Goal: Transaction & Acquisition: Purchase product/service

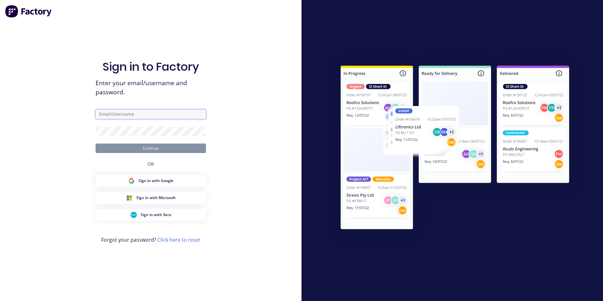
type input "[PERSON_NAME][EMAIL_ADDRESS][DOMAIN_NAME]"
click at [152, 149] on button "Continue" at bounding box center [151, 147] width 110 height 9
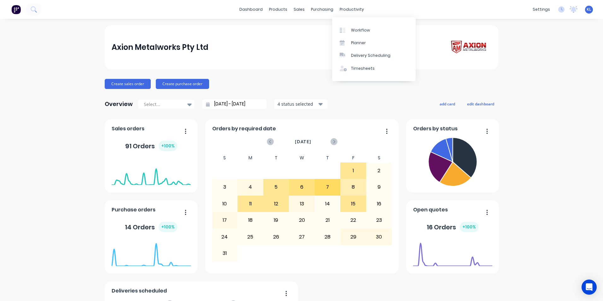
drag, startPoint x: 352, startPoint y: 10, endPoint x: 351, endPoint y: 16, distance: 6.7
click at [352, 14] on div "productivity" at bounding box center [351, 9] width 31 height 9
click at [361, 29] on div "Workflow" at bounding box center [360, 30] width 19 height 6
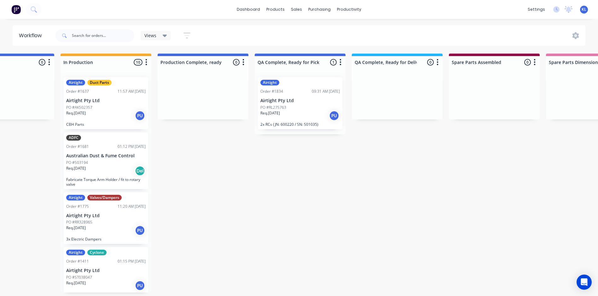
scroll to position [0, 342]
click at [300, 113] on div "Req. [DATE] PU" at bounding box center [299, 115] width 79 height 11
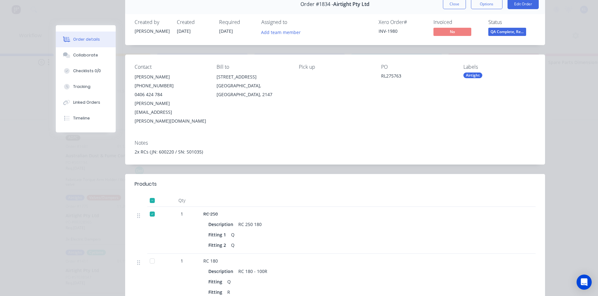
scroll to position [0, 0]
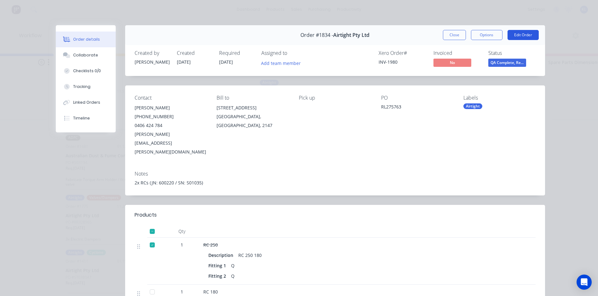
click at [515, 34] on button "Edit Order" at bounding box center [523, 35] width 31 height 10
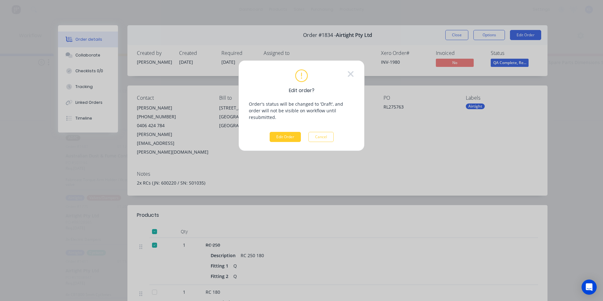
click at [278, 132] on button "Edit Order" at bounding box center [285, 137] width 31 height 10
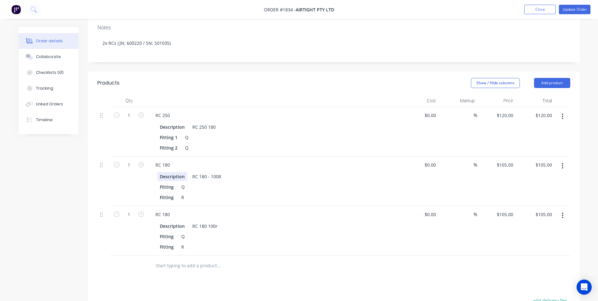
scroll to position [124, 0]
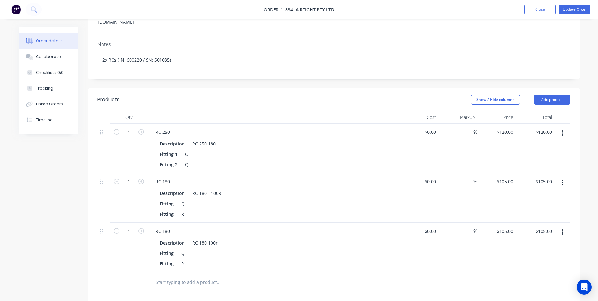
click at [565, 226] on button "button" at bounding box center [562, 231] width 15 height 11
click at [524, 282] on div "Delete" at bounding box center [540, 286] width 49 height 9
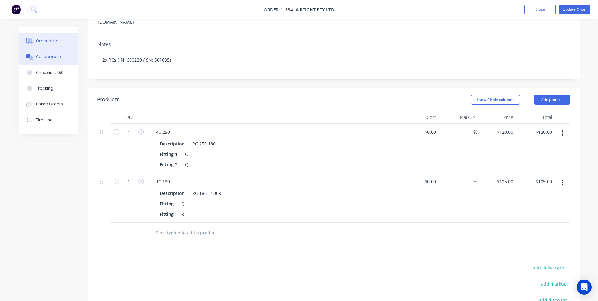
click at [59, 59] on button "Collaborate" at bounding box center [49, 57] width 60 height 16
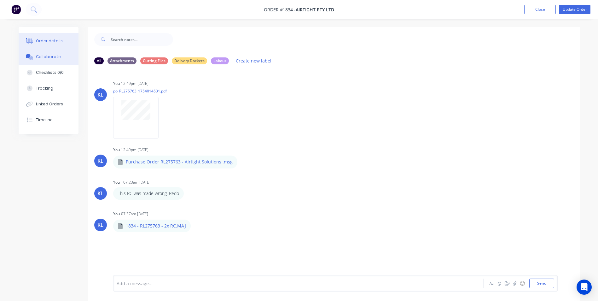
click at [59, 40] on div "Order details" at bounding box center [49, 41] width 27 height 6
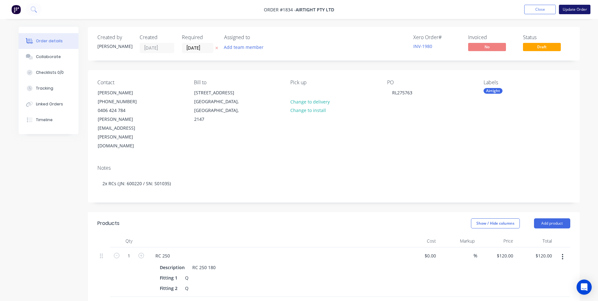
click at [579, 9] on button "Update Order" at bounding box center [575, 9] width 32 height 9
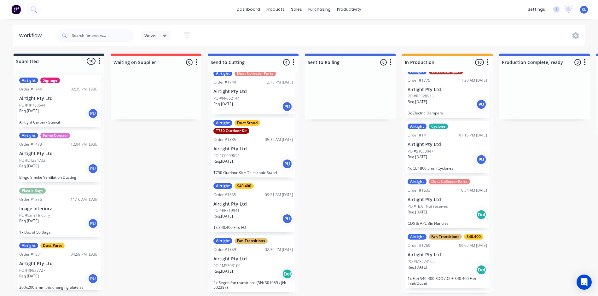
scroll to position [1, 0]
click at [259, 213] on div "Req. [DATE] PU" at bounding box center [252, 218] width 79 height 11
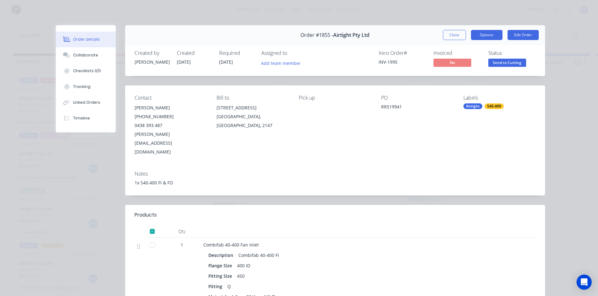
click at [486, 34] on button "Options" at bounding box center [487, 35] width 32 height 10
click at [505, 63] on span "Send to Cutting" at bounding box center [507, 63] width 38 height 8
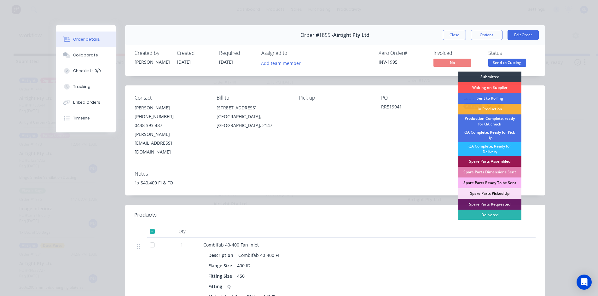
scroll to position [32, 0]
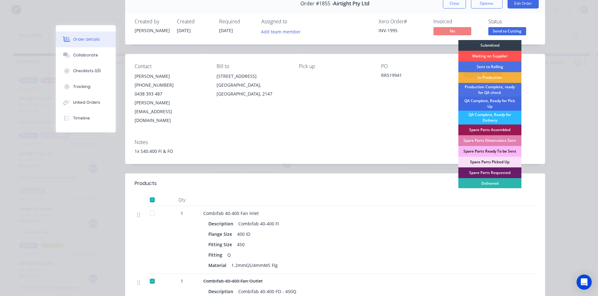
click at [502, 102] on div "QA Complete, Ready for Pick Up" at bounding box center [489, 104] width 63 height 14
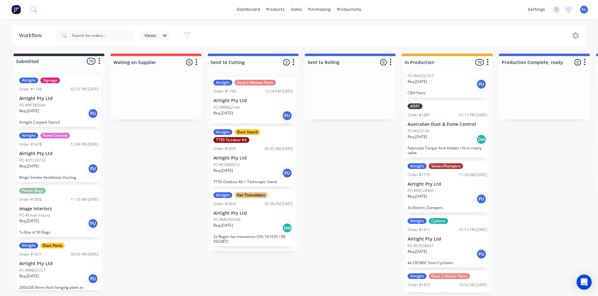
scroll to position [1, 0]
click at [267, 226] on div "Req. 15/08/25 Del" at bounding box center [252, 228] width 79 height 11
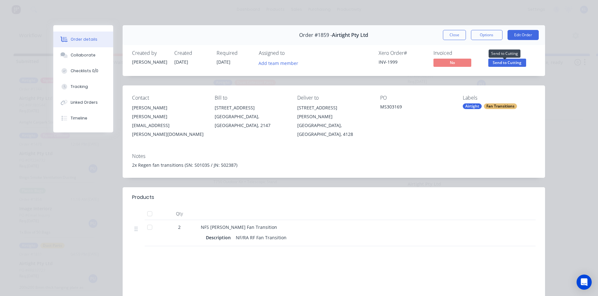
click at [501, 64] on span "Send to Cutting" at bounding box center [507, 63] width 38 height 8
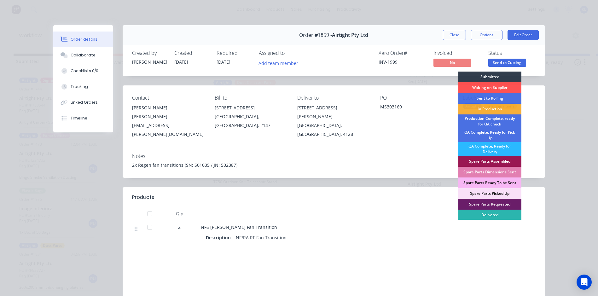
click at [519, 50] on div "Status" at bounding box center [511, 53] width 47 height 6
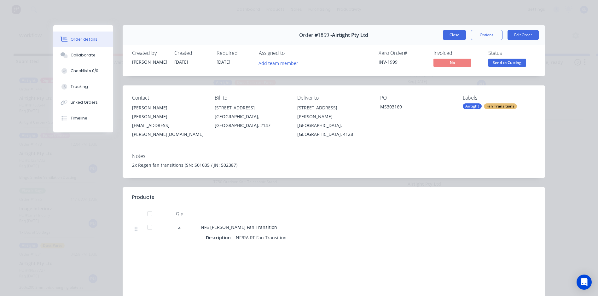
click at [450, 36] on button "Close" at bounding box center [454, 35] width 23 height 10
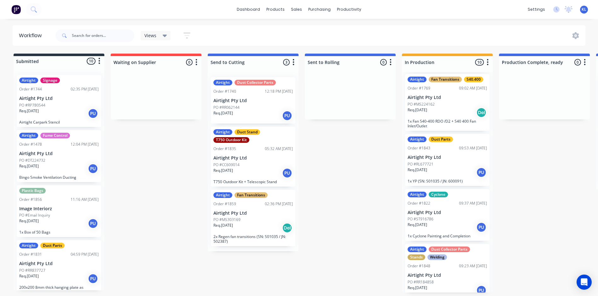
scroll to position [284, 0]
click at [445, 169] on div "Req. [DATE] PU" at bounding box center [447, 172] width 79 height 11
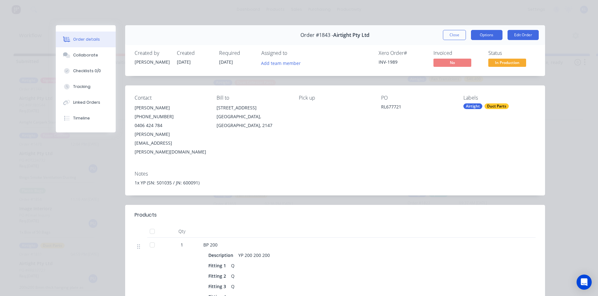
click at [485, 38] on button "Options" at bounding box center [487, 35] width 32 height 10
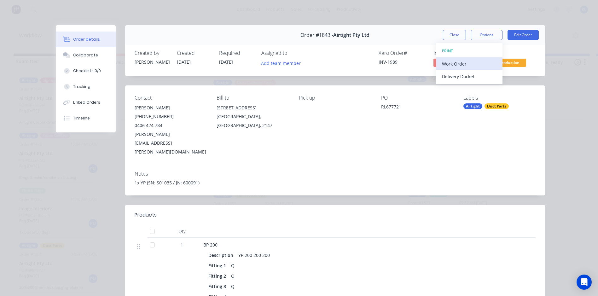
click at [464, 63] on div "Work Order" at bounding box center [469, 63] width 55 height 9
click at [456, 74] on div "Standard" at bounding box center [469, 76] width 55 height 9
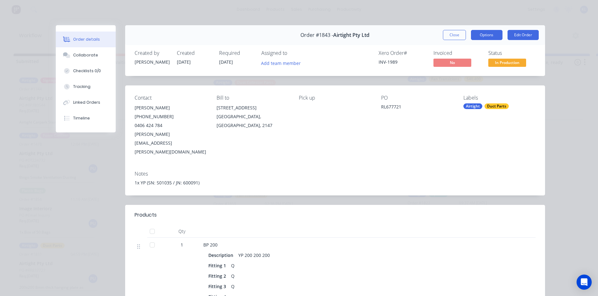
click at [488, 36] on button "Options" at bounding box center [487, 35] width 32 height 10
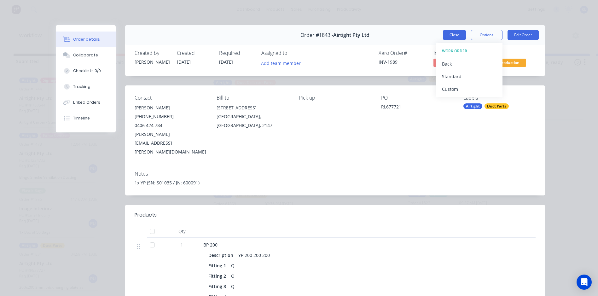
click at [459, 35] on button "Close" at bounding box center [454, 35] width 23 height 10
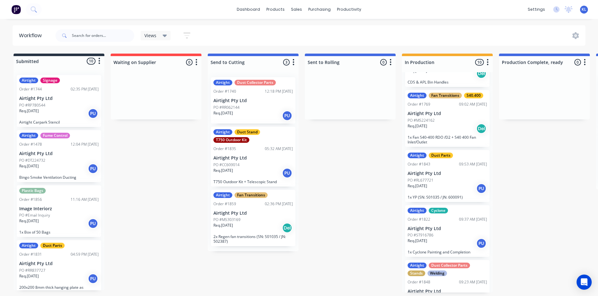
scroll to position [252, 0]
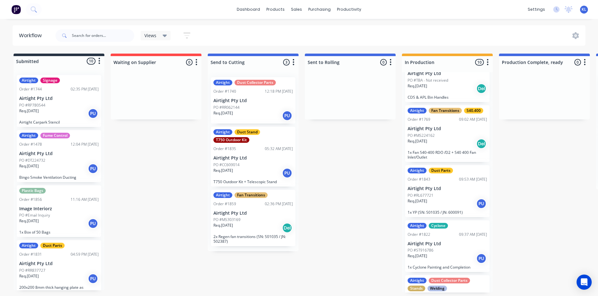
click at [436, 197] on div "PO #RL677721" at bounding box center [447, 196] width 79 height 6
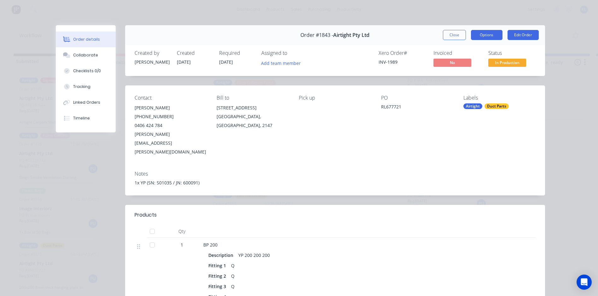
click at [491, 37] on button "Options" at bounding box center [487, 35] width 32 height 10
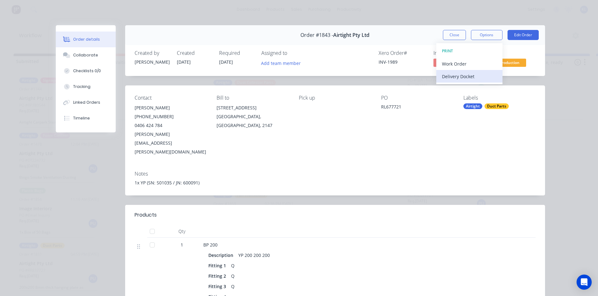
click at [456, 75] on div "Delivery Docket" at bounding box center [469, 76] width 55 height 9
click at [453, 75] on div "Standard" at bounding box center [469, 76] width 55 height 9
click at [447, 34] on button "Close" at bounding box center [454, 35] width 23 height 10
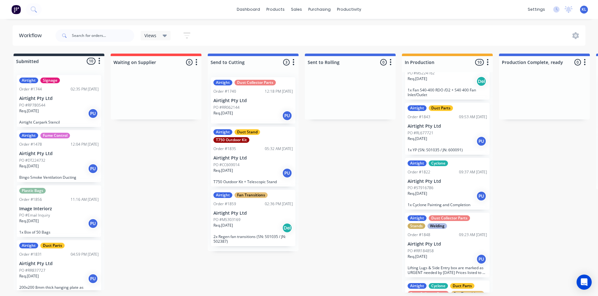
scroll to position [315, 0]
click at [443, 146] on div "Airtight Duct Parts Order #1843 09:53 AM 05/08/25 Airtight Pty Ltd PO #RL677721…" at bounding box center [447, 128] width 84 height 52
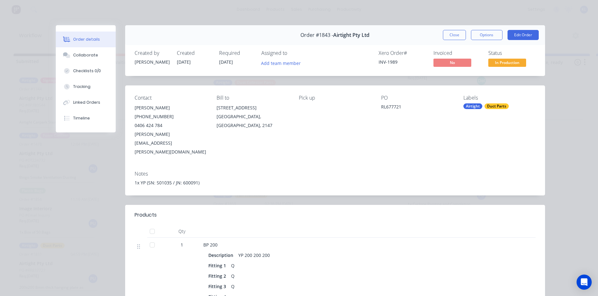
click at [505, 58] on div "Status In Production" at bounding box center [511, 59] width 47 height 18
click at [501, 63] on span "In Production" at bounding box center [507, 63] width 38 height 8
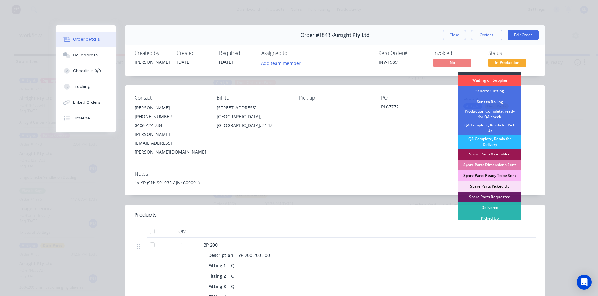
scroll to position [9, 0]
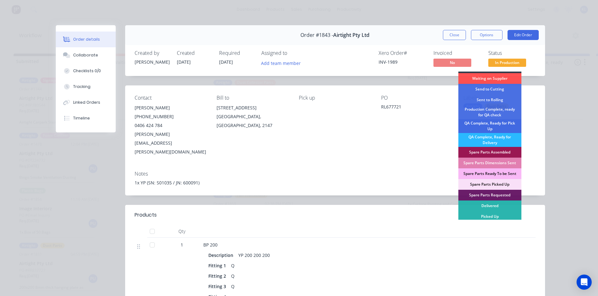
click at [500, 125] on div "QA Complete, Ready for Pick Up" at bounding box center [489, 126] width 63 height 14
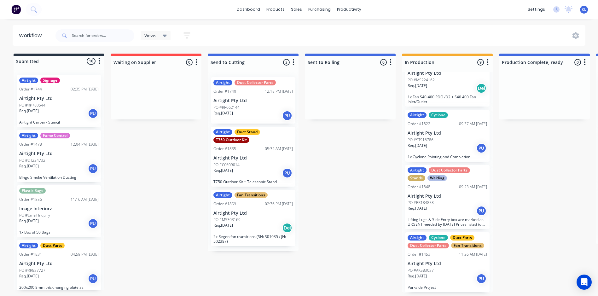
scroll to position [1, 0]
click at [457, 210] on div "Req. 08/08/25 PU" at bounding box center [447, 211] width 79 height 11
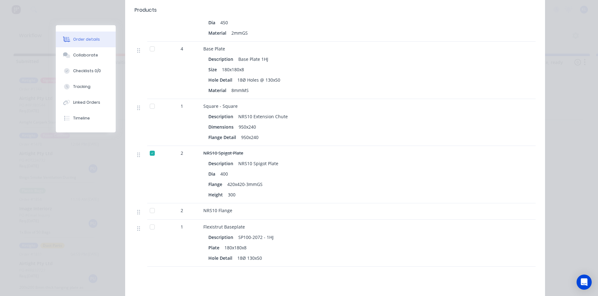
scroll to position [315, 0]
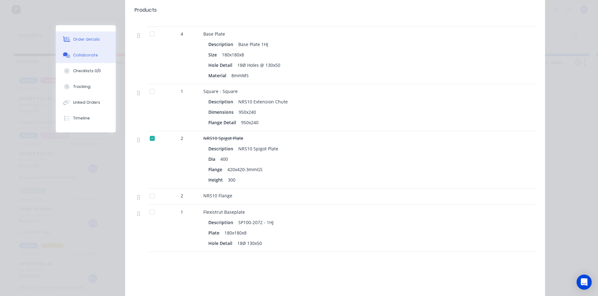
click at [88, 55] on div "Collaborate" at bounding box center [85, 55] width 25 height 6
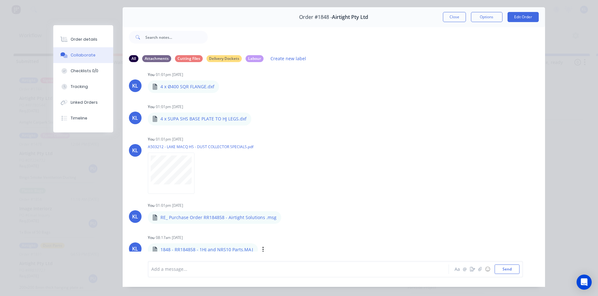
scroll to position [33, 0]
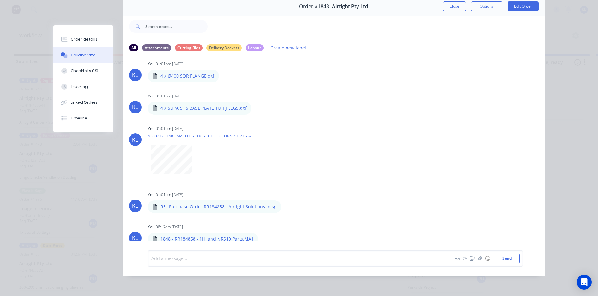
click at [192, 258] on div at bounding box center [290, 258] width 276 height 7
click at [495, 257] on button "Send" at bounding box center [507, 258] width 25 height 9
click at [91, 40] on div "Order details" at bounding box center [84, 40] width 27 height 6
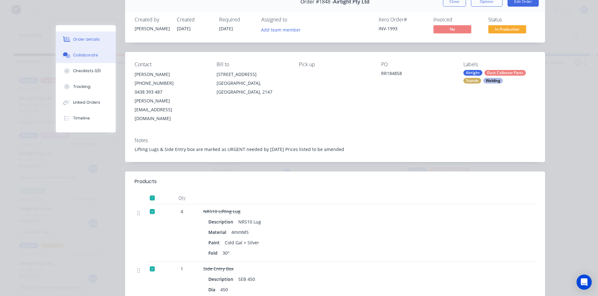
click at [81, 51] on button "Collaborate" at bounding box center [86, 55] width 60 height 16
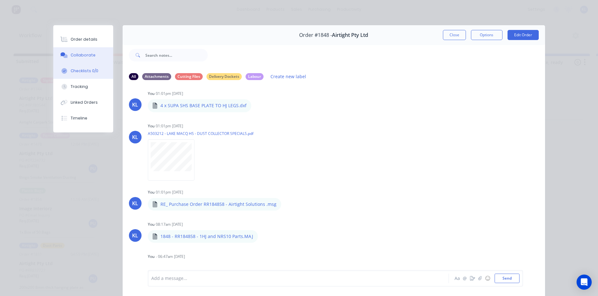
scroll to position [32, 0]
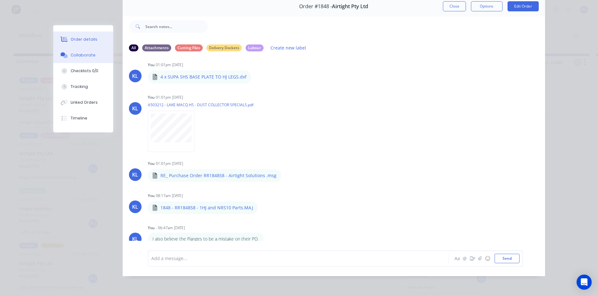
click at [86, 38] on div "Order details" at bounding box center [84, 40] width 27 height 6
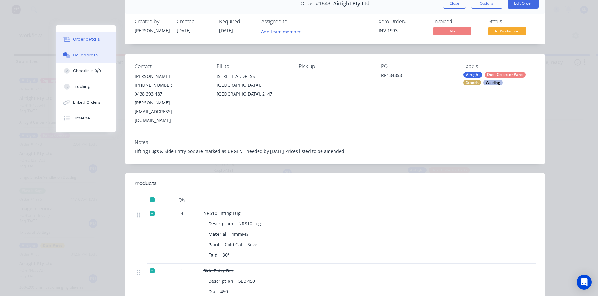
click at [84, 55] on div "Collaborate" at bounding box center [85, 55] width 25 height 6
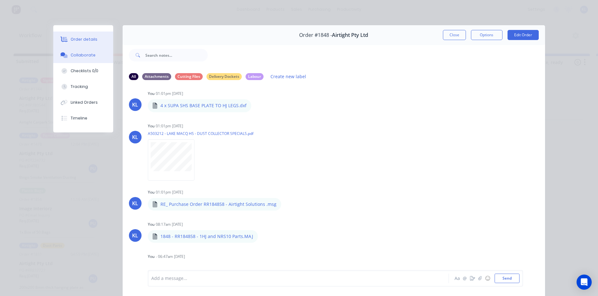
scroll to position [235, 0]
click at [101, 38] on button "Order details" at bounding box center [83, 40] width 60 height 16
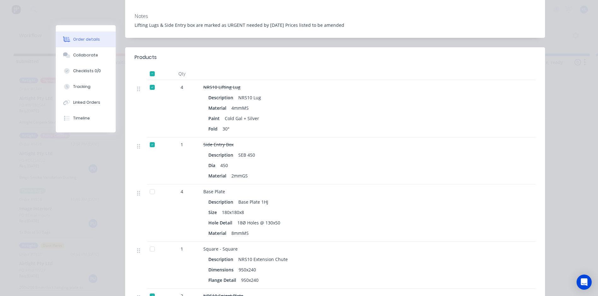
scroll to position [284, 0]
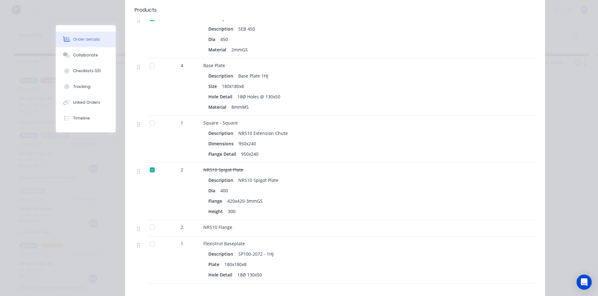
click at [151, 117] on div at bounding box center [152, 123] width 13 height 13
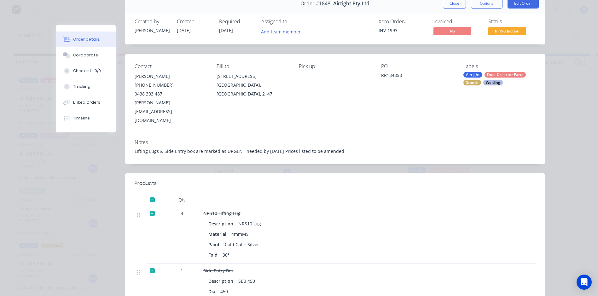
scroll to position [0, 0]
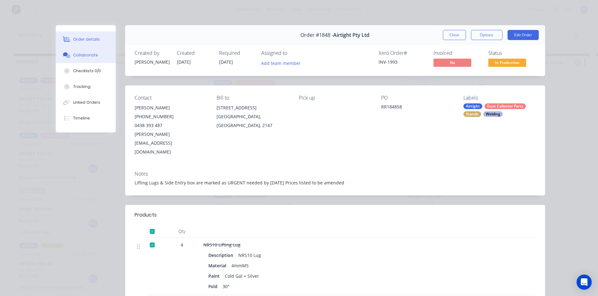
click at [82, 53] on div "Collaborate" at bounding box center [85, 55] width 25 height 6
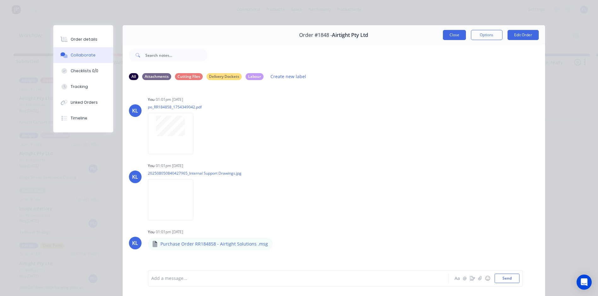
click at [456, 33] on button "Close" at bounding box center [454, 35] width 23 height 10
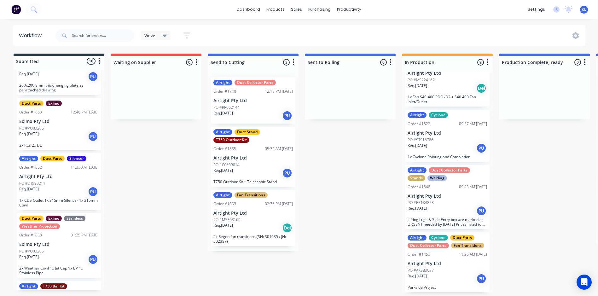
scroll to position [221, 0]
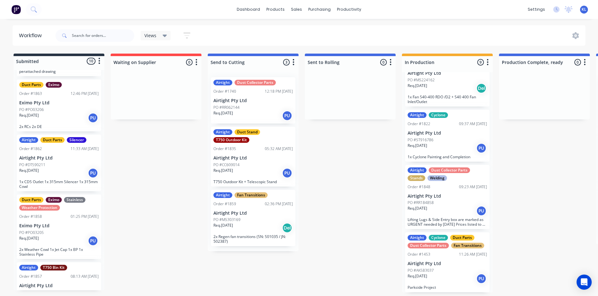
click at [39, 116] on p "Req. 11/08/25" at bounding box center [29, 116] width 20 height 6
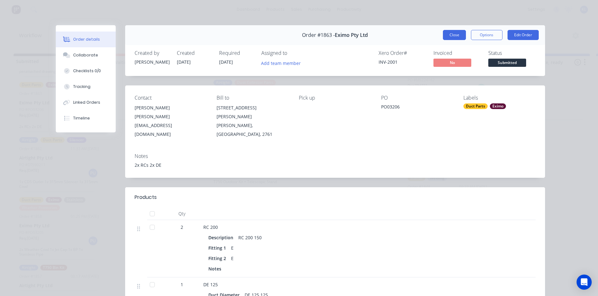
click at [449, 36] on button "Close" at bounding box center [454, 35] width 23 height 10
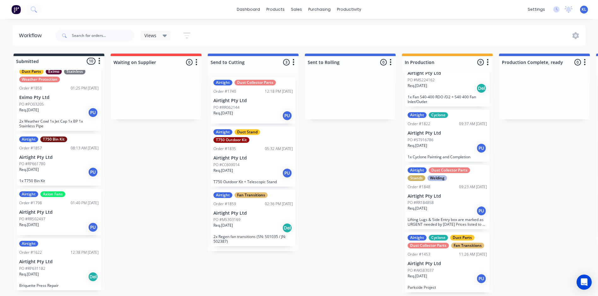
scroll to position [349, 0]
click at [65, 170] on div "Req. 15/08/25 PU" at bounding box center [58, 171] width 79 height 11
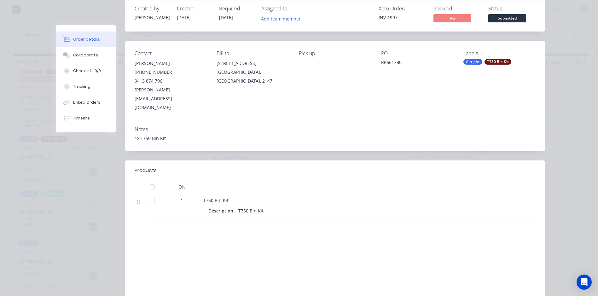
scroll to position [0, 0]
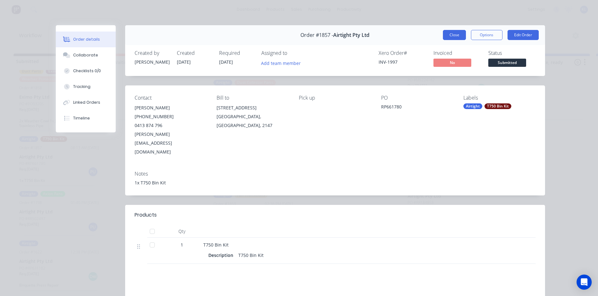
click at [455, 38] on button "Close" at bounding box center [454, 35] width 23 height 10
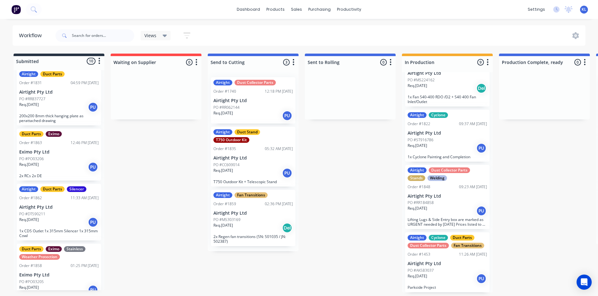
scroll to position [160, 0]
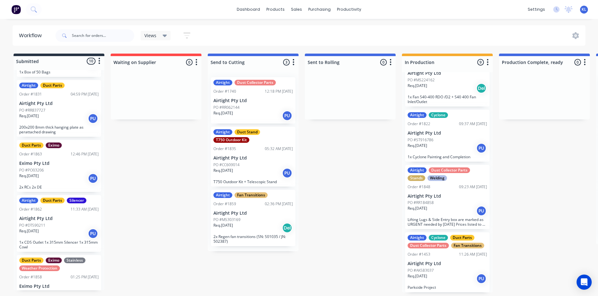
click at [61, 185] on p "2x RCs 2x DE" at bounding box center [58, 187] width 79 height 5
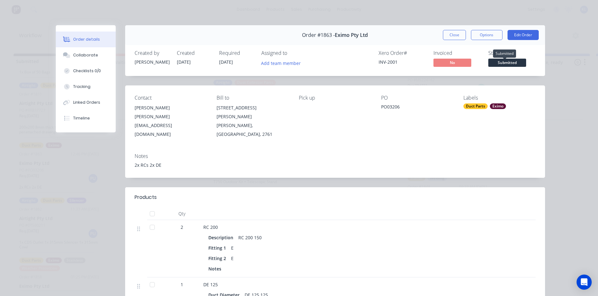
click at [499, 61] on span "Submitted" at bounding box center [507, 63] width 38 height 8
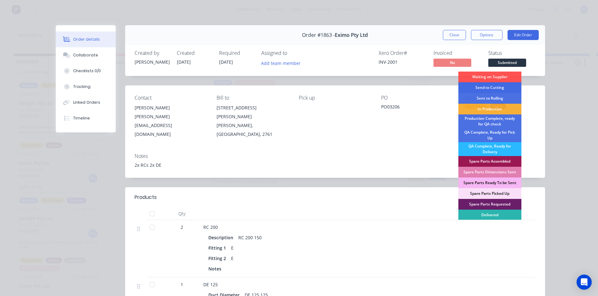
click at [489, 87] on div "Send to Cutting" at bounding box center [489, 87] width 63 height 11
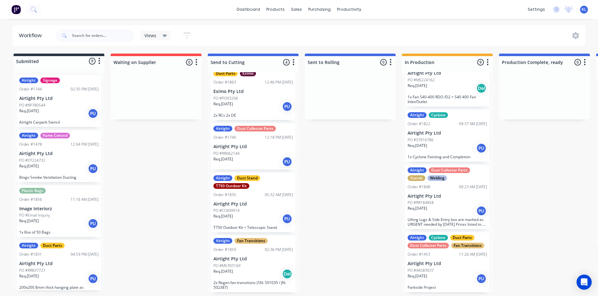
scroll to position [1, 0]
click at [272, 208] on div "PO #CC609014" at bounding box center [252, 211] width 79 height 6
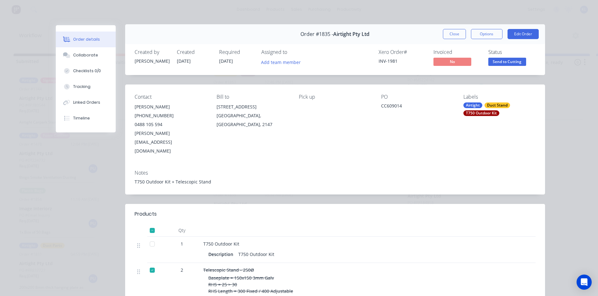
scroll to position [0, 0]
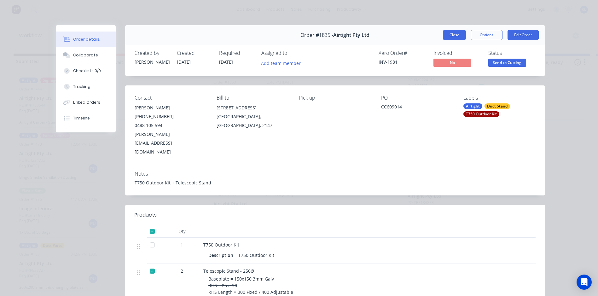
click at [450, 33] on button "Close" at bounding box center [454, 35] width 23 height 10
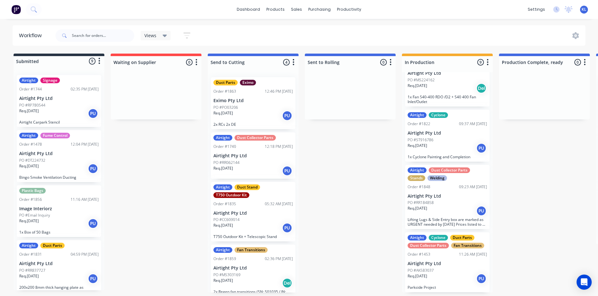
click at [265, 148] on div "12:18 PM [DATE]" at bounding box center [279, 147] width 28 height 6
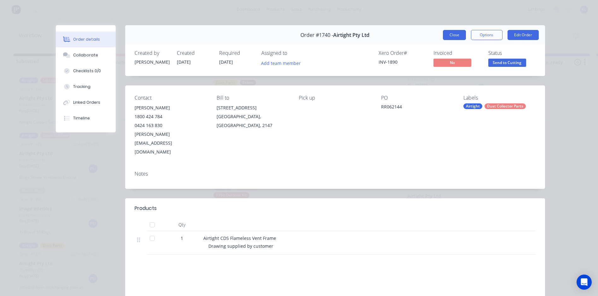
click at [452, 36] on button "Close" at bounding box center [454, 35] width 23 height 10
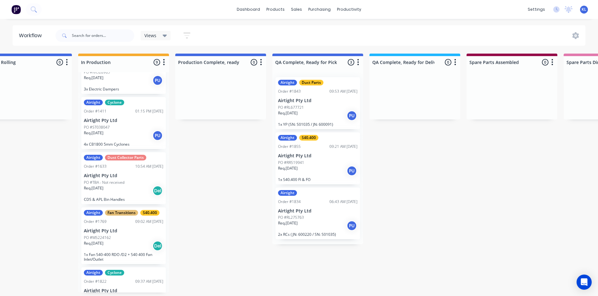
click at [326, 155] on p "Airtight Pty Ltd" at bounding box center [317, 155] width 79 height 5
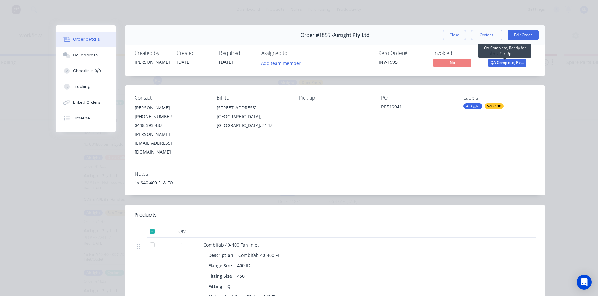
click at [509, 61] on span "QA Complete, Re..." at bounding box center [507, 63] width 38 height 8
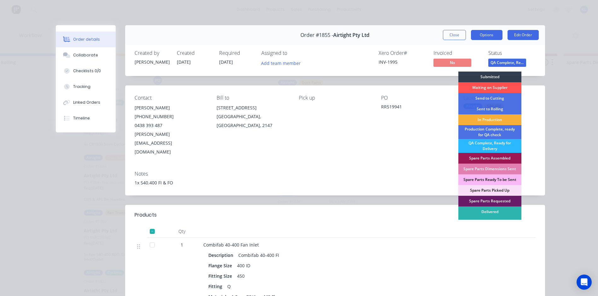
click at [489, 38] on button "Options" at bounding box center [487, 35] width 32 height 10
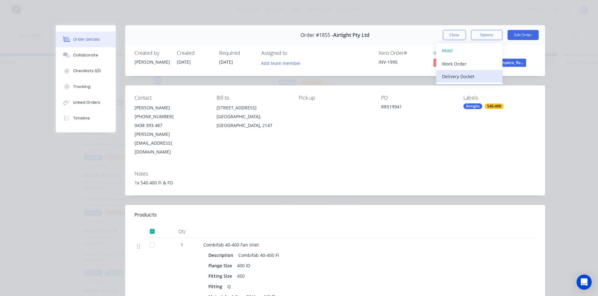
click at [467, 74] on div "Delivery Docket" at bounding box center [469, 76] width 55 height 9
click at [470, 70] on button "Standard" at bounding box center [469, 76] width 66 height 13
click at [322, 175] on div "Notes 1x S40.400 FI & FO" at bounding box center [335, 181] width 420 height 30
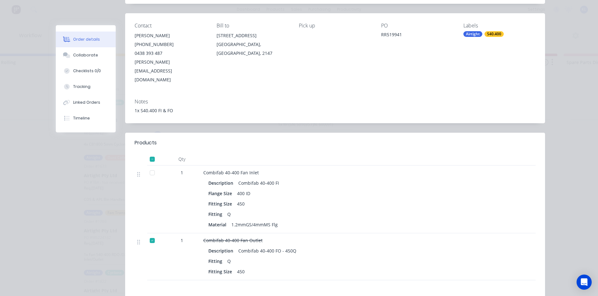
scroll to position [126, 0]
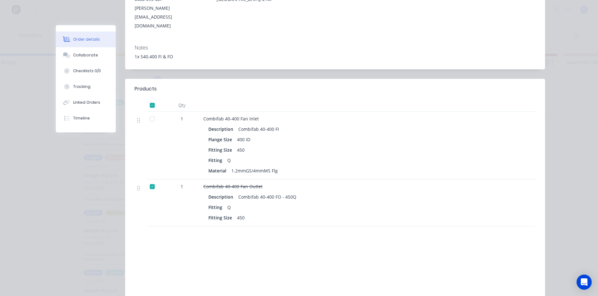
click at [152, 180] on div at bounding box center [152, 186] width 13 height 13
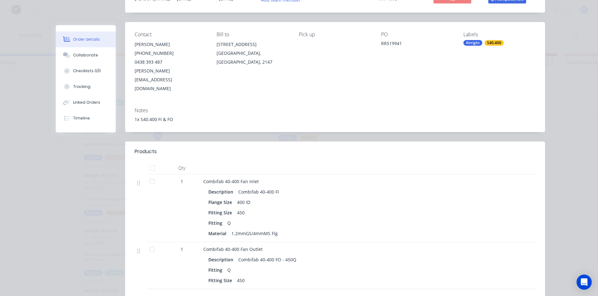
scroll to position [0, 0]
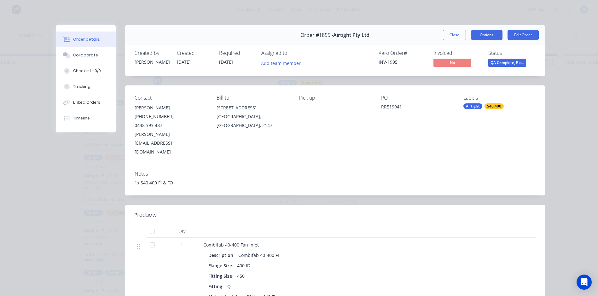
click at [479, 33] on button "Options" at bounding box center [487, 35] width 32 height 10
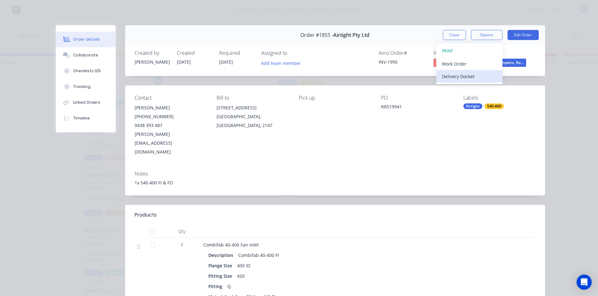
click at [462, 75] on div "Delivery Docket" at bounding box center [469, 76] width 55 height 9
click at [456, 78] on div "Standard" at bounding box center [469, 76] width 55 height 9
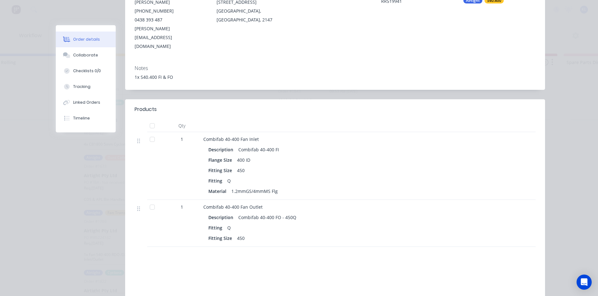
scroll to position [95, 0]
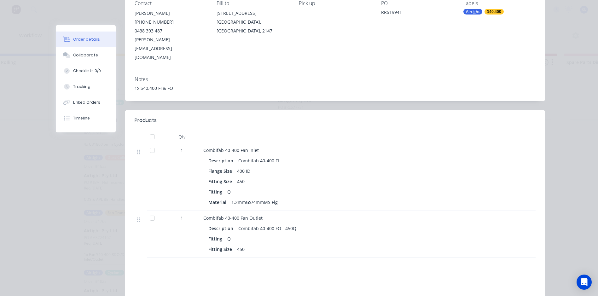
drag, startPoint x: 329, startPoint y: 176, endPoint x: 362, endPoint y: 148, distance: 43.6
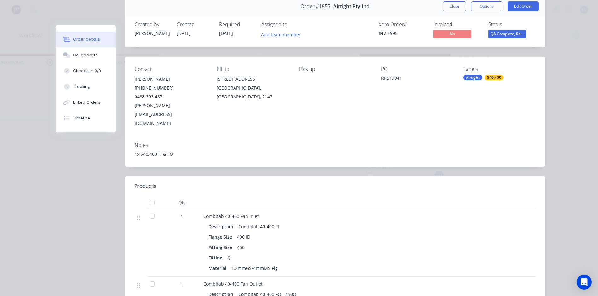
scroll to position [0, 0]
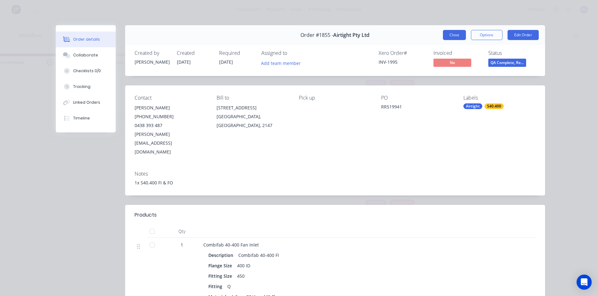
click at [450, 33] on button "Close" at bounding box center [454, 35] width 23 height 10
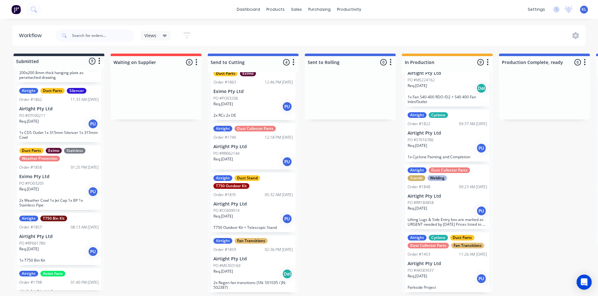
scroll to position [200, 0]
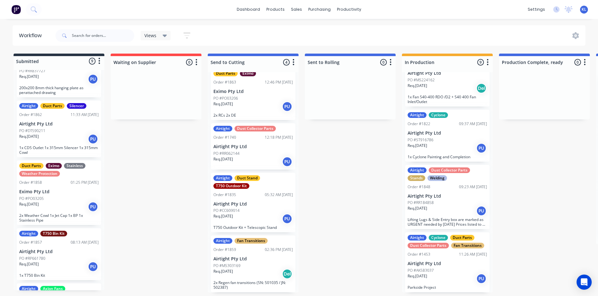
click at [54, 140] on div "Req. [DATE] PU" at bounding box center [58, 139] width 79 height 11
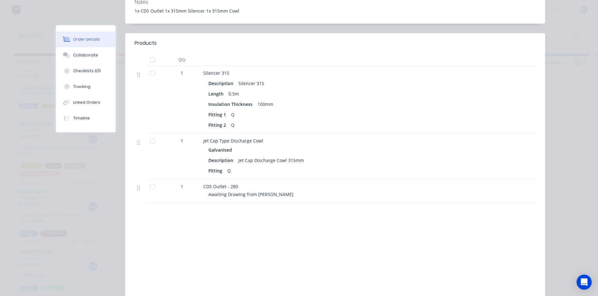
scroll to position [158, 0]
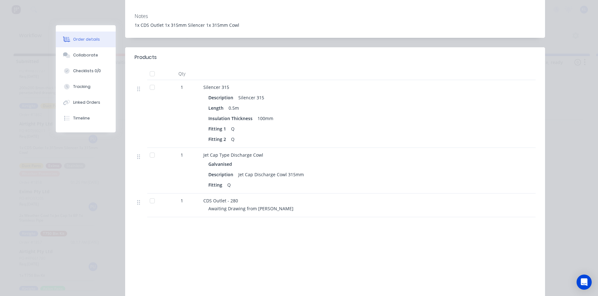
click at [148, 195] on div at bounding box center [152, 201] width 13 height 13
click at [151, 81] on div at bounding box center [152, 87] width 13 height 13
click at [272, 114] on div "100mm" at bounding box center [265, 118] width 21 height 9
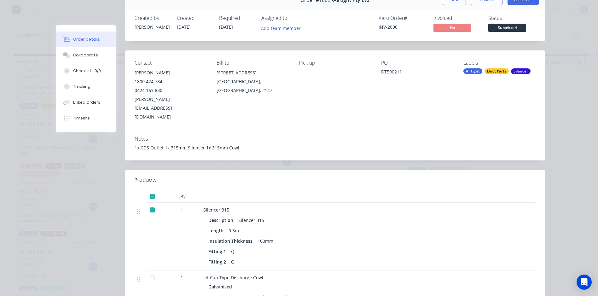
scroll to position [32, 0]
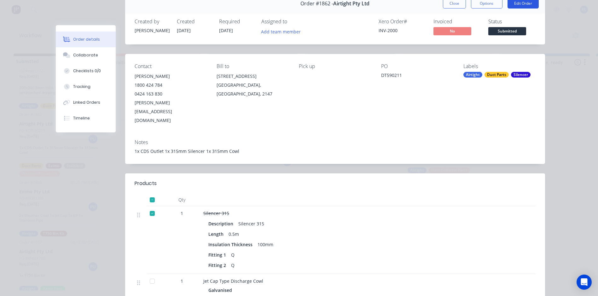
click at [520, 8] on button "Edit Order" at bounding box center [523, 3] width 31 height 10
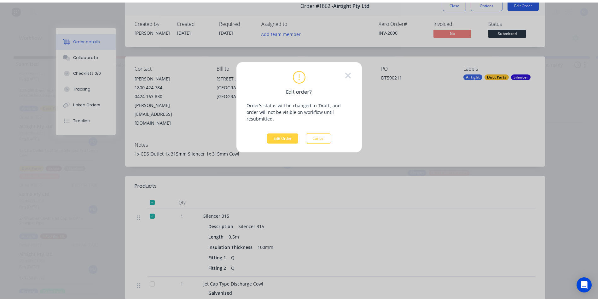
scroll to position [0, 0]
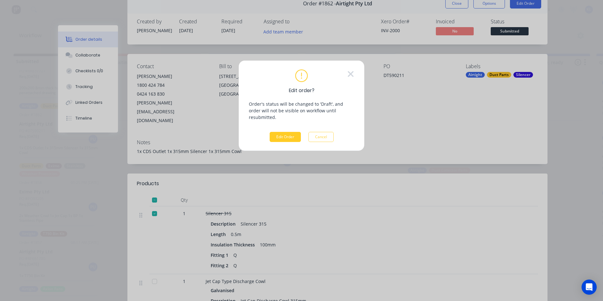
click at [278, 132] on button "Edit Order" at bounding box center [285, 137] width 31 height 10
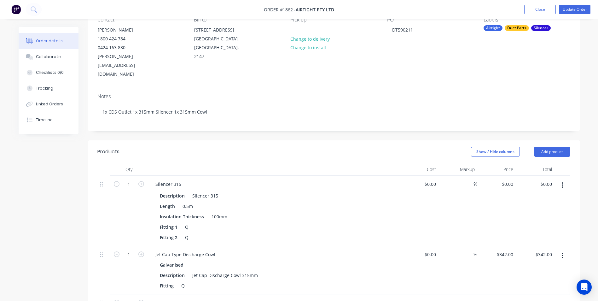
scroll to position [63, 0]
click at [218, 212] on div "100mm" at bounding box center [219, 216] width 21 height 9
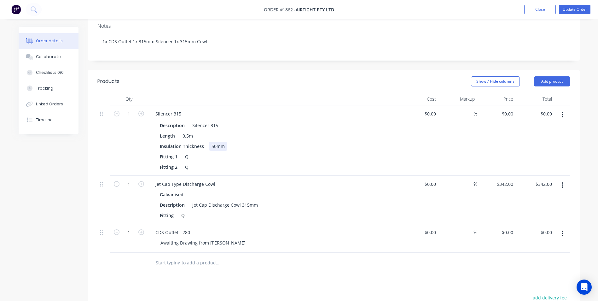
scroll to position [158, 0]
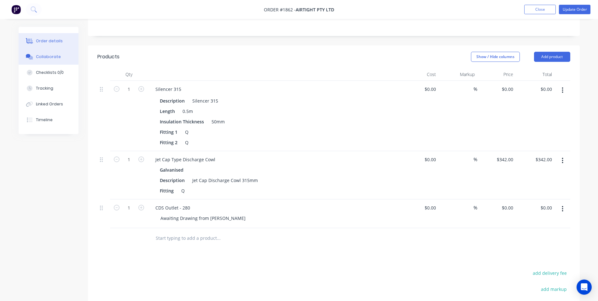
click at [45, 57] on div "Collaborate" at bounding box center [48, 57] width 25 height 6
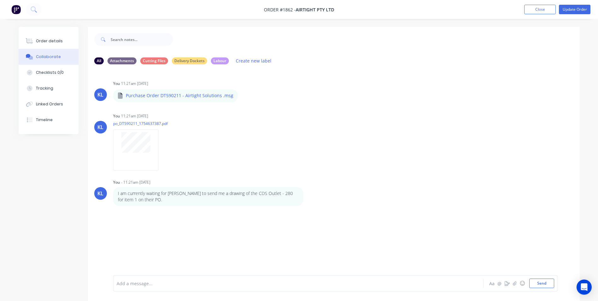
click at [139, 284] on div at bounding box center [281, 283] width 328 height 7
click at [540, 282] on button "Send" at bounding box center [541, 282] width 25 height 9
click at [533, 291] on div "Add a message... Aa @ ☺ Send" at bounding box center [334, 266] width 492 height 67
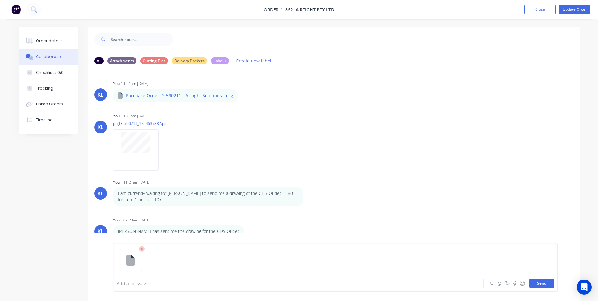
click at [547, 281] on button "Send" at bounding box center [541, 282] width 25 height 9
click at [539, 282] on button "Send" at bounding box center [541, 282] width 25 height 9
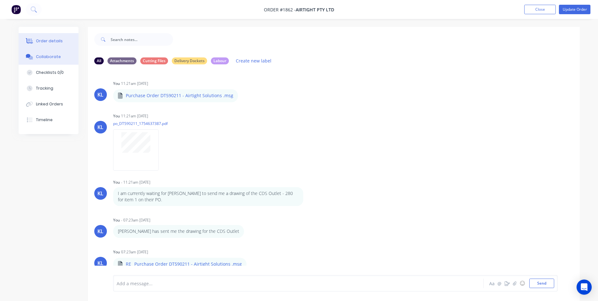
click at [47, 41] on div "Order details" at bounding box center [49, 41] width 27 height 6
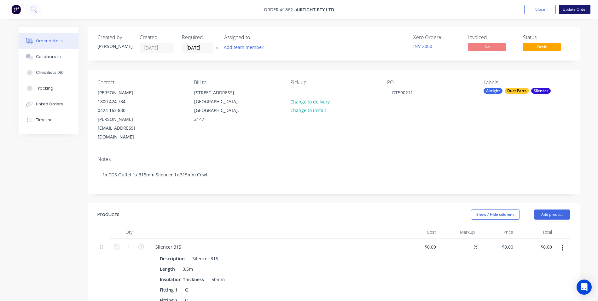
click at [575, 9] on button "Update Order" at bounding box center [575, 9] width 32 height 9
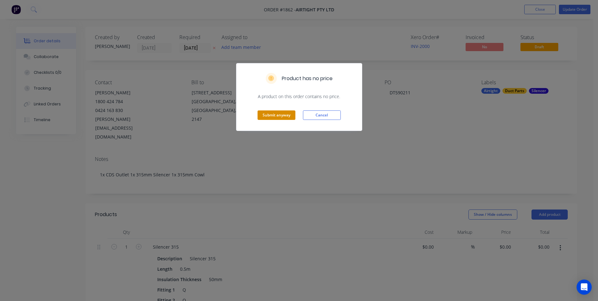
click at [266, 119] on button "Submit anyway" at bounding box center [277, 114] width 38 height 9
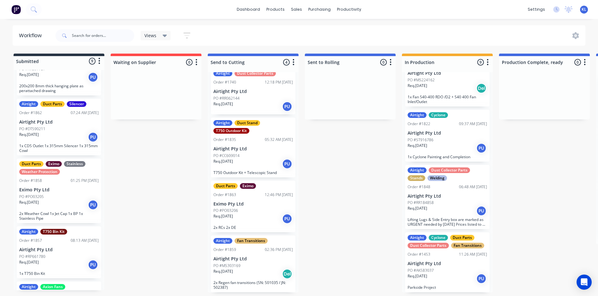
scroll to position [200, 0]
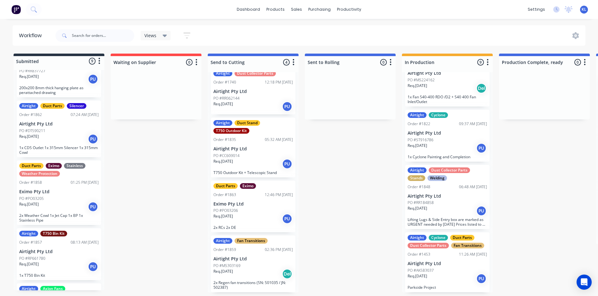
click at [74, 131] on div "PO #DT590211" at bounding box center [58, 131] width 79 height 6
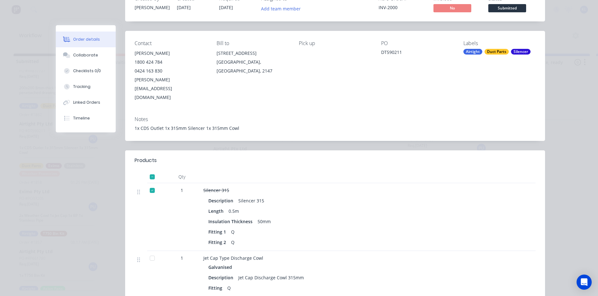
scroll to position [0, 0]
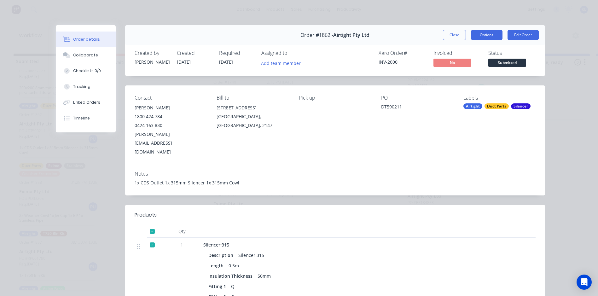
click at [479, 35] on button "Options" at bounding box center [487, 35] width 32 height 10
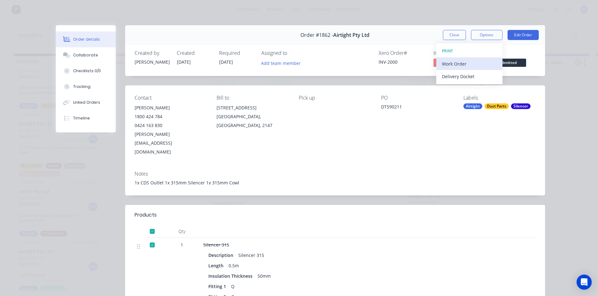
click at [459, 63] on div "Work Order" at bounding box center [469, 63] width 55 height 9
click at [568, 58] on div "Order details Collaborate Checklists 0/0 Tracking Linked Orders Timeline Order …" at bounding box center [299, 148] width 598 height 296
click at [501, 63] on span "Submitted" at bounding box center [507, 63] width 38 height 8
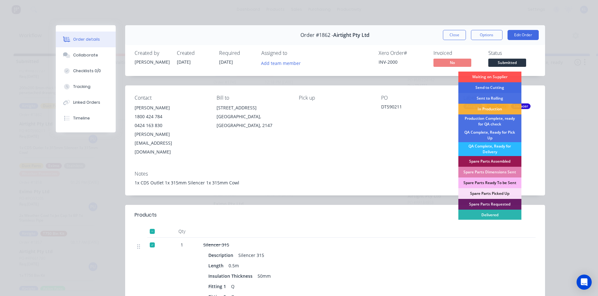
click at [493, 86] on div "Send to Cutting" at bounding box center [489, 87] width 63 height 11
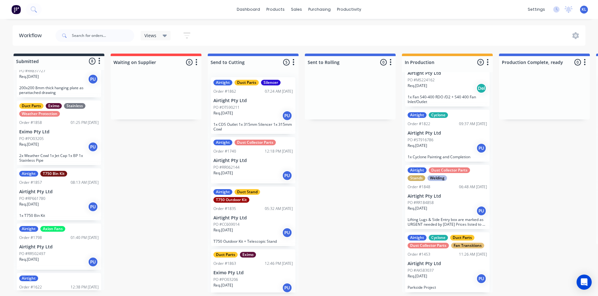
click at [261, 119] on div "Req. [DATE] PU" at bounding box center [252, 115] width 79 height 11
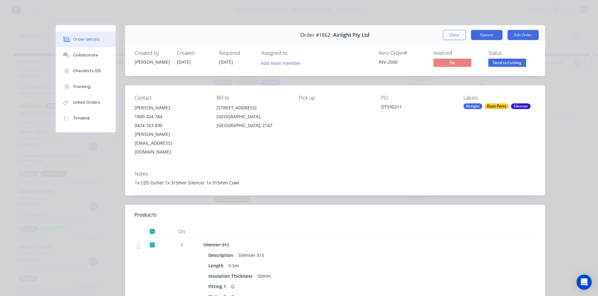
click at [486, 38] on button "Options" at bounding box center [487, 35] width 32 height 10
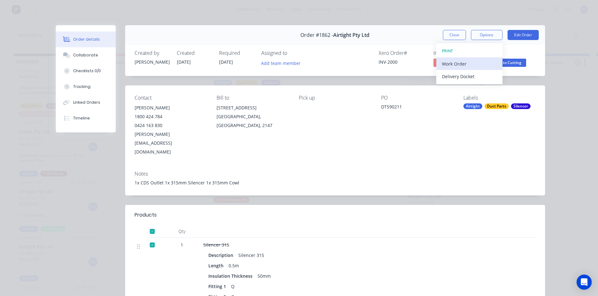
click at [460, 66] on div "Work Order" at bounding box center [469, 63] width 55 height 9
click at [456, 77] on div "Standard" at bounding box center [469, 76] width 55 height 9
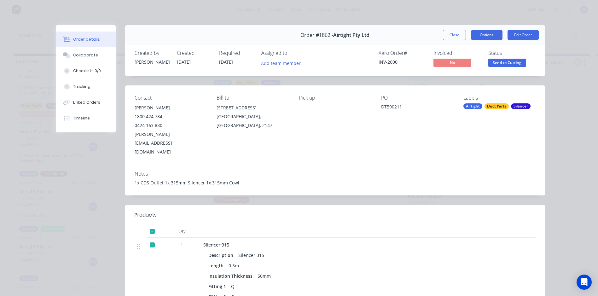
drag, startPoint x: 485, startPoint y: 43, endPoint x: 481, endPoint y: 36, distance: 7.5
click at [485, 43] on div "Order #1862 - Airtight Pty Ltd Close Options Edit Order" at bounding box center [335, 35] width 420 height 20
click at [481, 36] on button "Options" at bounding box center [487, 35] width 32 height 10
click at [513, 55] on div "Status" at bounding box center [511, 53] width 47 height 6
click at [510, 67] on button "Send to Cutting" at bounding box center [507, 63] width 38 height 9
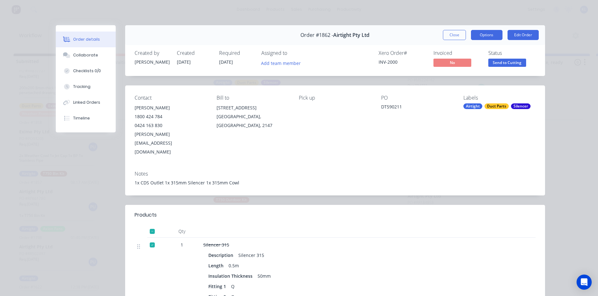
click at [486, 34] on button "Options" at bounding box center [487, 35] width 32 height 10
click at [471, 30] on button "Options" at bounding box center [487, 35] width 32 height 10
click at [477, 36] on button "Options" at bounding box center [487, 35] width 32 height 10
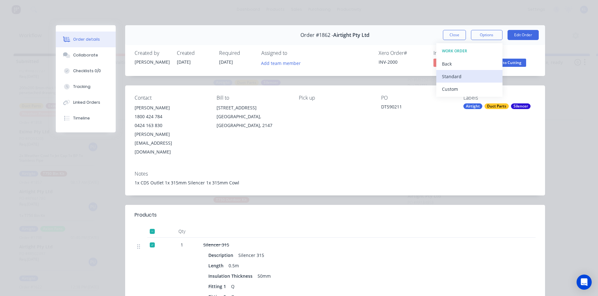
click at [460, 77] on div "Standard" at bounding box center [469, 76] width 55 height 9
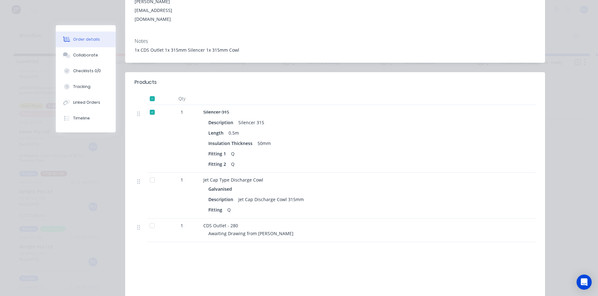
scroll to position [4, 0]
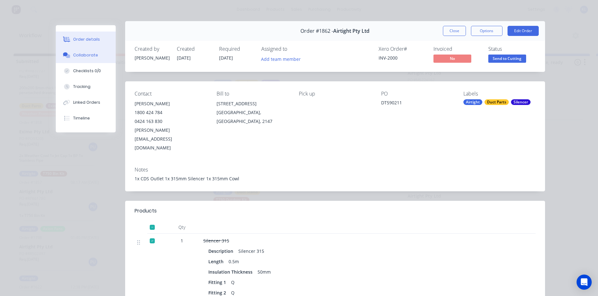
click at [80, 56] on div "Collaborate" at bounding box center [85, 55] width 25 height 6
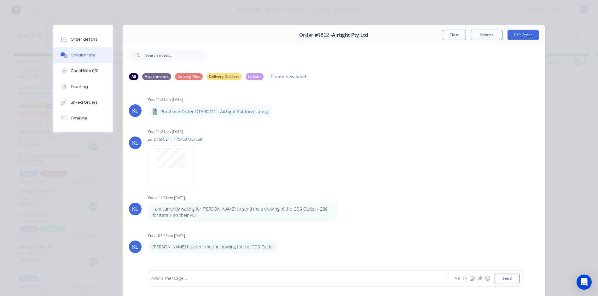
click at [451, 35] on button "Close" at bounding box center [454, 35] width 23 height 10
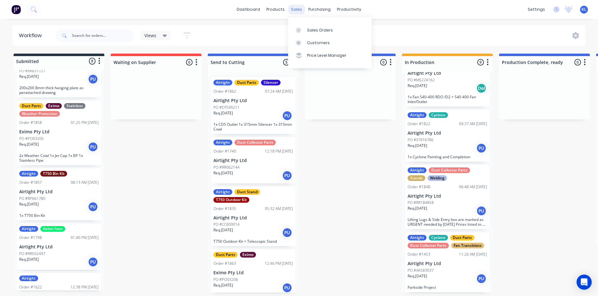
click at [295, 12] on div "sales" at bounding box center [296, 9] width 17 height 9
click at [315, 29] on div "Sales Orders" at bounding box center [320, 30] width 26 height 6
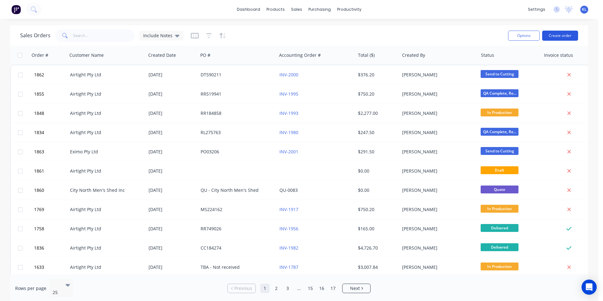
click at [556, 40] on button "Create order" at bounding box center [560, 36] width 36 height 10
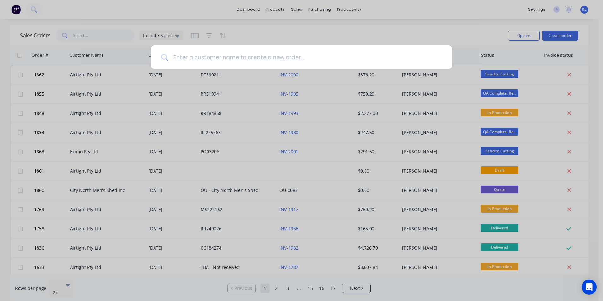
click at [290, 57] on input at bounding box center [305, 57] width 274 height 24
type input "A"
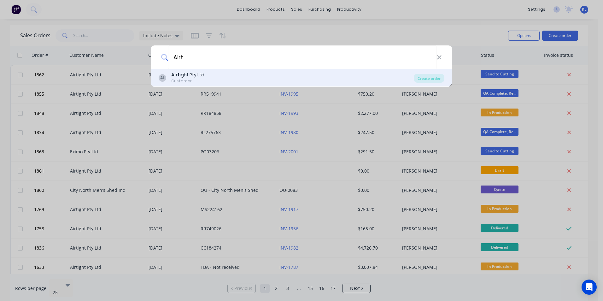
type input "Airt"
click at [247, 77] on div "AL Airt ight Pty Ltd Customer" at bounding box center [286, 78] width 255 height 12
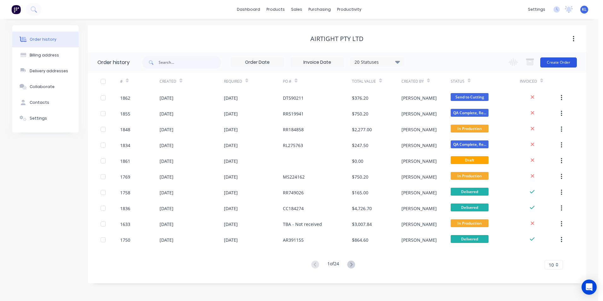
click at [560, 62] on button "Create Order" at bounding box center [558, 62] width 37 height 10
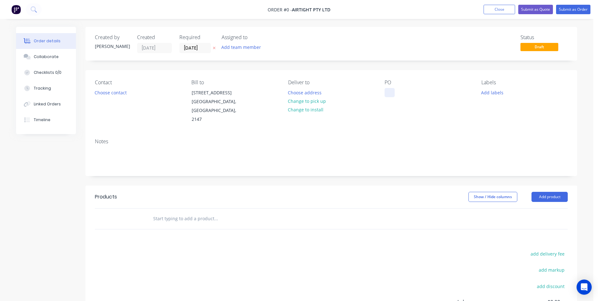
click at [387, 90] on div at bounding box center [390, 92] width 10 height 9
click at [389, 90] on div at bounding box center [390, 92] width 10 height 9
paste div
click at [485, 94] on button "Add labels" at bounding box center [492, 92] width 29 height 9
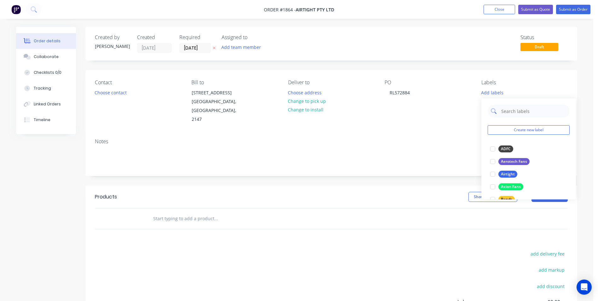
click at [506, 110] on input "text" at bounding box center [534, 111] width 66 height 13
drag, startPoint x: 491, startPoint y: 172, endPoint x: 500, endPoint y: 140, distance: 34.0
click at [492, 172] on div at bounding box center [492, 174] width 13 height 13
click at [508, 106] on input "text" at bounding box center [534, 108] width 66 height 13
type input "Duct"
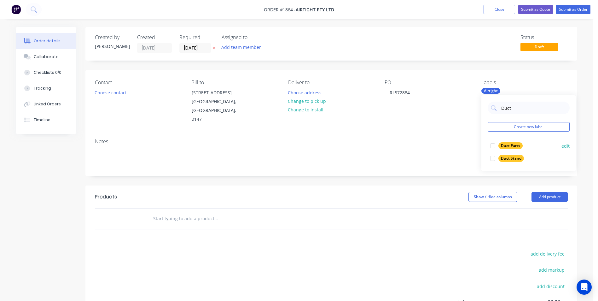
click at [491, 142] on div at bounding box center [492, 145] width 13 height 13
drag, startPoint x: 316, startPoint y: 115, endPoint x: 278, endPoint y: 123, distance: 38.6
click at [316, 115] on div "Deliver to Choose address Change to pick up Change to install" at bounding box center [331, 101] width 86 height 44
click at [107, 90] on button "Choose contact" at bounding box center [110, 92] width 39 height 9
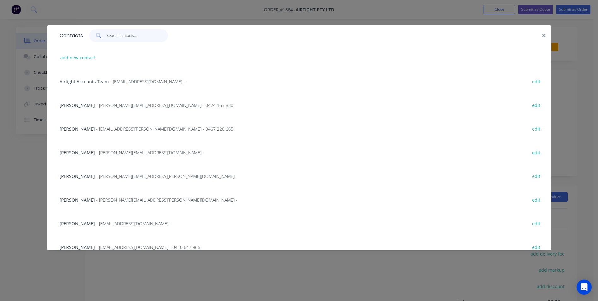
click at [117, 38] on input "text" at bounding box center [137, 35] width 61 height 13
click at [120, 40] on input "text" at bounding box center [137, 35] width 61 height 13
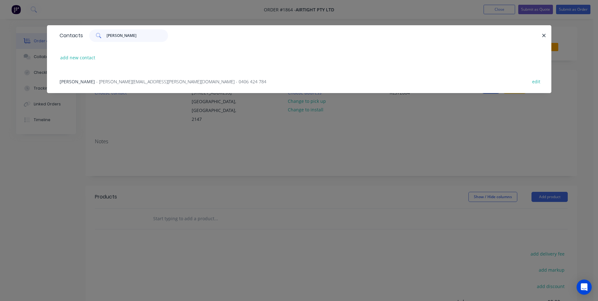
type input "Ray"
click at [103, 78] on div "Raymond Liang - raymond.liang@airtight.com.au - 0406 424 784" at bounding box center [163, 81] width 207 height 7
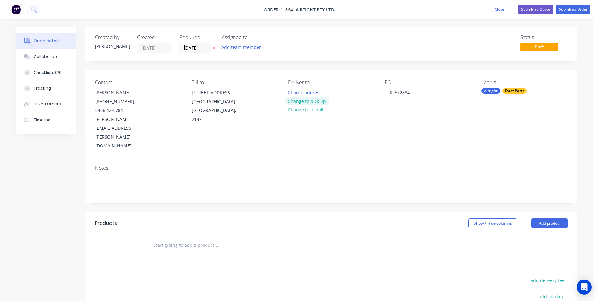
click at [304, 98] on button "Change to pick up" at bounding box center [307, 101] width 45 height 9
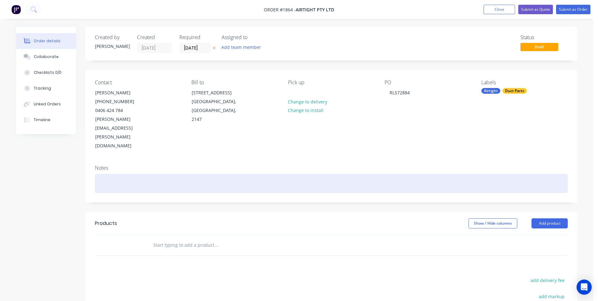
click at [110, 174] on div at bounding box center [331, 183] width 473 height 19
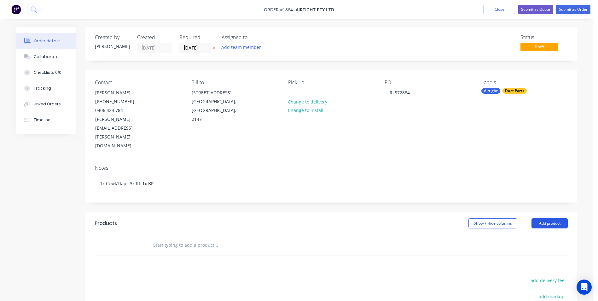
click at [533, 218] on button "Add product" at bounding box center [550, 223] width 36 height 10
click at [532, 235] on div "Product catalogue" at bounding box center [538, 239] width 49 height 9
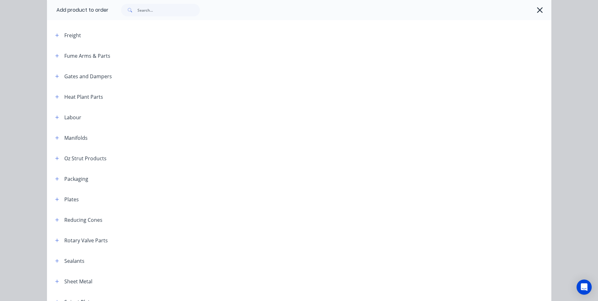
scroll to position [677, 0]
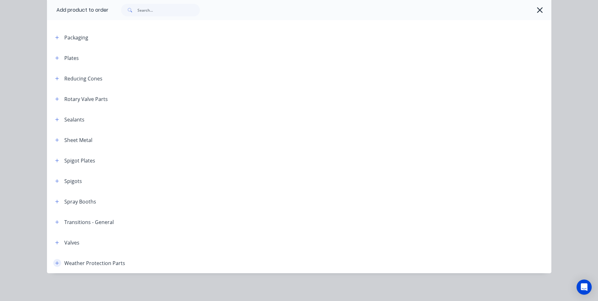
click at [55, 262] on icon "button" at bounding box center [57, 263] width 4 height 4
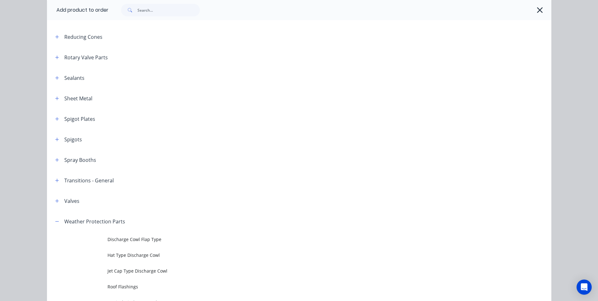
scroll to position [803, 0]
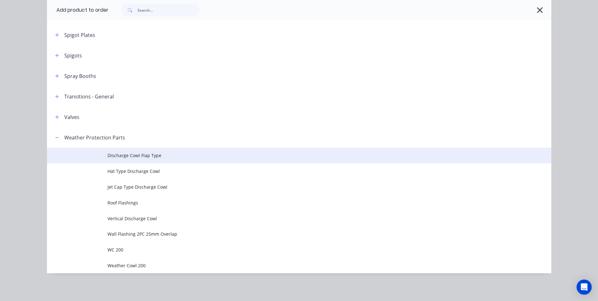
click at [151, 156] on span "Discharge Cowl Flap Type" at bounding box center [284, 155] width 355 height 7
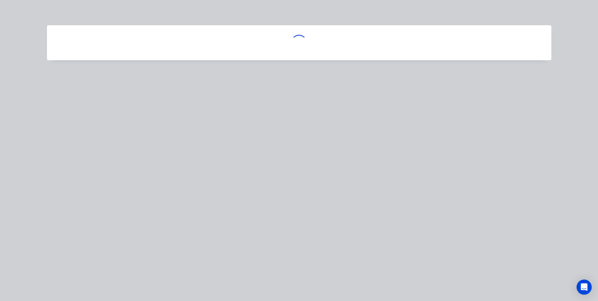
scroll to position [0, 0]
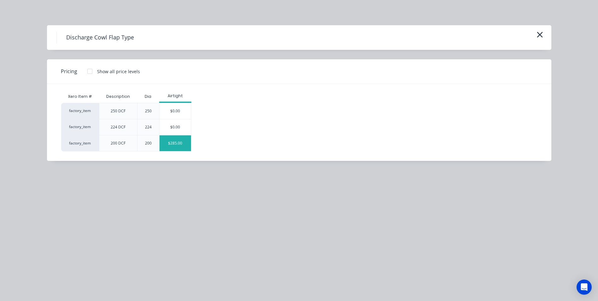
click at [177, 148] on div "$285.00" at bounding box center [176, 143] width 32 height 16
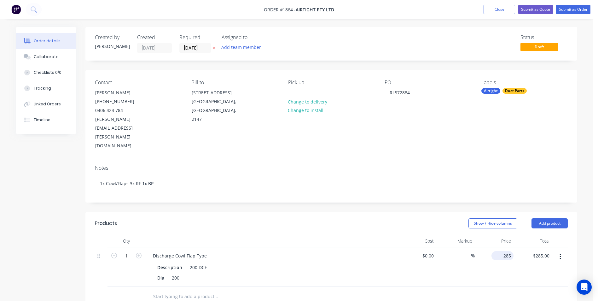
click at [500, 247] on div "285 $285.00" at bounding box center [494, 266] width 39 height 39
type input "$3.00"
click at [392, 286] on div at bounding box center [331, 296] width 473 height 20
click at [560, 254] on icon "button" at bounding box center [560, 257] width 1 height 6
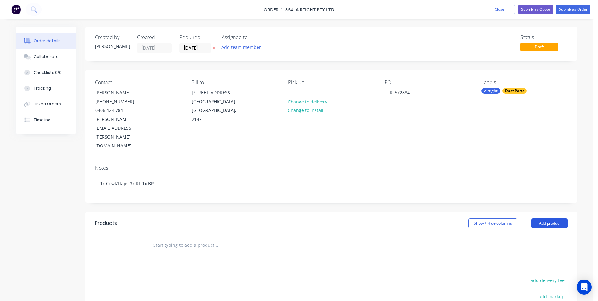
click at [547, 218] on button "Add product" at bounding box center [550, 223] width 36 height 10
click at [543, 235] on div "Product catalogue" at bounding box center [538, 239] width 49 height 9
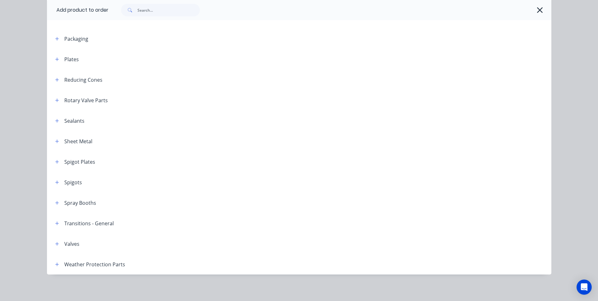
scroll to position [677, 0]
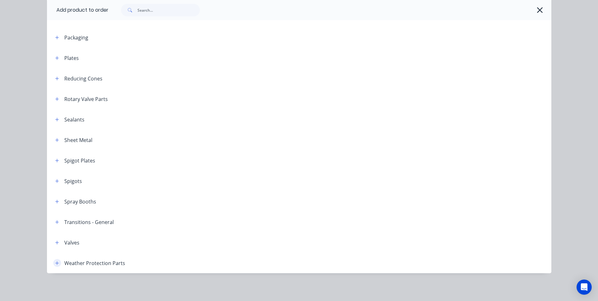
click at [55, 263] on icon "button" at bounding box center [56, 262] width 3 height 3
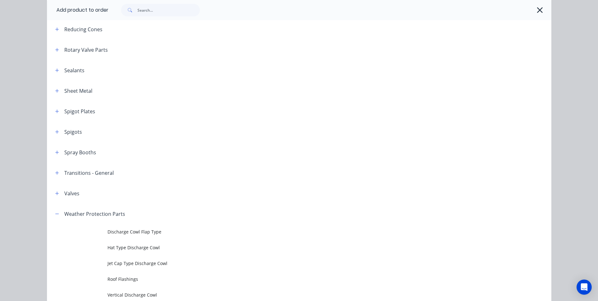
scroll to position [803, 0]
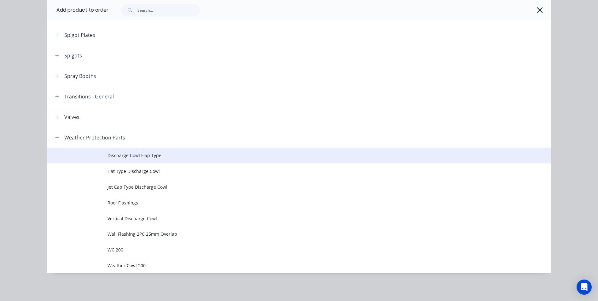
click at [142, 158] on span "Discharge Cowl Flap Type" at bounding box center [284, 155] width 355 height 7
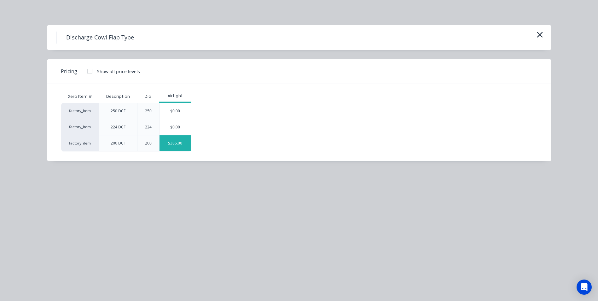
click at [176, 142] on div "$385.00" at bounding box center [176, 143] width 32 height 16
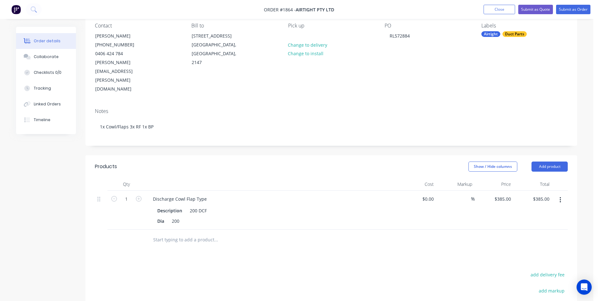
scroll to position [63, 0]
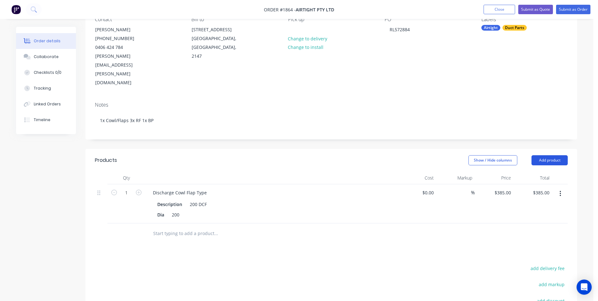
click at [542, 155] on button "Add product" at bounding box center [550, 160] width 36 height 10
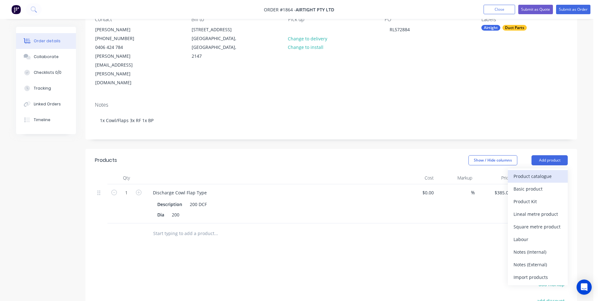
click at [533, 171] on div "Product catalogue" at bounding box center [538, 175] width 49 height 9
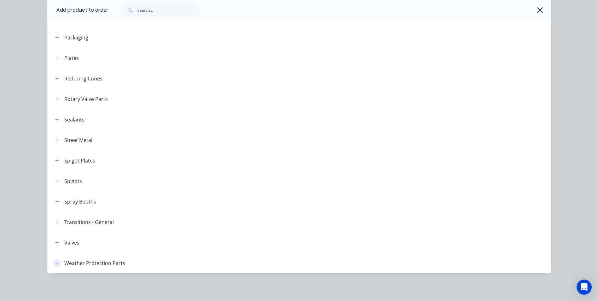
scroll to position [149, 0]
click at [55, 262] on icon "button" at bounding box center [57, 263] width 4 height 4
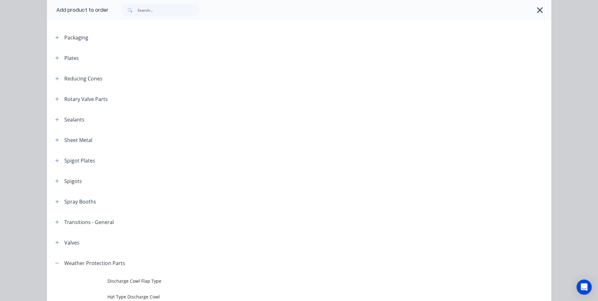
scroll to position [803, 0]
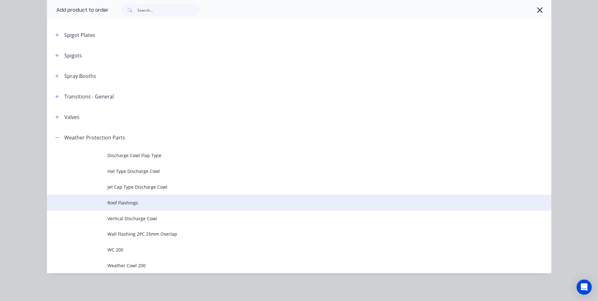
click at [117, 202] on span "Roof Flashings" at bounding box center [284, 202] width 355 height 7
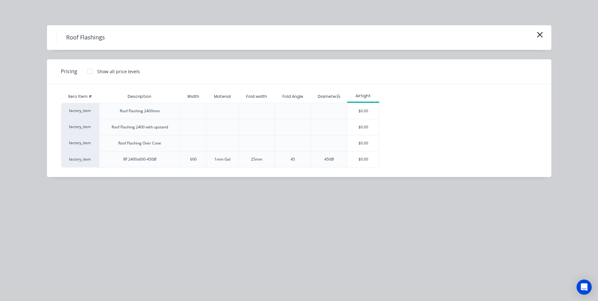
scroll to position [86, 0]
click at [534, 35] on div "Roof Flashings" at bounding box center [298, 38] width 485 height 12
click at [541, 35] on icon "button" at bounding box center [540, 34] width 7 height 9
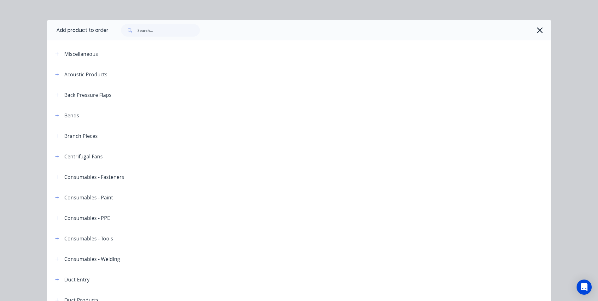
scroll to position [0, 0]
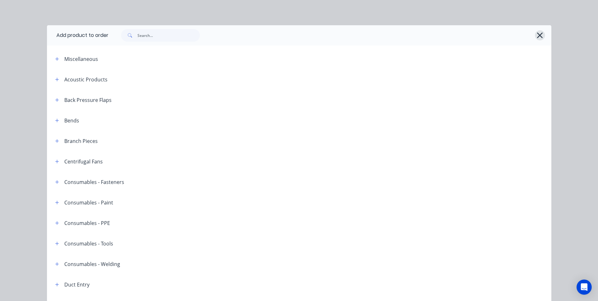
click at [540, 37] on icon "button" at bounding box center [540, 35] width 7 height 9
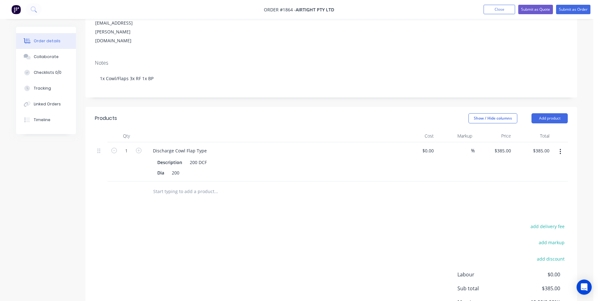
scroll to position [63, 0]
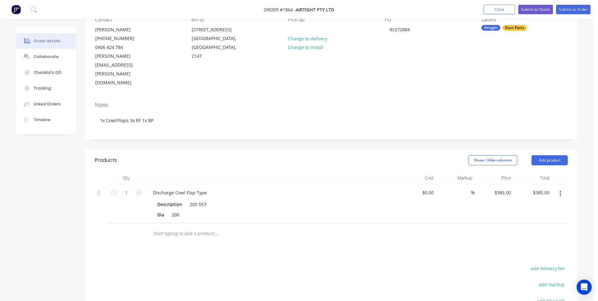
click at [180, 227] on input "text" at bounding box center [216, 233] width 126 height 13
click at [53, 60] on button "Collaborate" at bounding box center [46, 57] width 60 height 16
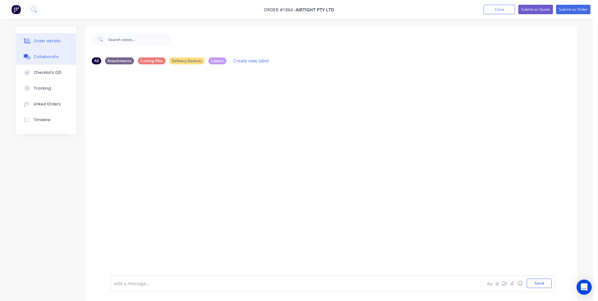
click at [48, 36] on button "Order details" at bounding box center [46, 41] width 60 height 16
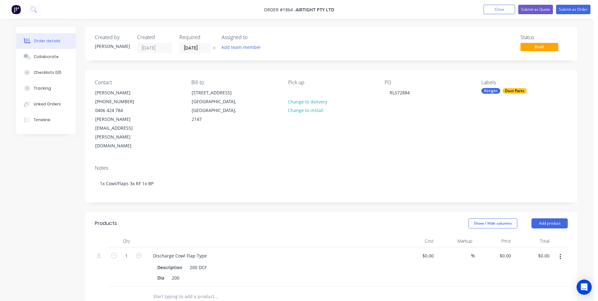
type input "$385.00"
click at [505, 8] on button "Close" at bounding box center [500, 9] width 32 height 9
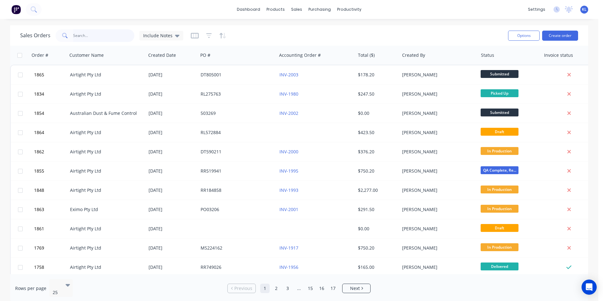
click at [88, 34] on input "text" at bounding box center [103, 35] width 61 height 13
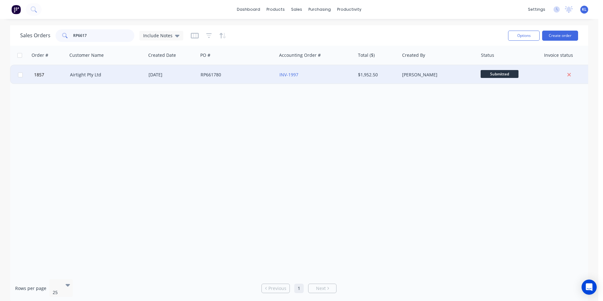
type input "RP6617"
click at [233, 74] on div "RP661780" at bounding box center [235, 75] width 70 height 6
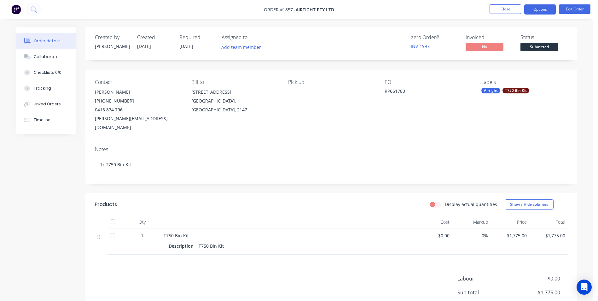
click at [535, 9] on button "Options" at bounding box center [540, 9] width 32 height 10
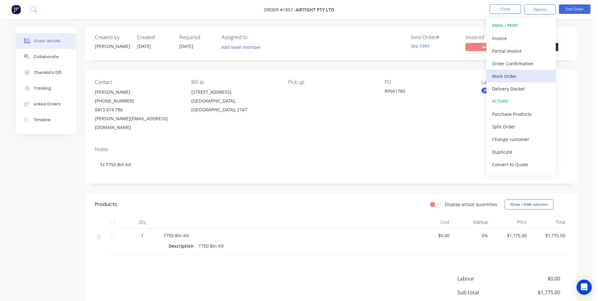
click at [508, 78] on div "Work Order" at bounding box center [521, 76] width 58 height 9
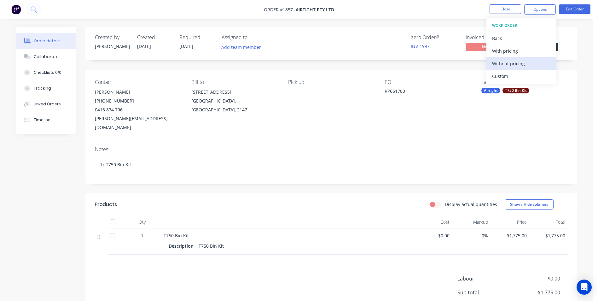
click at [514, 65] on div "Without pricing" at bounding box center [521, 63] width 58 height 9
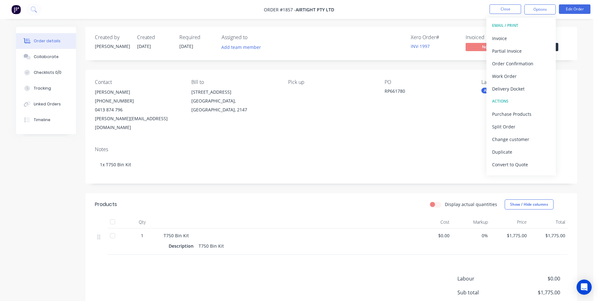
click at [426, 61] on div "Created by Kyle Created 08/08/25 Required 15/08/25 Assigned to Add team member …" at bounding box center [331, 192] width 492 height 330
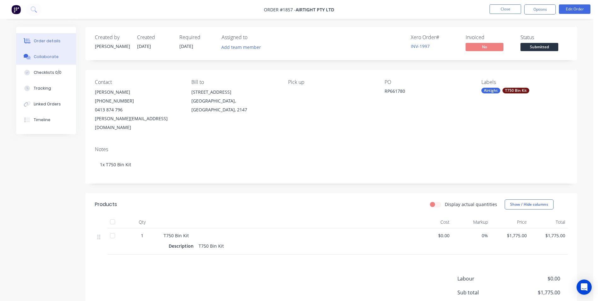
click at [53, 56] on div "Collaborate" at bounding box center [46, 57] width 25 height 6
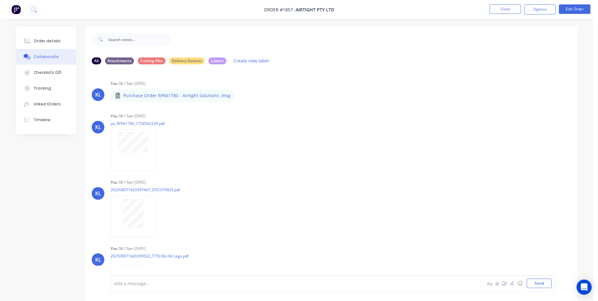
drag, startPoint x: 286, startPoint y: 124, endPoint x: 398, endPoint y: 70, distance: 123.9
click at [505, 9] on button "Close" at bounding box center [506, 8] width 32 height 9
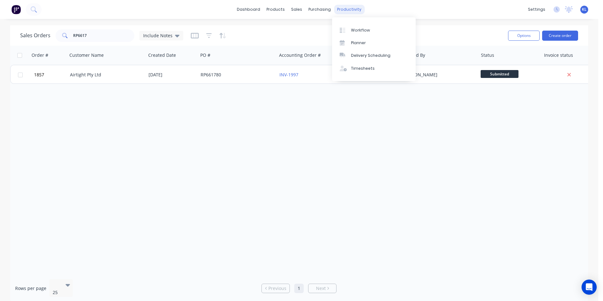
click at [354, 9] on div "productivity" at bounding box center [349, 9] width 31 height 9
click at [361, 29] on div "Workflow" at bounding box center [360, 30] width 19 height 6
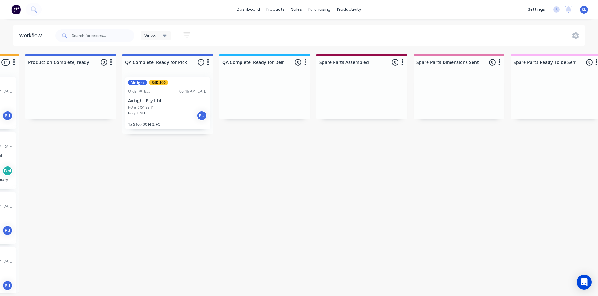
scroll to position [0, 819]
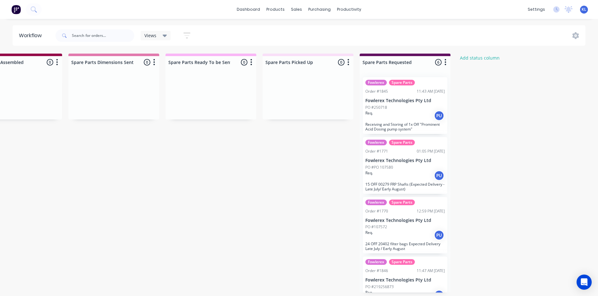
click at [160, 32] on div "Views" at bounding box center [156, 35] width 30 height 9
click at [159, 124] on div "Spare Parts edit" at bounding box center [184, 120] width 79 height 13
click at [159, 117] on button "Spare Parts" at bounding box center [178, 120] width 67 height 7
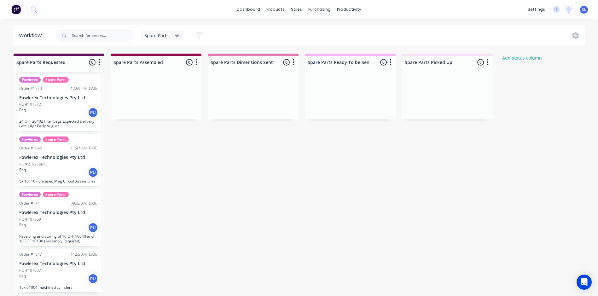
scroll to position [1, 0]
click at [66, 164] on div "PO #219256873" at bounding box center [58, 164] width 79 height 6
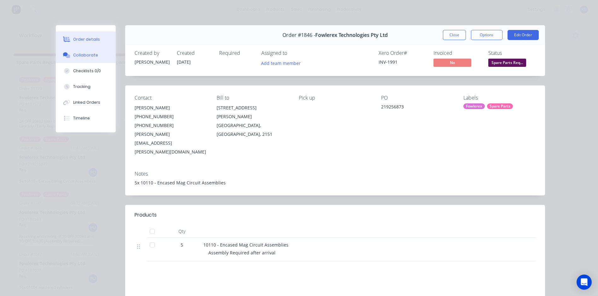
click at [90, 52] on button "Collaborate" at bounding box center [86, 55] width 60 height 16
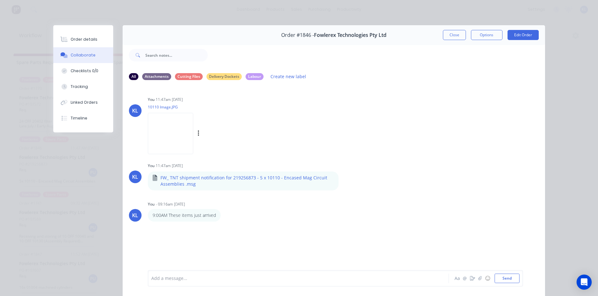
click at [172, 126] on img at bounding box center [170, 133] width 45 height 41
click at [71, 41] on div "Order details" at bounding box center [84, 40] width 27 height 6
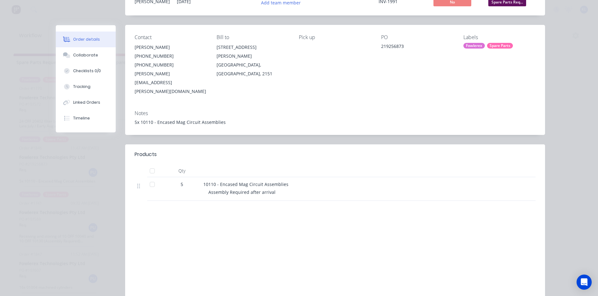
scroll to position [80, 0]
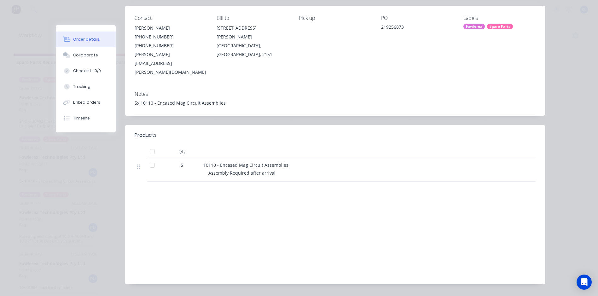
drag, startPoint x: 285, startPoint y: 147, endPoint x: 246, endPoint y: 144, distance: 38.8
click at [246, 162] on div "10110 - Encased Mag Circuit Assemblies" at bounding box center [326, 165] width 247 height 7
click at [88, 55] on div "Collaborate" at bounding box center [85, 55] width 25 height 6
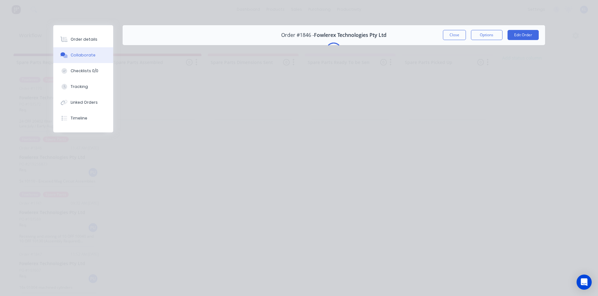
scroll to position [0, 0]
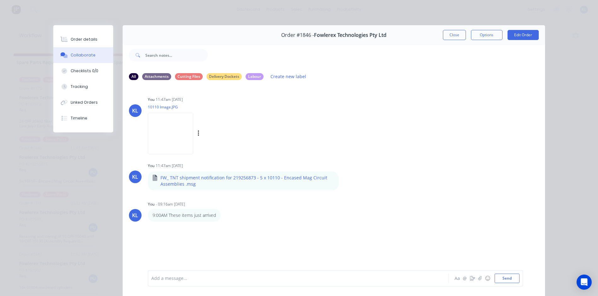
click at [158, 133] on img at bounding box center [170, 133] width 45 height 41
click at [82, 40] on div "Order details" at bounding box center [84, 40] width 27 height 6
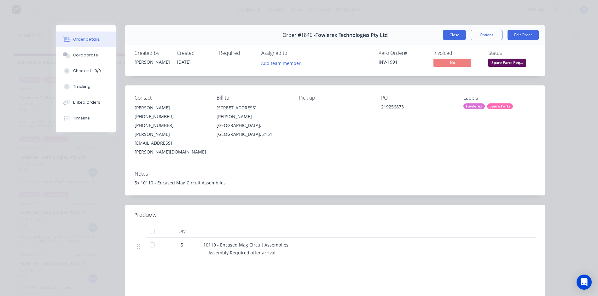
click at [458, 35] on button "Close" at bounding box center [454, 35] width 23 height 10
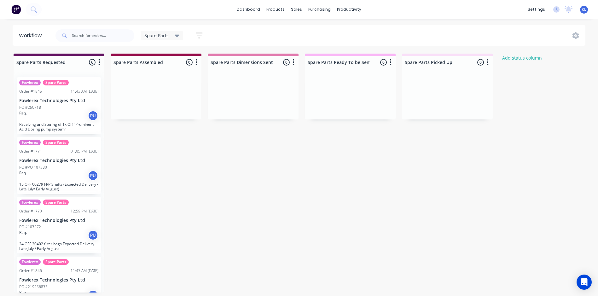
click at [183, 35] on div "Spare Parts Save new view None (Default) edit All edit Production edit Spare Pa…" at bounding box center [175, 35] width 69 height 12
click at [170, 36] on div "Spare Parts" at bounding box center [161, 36] width 35 height 6
click at [158, 109] on button "Production" at bounding box center [178, 107] width 67 height 7
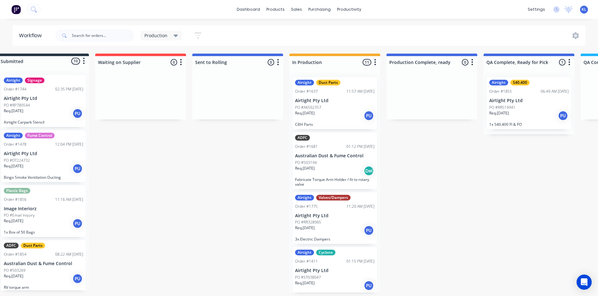
scroll to position [0, 16]
click at [292, 9] on div "sales" at bounding box center [296, 9] width 17 height 9
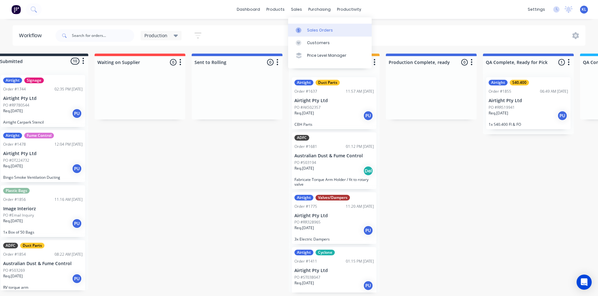
click at [309, 33] on div "Sales Orders" at bounding box center [320, 30] width 26 height 6
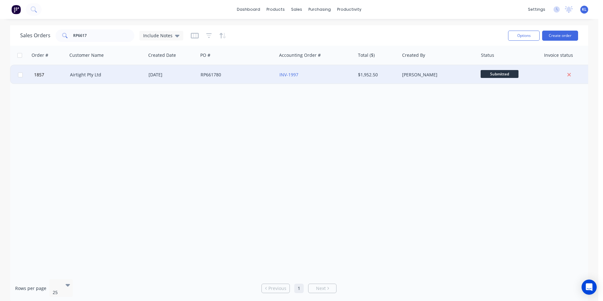
click at [407, 76] on div "[PERSON_NAME]" at bounding box center [437, 75] width 70 height 6
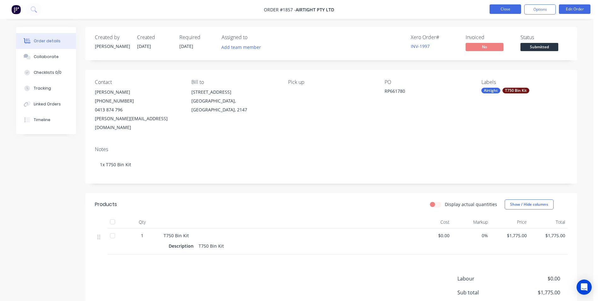
click at [508, 10] on button "Close" at bounding box center [506, 8] width 32 height 9
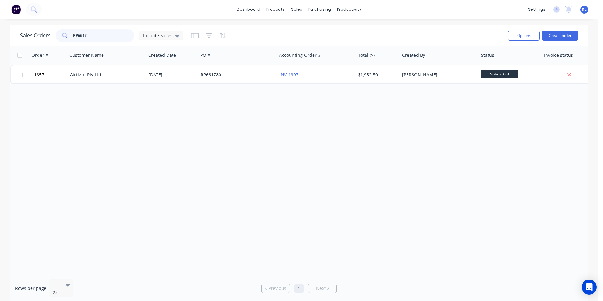
drag, startPoint x: 103, startPoint y: 36, endPoint x: 40, endPoint y: 36, distance: 63.4
click at [40, 36] on div "Sales Orders RP6617 Include Notes" at bounding box center [101, 35] width 163 height 13
type input "\"
click at [90, 42] on input "\" at bounding box center [103, 35] width 61 height 13
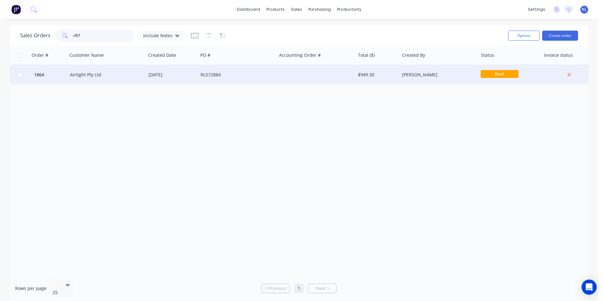
type input "rl57"
click at [108, 70] on div "Airtight Pty Ltd" at bounding box center [106, 74] width 78 height 19
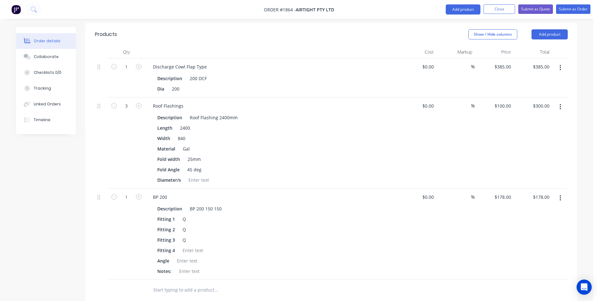
scroll to position [189, 0]
click at [186, 256] on div at bounding box center [187, 260] width 26 height 9
click at [50, 58] on div "Collaborate" at bounding box center [46, 57] width 25 height 6
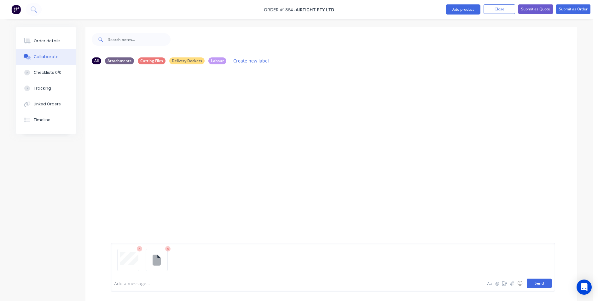
click at [538, 283] on button "Send" at bounding box center [539, 282] width 25 height 9
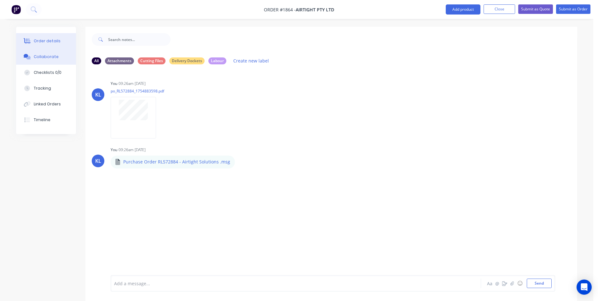
click at [46, 37] on button "Order details" at bounding box center [46, 41] width 60 height 16
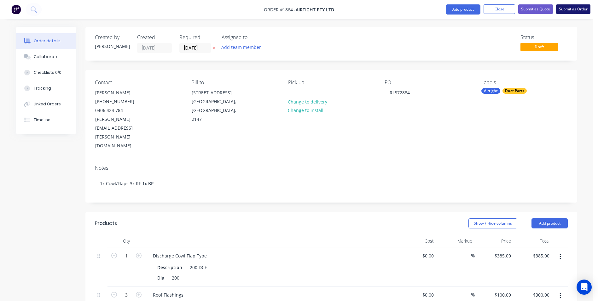
click at [564, 9] on button "Submit as Order" at bounding box center [573, 8] width 34 height 9
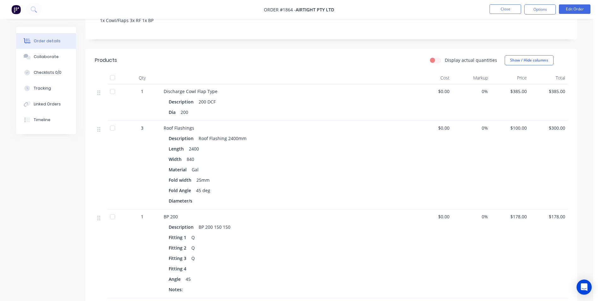
scroll to position [125, 0]
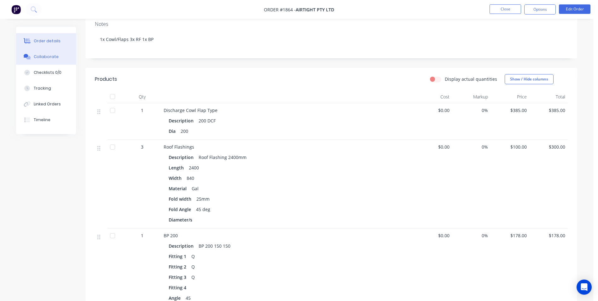
click at [43, 59] on div "Collaborate" at bounding box center [46, 57] width 25 height 6
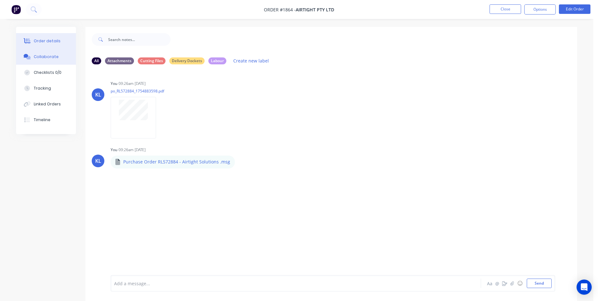
click at [47, 35] on button "Order details" at bounding box center [46, 41] width 60 height 16
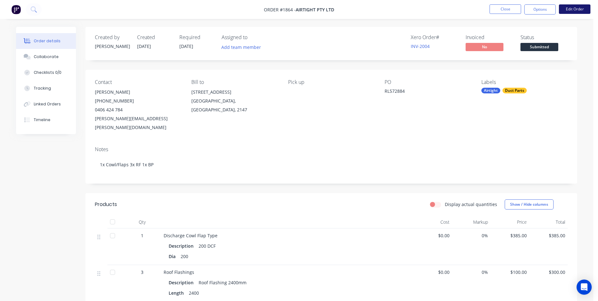
click at [578, 10] on button "Edit Order" at bounding box center [575, 8] width 32 height 9
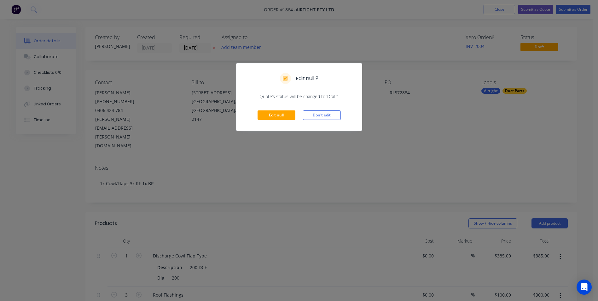
click at [359, 154] on div "Edit null ? Quote’s status will be changed to ‘Draft’. Edit null Don't edit" at bounding box center [299, 150] width 598 height 301
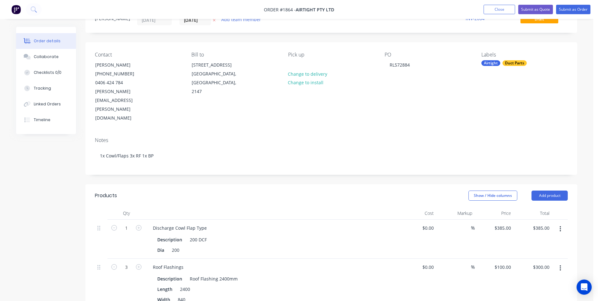
scroll to position [126, 0]
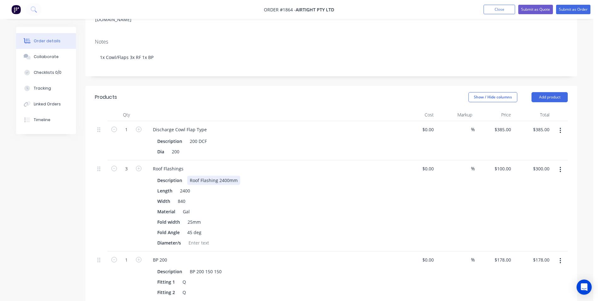
click at [235, 176] on div "Roof Flashing 2400mm" at bounding box center [213, 180] width 53 height 9
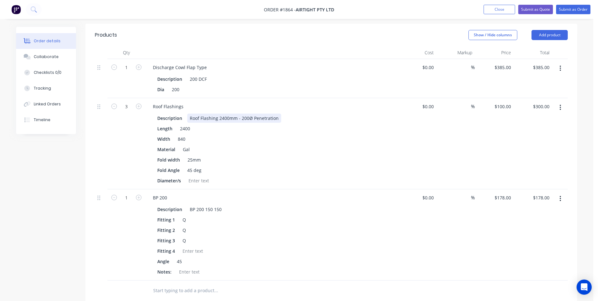
scroll to position [284, 0]
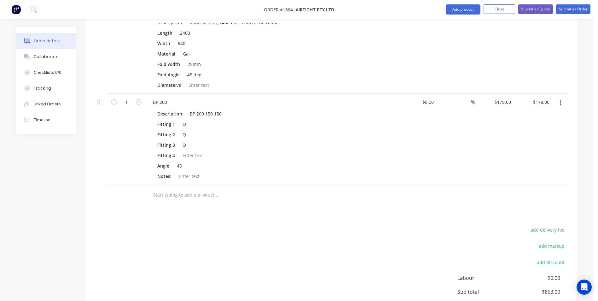
click at [183, 189] on input "text" at bounding box center [216, 195] width 126 height 13
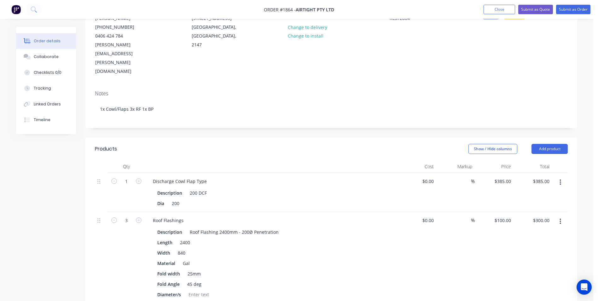
scroll to position [63, 0]
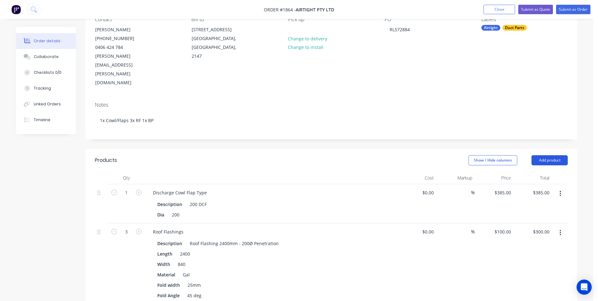
type input "WF"
click at [536, 155] on button "Add product" at bounding box center [550, 160] width 36 height 10
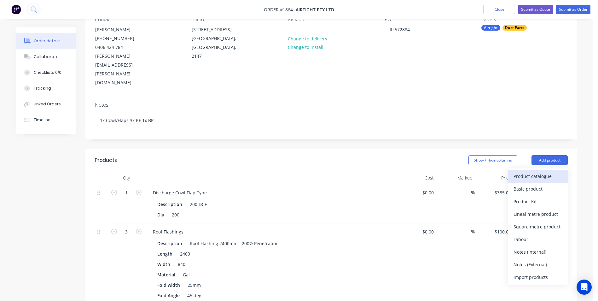
click at [536, 171] on div "Product catalogue" at bounding box center [538, 175] width 49 height 9
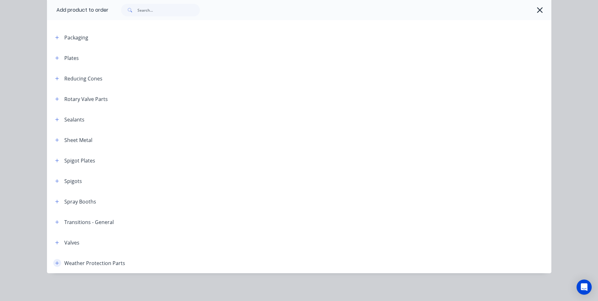
click at [56, 266] on button "button" at bounding box center [57, 263] width 8 height 8
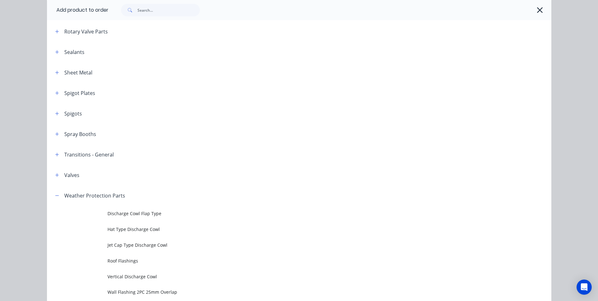
scroll to position [803, 0]
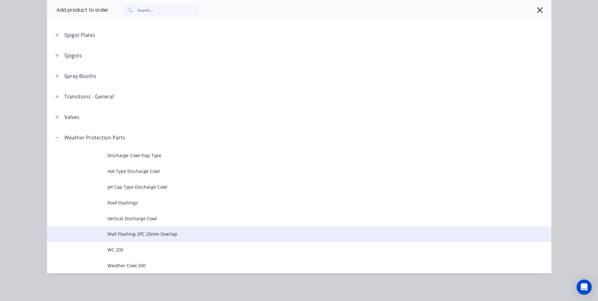
click at [135, 235] on span "Wall Flashing 2PC 25mm Overlap" at bounding box center [284, 233] width 355 height 7
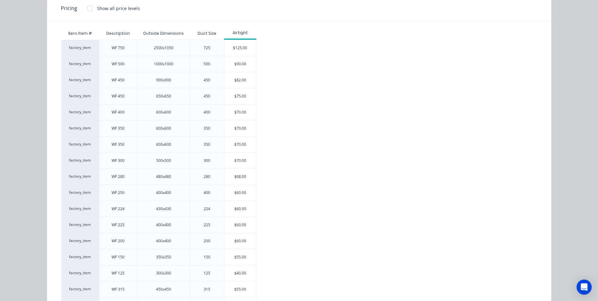
scroll to position [94, 0]
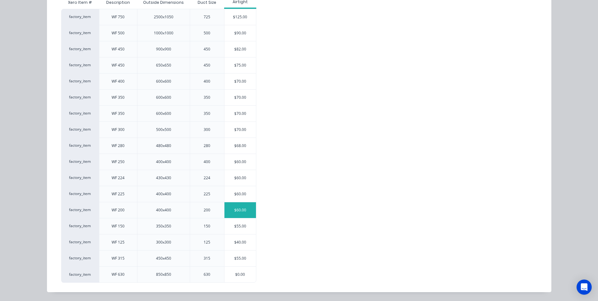
click at [244, 210] on div "$60.00" at bounding box center [240, 210] width 32 height 16
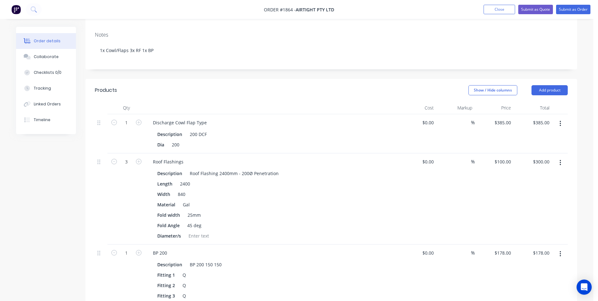
scroll to position [221, 0]
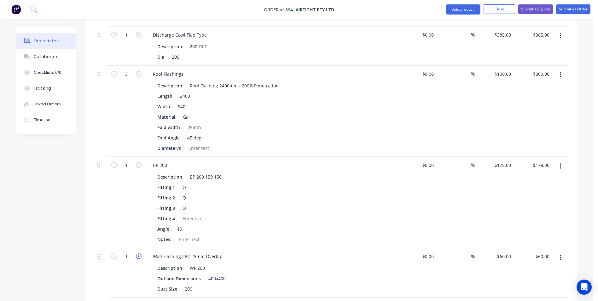
click at [140, 253] on icon "button" at bounding box center [139, 256] width 6 height 6
type input "2"
type input "$120.00"
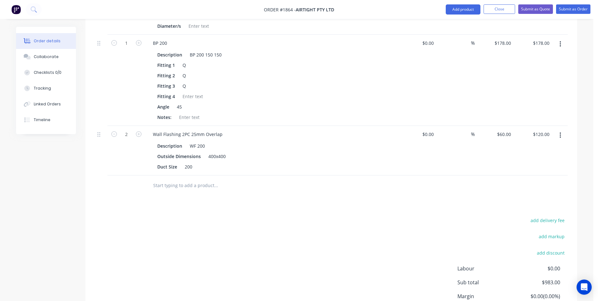
scroll to position [347, 0]
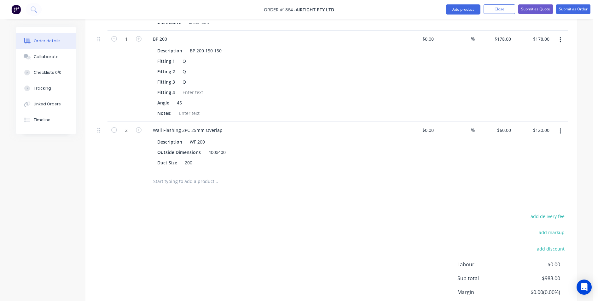
click at [186, 175] on input "text" at bounding box center [216, 181] width 126 height 13
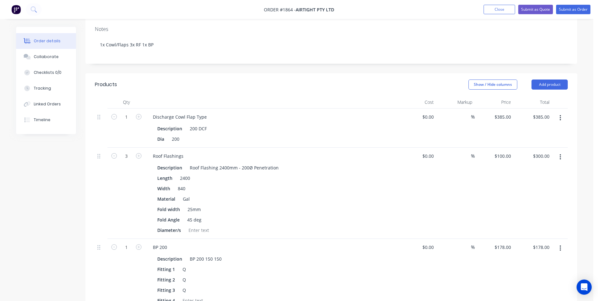
scroll to position [126, 0]
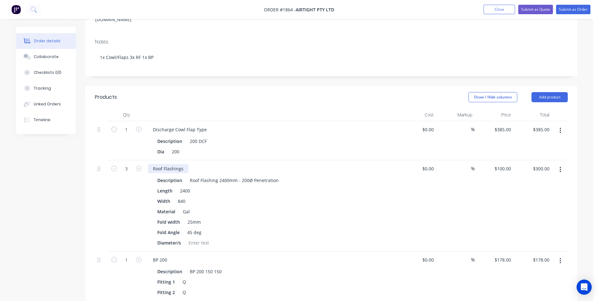
click at [182, 164] on div "Roof Flashings" at bounding box center [168, 168] width 41 height 9
drag, startPoint x: 276, startPoint y: 154, endPoint x: 242, endPoint y: 153, distance: 34.4
click at [242, 176] on div "Roof Flashing 2400mm - 200Ø Penetration" at bounding box center [234, 180] width 94 height 9
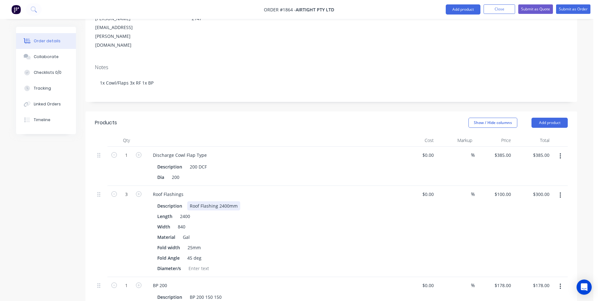
scroll to position [221, 0]
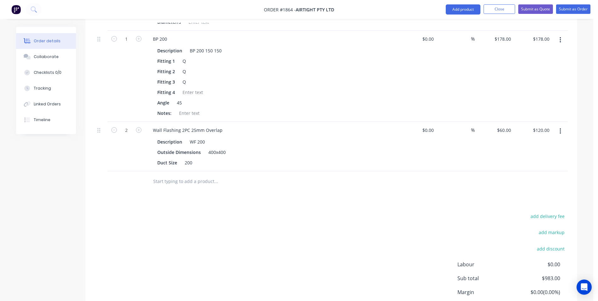
click at [282, 254] on div "add delivery fee add markup add discount Labour $0.00 Sub total $983.00 Margin …" at bounding box center [331, 273] width 473 height 122
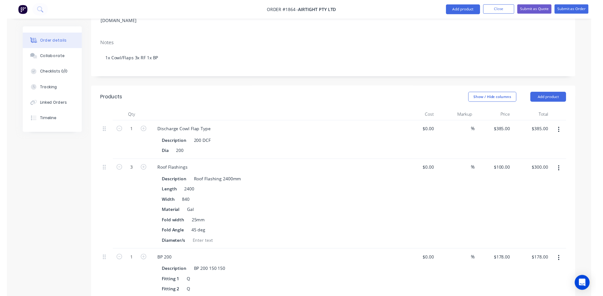
scroll to position [0, 0]
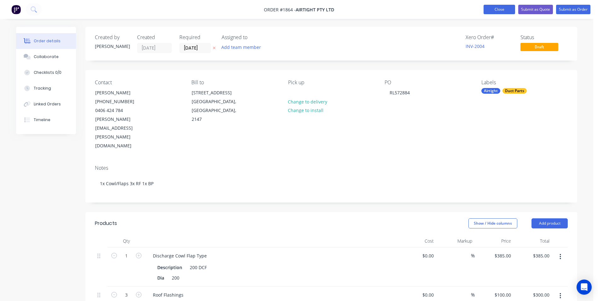
click at [495, 8] on button "Close" at bounding box center [500, 9] width 32 height 9
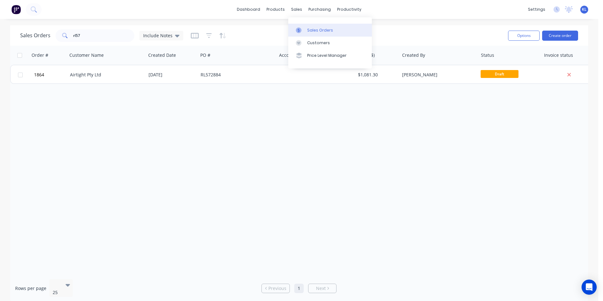
drag, startPoint x: 300, startPoint y: 8, endPoint x: 311, endPoint y: 24, distance: 18.9
click at [300, 8] on div "sales" at bounding box center [296, 9] width 17 height 9
click at [313, 27] on div "Sales Orders" at bounding box center [320, 30] width 26 height 6
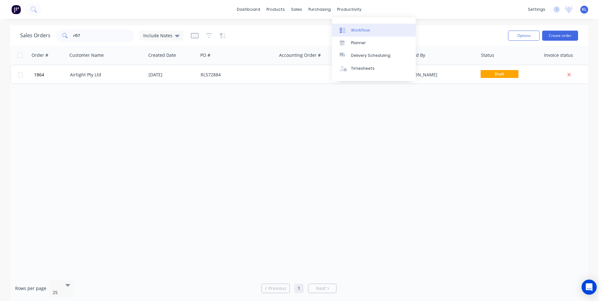
drag, startPoint x: 341, startPoint y: 10, endPoint x: 355, endPoint y: 26, distance: 20.8
click at [341, 10] on div "productivity" at bounding box center [349, 9] width 31 height 9
click at [357, 27] on div "Workflow" at bounding box center [360, 30] width 19 height 6
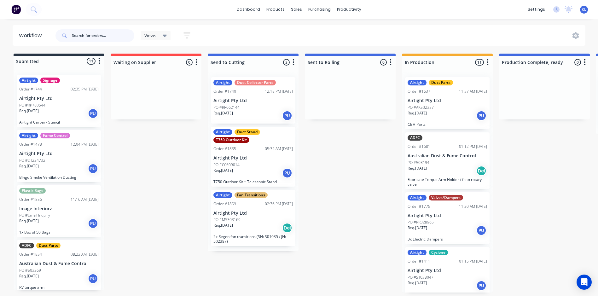
click at [113, 39] on input "text" at bounding box center [103, 35] width 62 height 13
type input "1865"
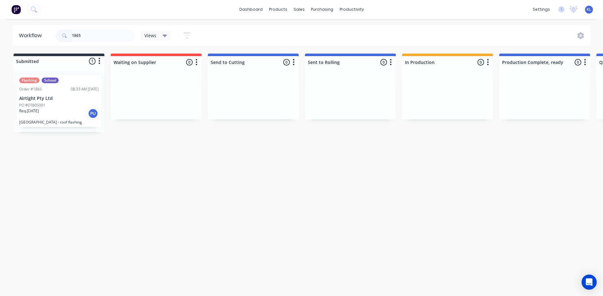
click at [65, 94] on div "Flashing School Order #1865 08:33 AM 12/08/25 Airtight Pty Ltd PO #DT805001 Req…" at bounding box center [59, 101] width 84 height 52
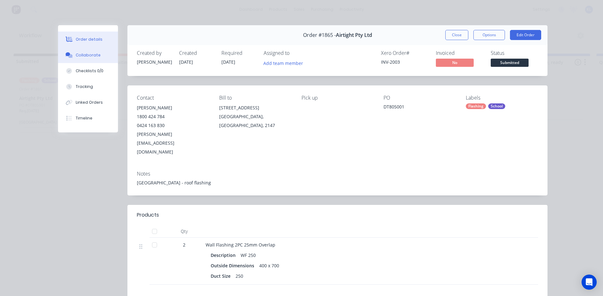
click at [79, 55] on div "Collaborate" at bounding box center [88, 55] width 25 height 6
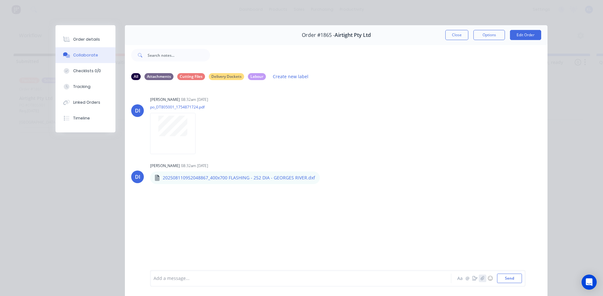
click at [480, 279] on icon "button" at bounding box center [482, 278] width 4 height 4
click at [502, 281] on button "Send" at bounding box center [509, 278] width 25 height 9
click at [246, 210] on icon "button" at bounding box center [247, 209] width 2 height 7
click at [292, 181] on button "button" at bounding box center [293, 180] width 3 height 9
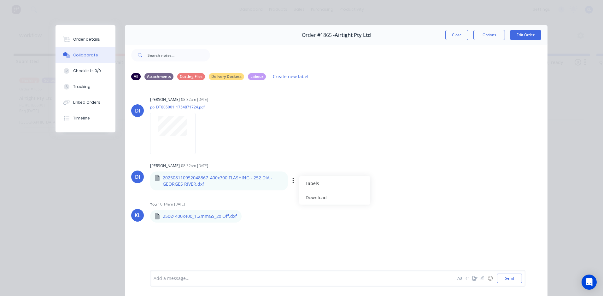
click at [291, 161] on div "Dean Ingram 08:32am 12/08/25 202508110952048867_400x700 FLASHING - 252 DIA - GE…" at bounding box center [248, 175] width 197 height 29
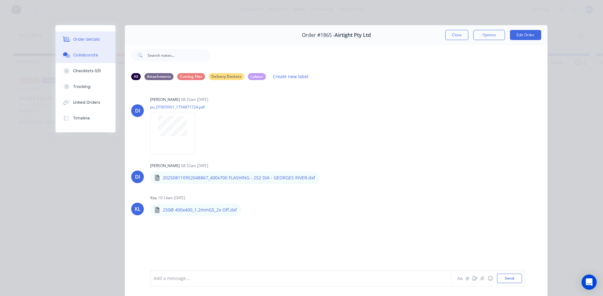
click at [92, 38] on div "Order details" at bounding box center [86, 40] width 27 height 6
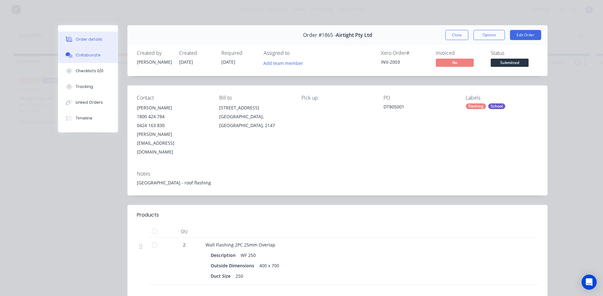
click at [88, 55] on div "Collaborate" at bounding box center [88, 55] width 25 height 6
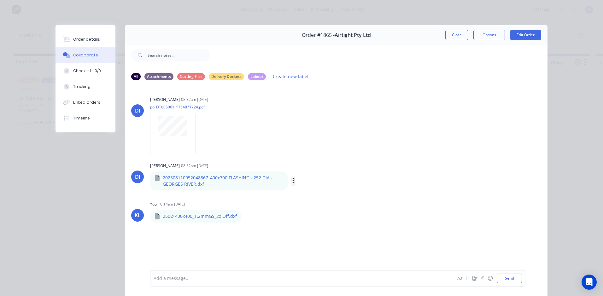
click at [293, 183] on icon "button" at bounding box center [293, 181] width 1 height 6
click at [306, 186] on button "Labels" at bounding box center [334, 183] width 71 height 14
click at [315, 229] on div at bounding box center [319, 232] width 13 height 13
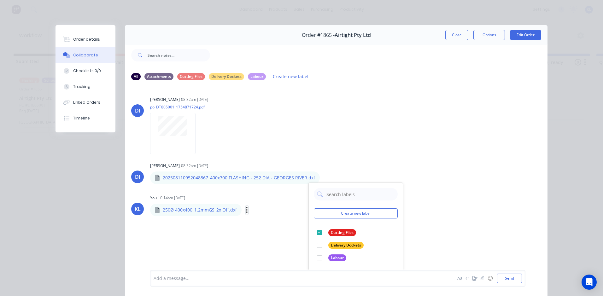
click at [246, 212] on icon "button" at bounding box center [246, 210] width 1 height 6
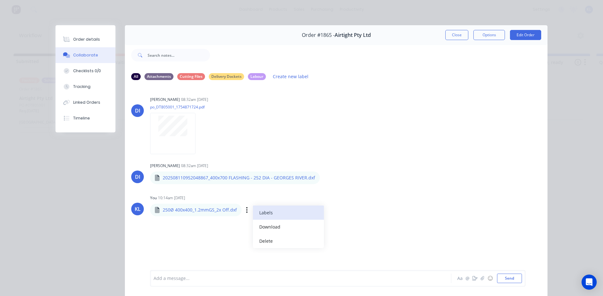
click at [264, 211] on button "Labels" at bounding box center [288, 213] width 71 height 14
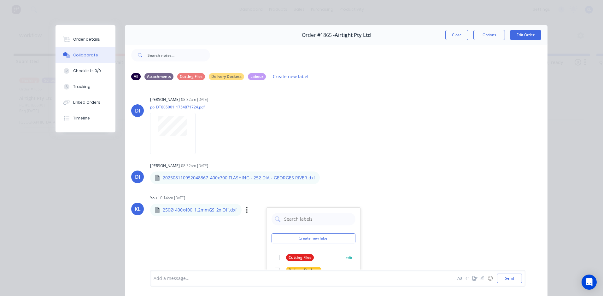
click at [275, 259] on div at bounding box center [277, 257] width 13 height 13
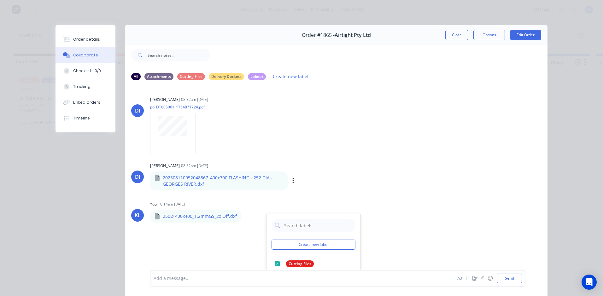
click at [358, 172] on div "DI Dean Ingram 08:32am 12/08/25 202508110952048867_400x700 FLASHING - 252 DIA -…" at bounding box center [336, 175] width 422 height 29
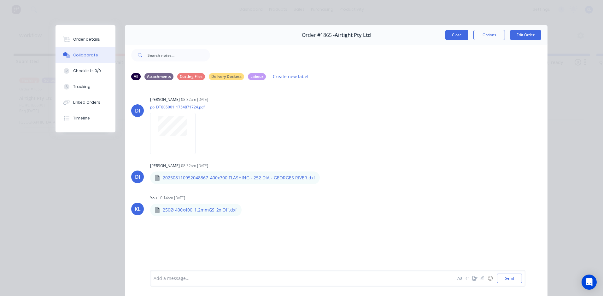
click at [448, 33] on button "Close" at bounding box center [456, 35] width 23 height 10
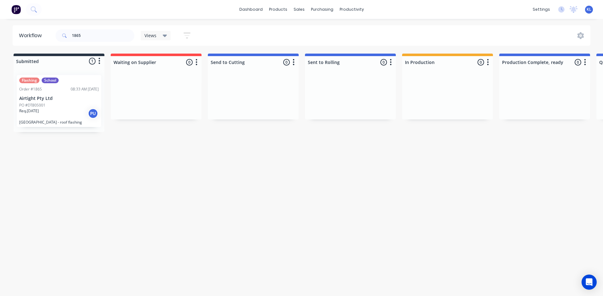
click at [71, 88] on div "08:33 AM 12/08/25" at bounding box center [85, 89] width 28 height 6
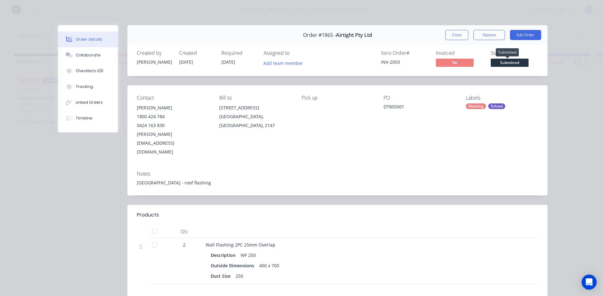
click at [516, 62] on span "Submitted" at bounding box center [510, 63] width 38 height 8
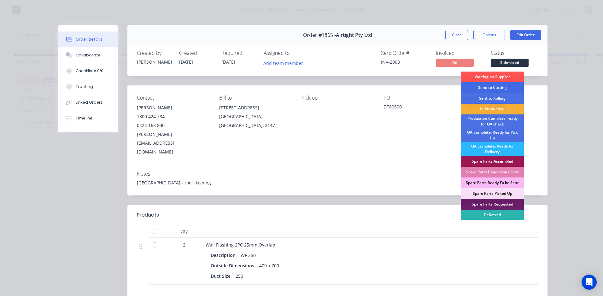
click at [499, 88] on div "Send to Cutting" at bounding box center [492, 87] width 63 height 11
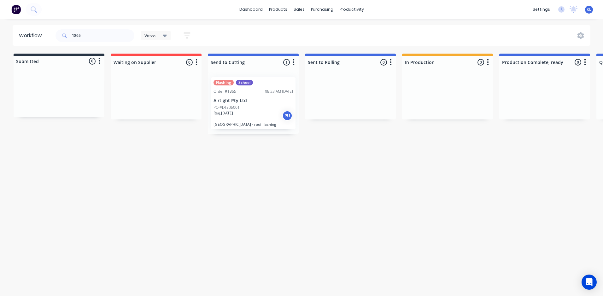
click at [256, 101] on p "Airtight Pty Ltd" at bounding box center [252, 100] width 79 height 5
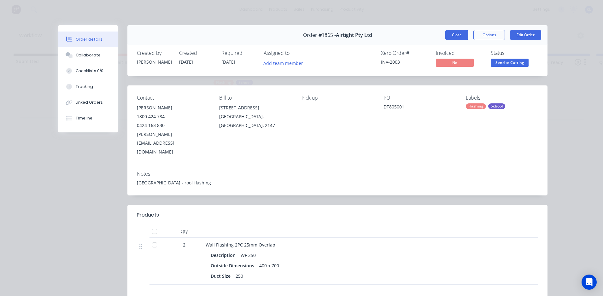
click at [453, 34] on button "Close" at bounding box center [456, 35] width 23 height 10
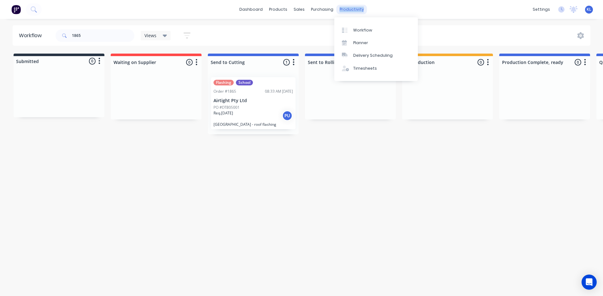
click at [336, 8] on div "productivity" at bounding box center [351, 9] width 31 height 9
copy div "productivity"
click at [375, 32] on link "Workflow" at bounding box center [376, 30] width 84 height 13
click at [364, 31] on div "Workflow" at bounding box center [362, 30] width 19 height 6
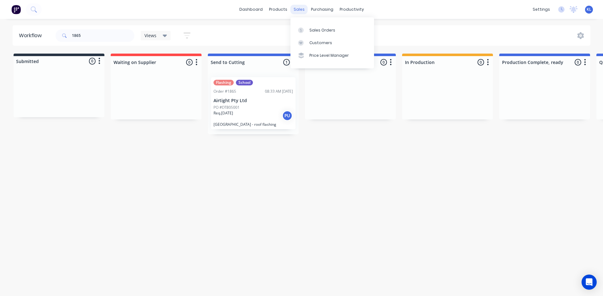
click at [295, 10] on div "sales" at bounding box center [298, 9] width 17 height 9
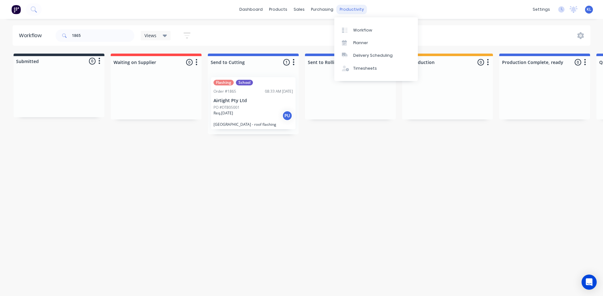
click at [351, 11] on div "productivity" at bounding box center [351, 9] width 31 height 9
click at [361, 34] on link "Workflow" at bounding box center [376, 30] width 84 height 13
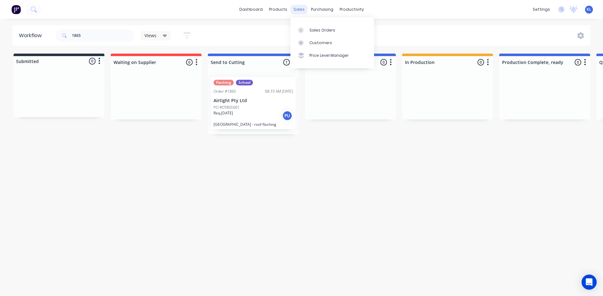
click at [299, 9] on div "sales" at bounding box center [298, 9] width 17 height 9
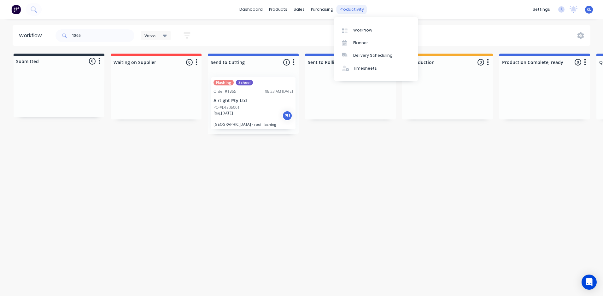
click at [348, 10] on div "productivity" at bounding box center [351, 9] width 31 height 9
click at [357, 27] on div "Workflow" at bounding box center [362, 30] width 19 height 6
click at [358, 33] on link "Workflow" at bounding box center [376, 30] width 84 height 13
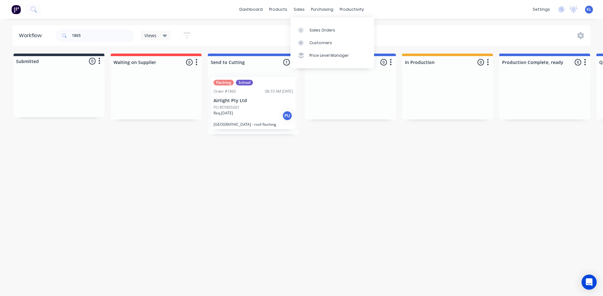
click at [297, 15] on div "dashboard products sales purchasing productivity dashboard products Product Cat…" at bounding box center [301, 9] width 603 height 19
click at [298, 12] on div "sales" at bounding box center [298, 9] width 17 height 9
click at [315, 28] on div "Sales Orders" at bounding box center [322, 30] width 26 height 6
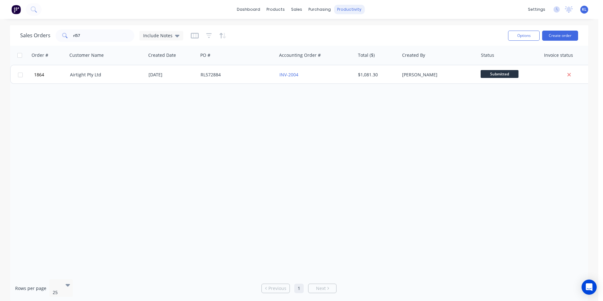
click at [346, 11] on div "productivity" at bounding box center [349, 9] width 31 height 9
click at [348, 33] on link "Workflow" at bounding box center [374, 30] width 84 height 13
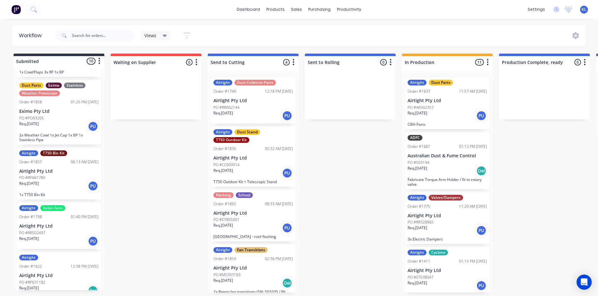
scroll to position [345, 0]
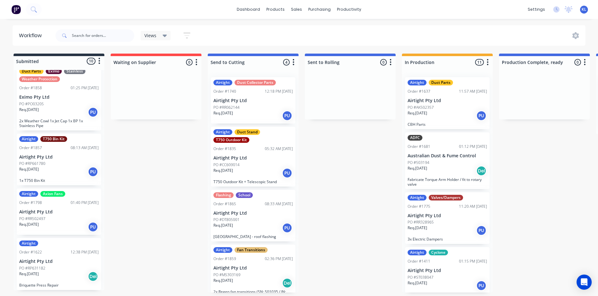
click at [64, 166] on div "Req. 15/08/25 PU" at bounding box center [58, 171] width 79 height 11
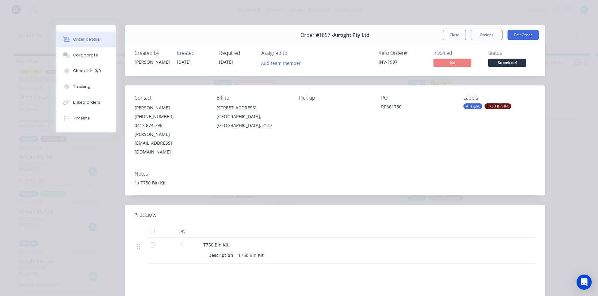
click at [507, 62] on span "Submitted" at bounding box center [507, 63] width 38 height 8
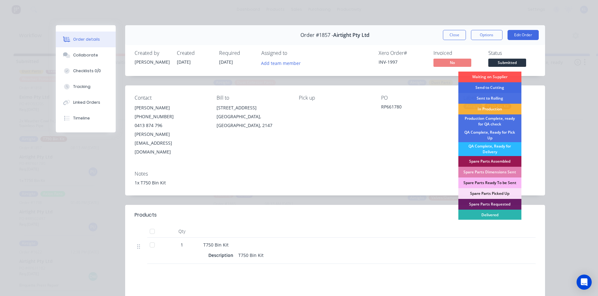
click at [493, 85] on div "Send to Cutting" at bounding box center [489, 87] width 63 height 11
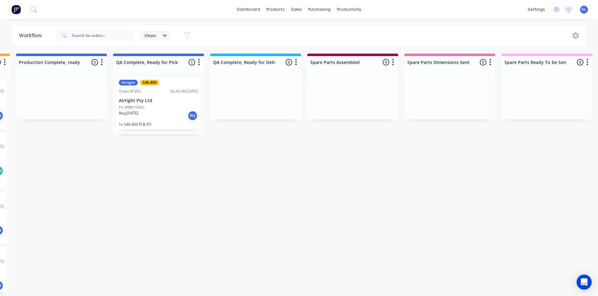
scroll to position [0, 496]
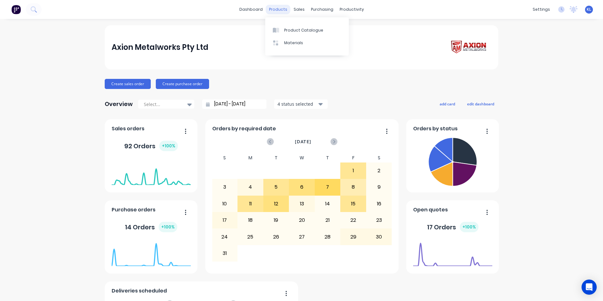
click at [281, 9] on div "products" at bounding box center [278, 9] width 25 height 9
click at [291, 27] on div "Product Catalogue" at bounding box center [303, 30] width 39 height 6
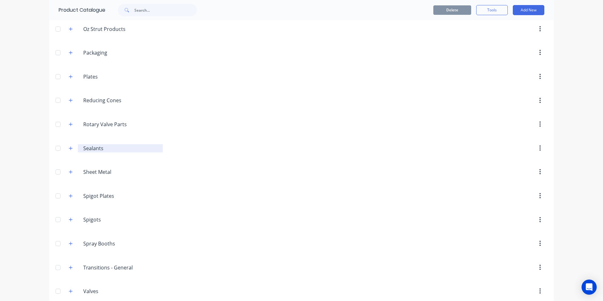
scroll to position [796, 0]
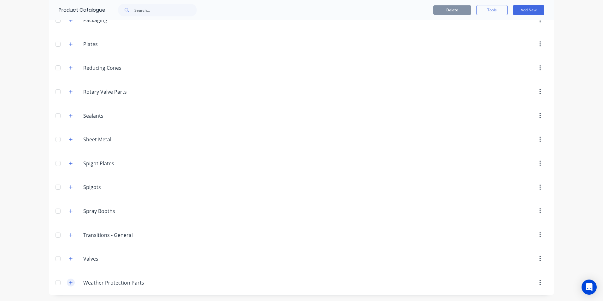
click at [69, 286] on button "button" at bounding box center [71, 282] width 8 height 8
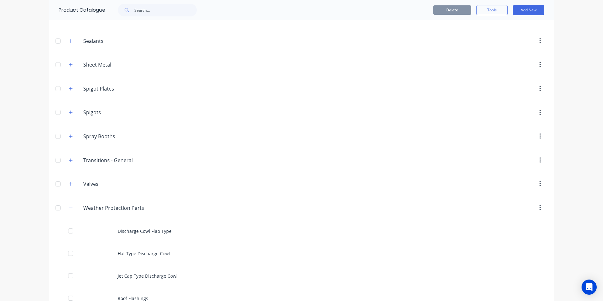
scroll to position [975, 0]
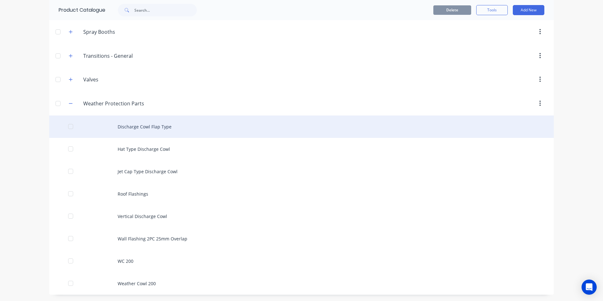
click at [143, 128] on div "Discharge Cowl Flap Type" at bounding box center [301, 126] width 504 height 22
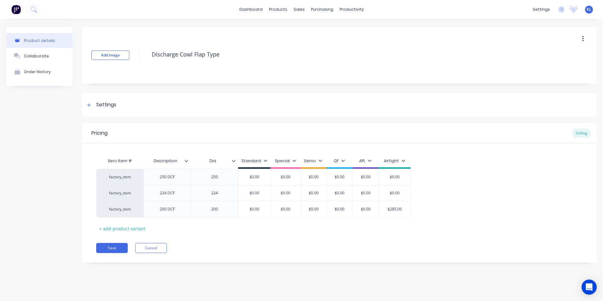
type textarea "x"
type input "$285.00"
click at [396, 208] on input "$285.00" at bounding box center [395, 209] width 32 height 6
type textarea "x"
type input "$28.00"
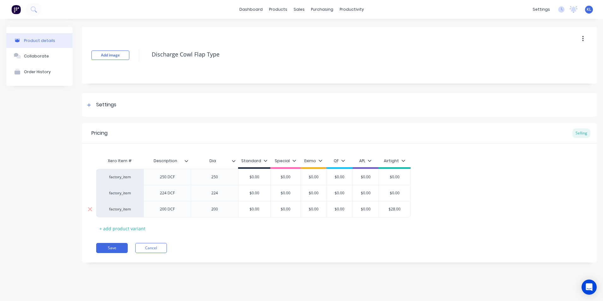
type textarea "x"
type input "$2.00"
type textarea "x"
type input "$.00"
type textarea "x"
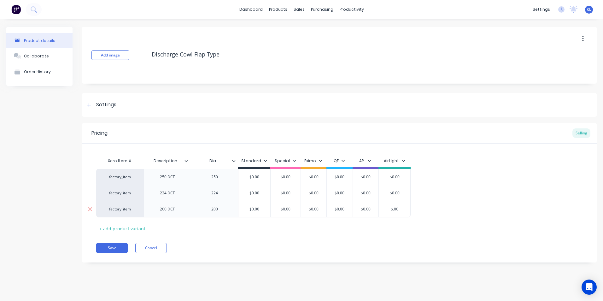
type input "$3.00"
type textarea "x"
type input "$38.00"
type textarea "x"
type input "$385.00"
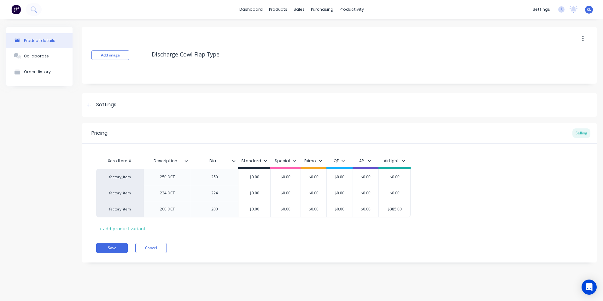
click at [367, 235] on div "Pricing Selling Xero Item # Description Dia Standard Special Eximo QF APL Airti…" at bounding box center [339, 192] width 514 height 139
click at [100, 250] on button "Save" at bounding box center [112, 248] width 32 height 10
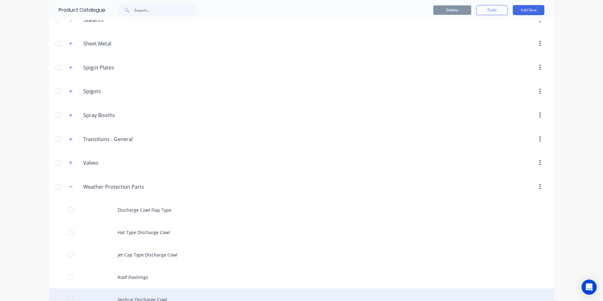
scroll to position [975, 0]
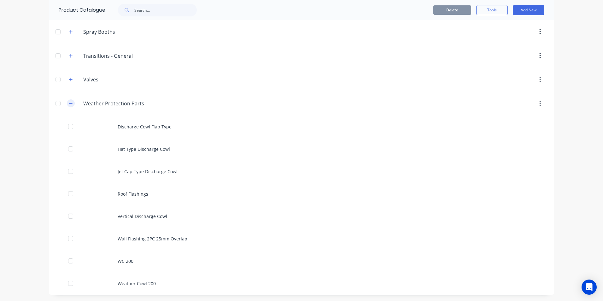
click at [69, 102] on icon "button" at bounding box center [71, 103] width 4 height 4
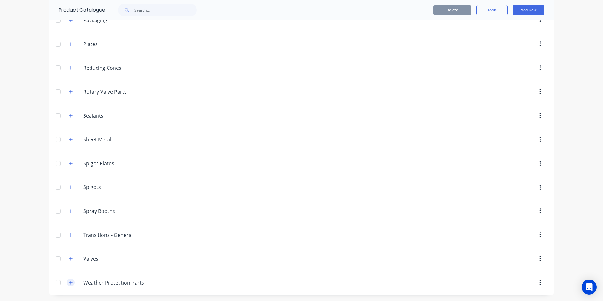
drag, startPoint x: 66, startPoint y: 277, endPoint x: 67, endPoint y: 285, distance: 8.4
click at [67, 285] on button "button" at bounding box center [71, 282] width 8 height 8
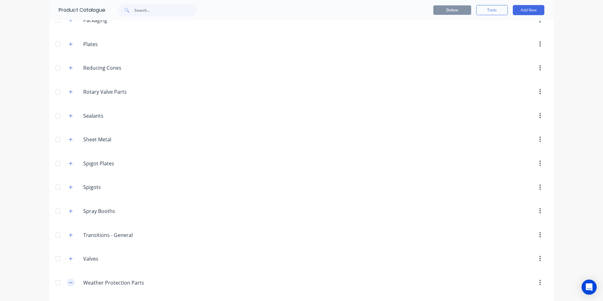
click at [69, 284] on icon "button" at bounding box center [71, 282] width 4 height 4
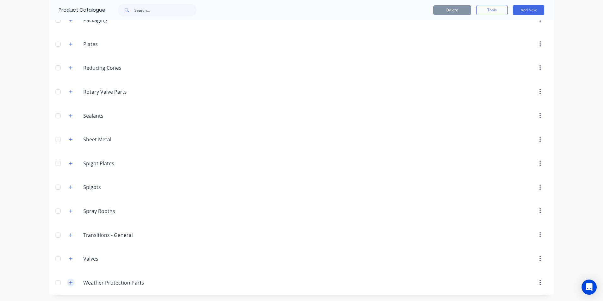
click at [69, 279] on button "button" at bounding box center [71, 282] width 8 height 8
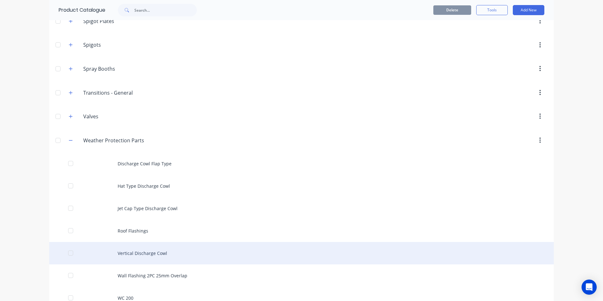
scroll to position [954, 0]
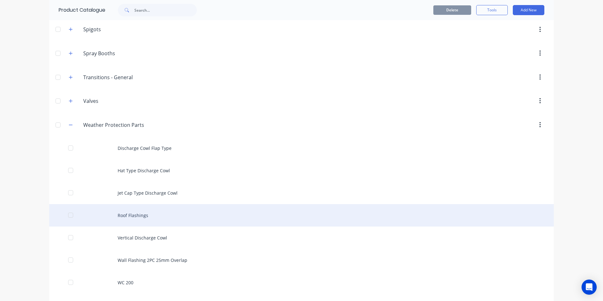
click at [135, 220] on div "Roof Flashings" at bounding box center [301, 215] width 504 height 22
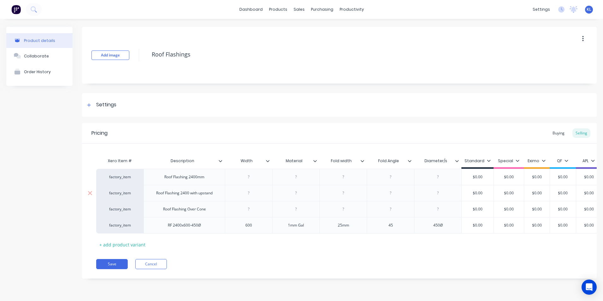
scroll to position [3, 0]
click at [136, 247] on div "+ add product variant" at bounding box center [122, 245] width 52 height 10
type textarea "x"
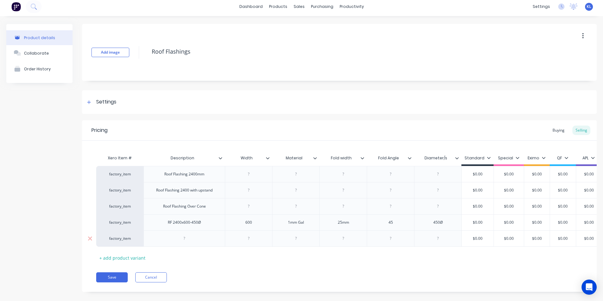
click at [183, 240] on div at bounding box center [185, 238] width 32 height 8
click at [400, 240] on div at bounding box center [391, 238] width 32 height 8
type textarea "x"
click at [346, 242] on div at bounding box center [344, 238] width 32 height 8
click at [254, 240] on div at bounding box center [249, 238] width 32 height 8
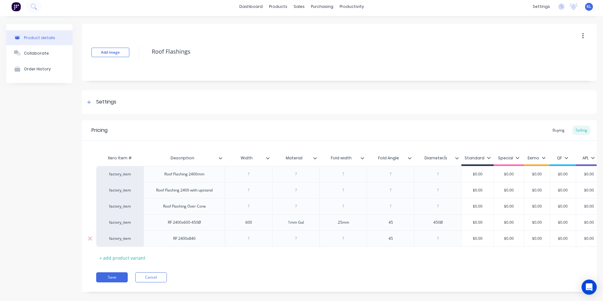
type textarea "x"
click at [351, 238] on div at bounding box center [344, 238] width 32 height 8
click at [444, 242] on div at bounding box center [438, 238] width 32 height 8
type textarea "x"
click at [297, 242] on div at bounding box center [296, 238] width 32 height 8
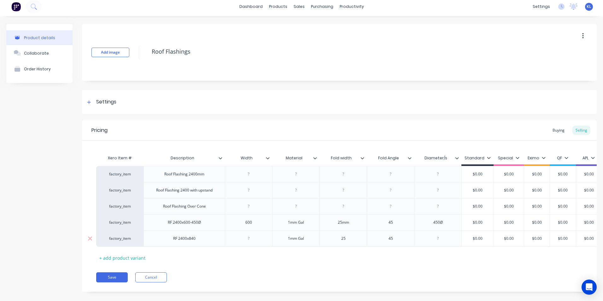
type textarea "x"
click at [246, 242] on div at bounding box center [249, 238] width 32 height 8
click at [262, 259] on div "Xero Item # Description Width Material Fold width Fold Angle Diameter/s Standar…" at bounding box center [339, 207] width 486 height 111
click at [267, 156] on icon at bounding box center [268, 158] width 4 height 4
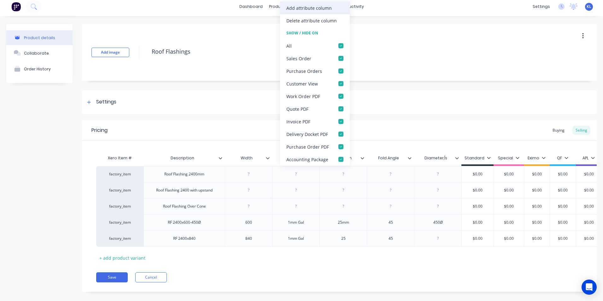
click at [295, 13] on div "Add attribute column" at bounding box center [315, 8] width 70 height 13
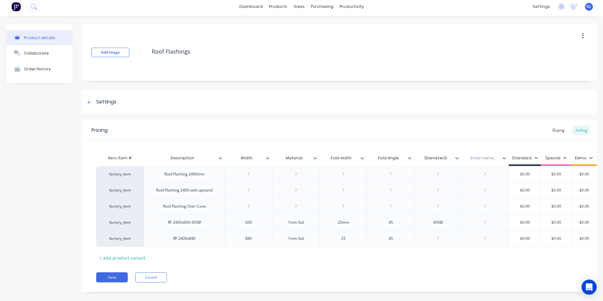
scroll to position [0, 2]
drag, startPoint x: 506, startPoint y: 158, endPoint x: 252, endPoint y: 158, distance: 254.1
click at [252, 158] on div "Xero Item # Description Width Material Fold width Fold Angle Diameter/s Enter n…" at bounding box center [386, 159] width 585 height 14
click at [252, 226] on div at bounding box center [247, 222] width 32 height 8
click at [247, 242] on div at bounding box center [247, 238] width 32 height 8
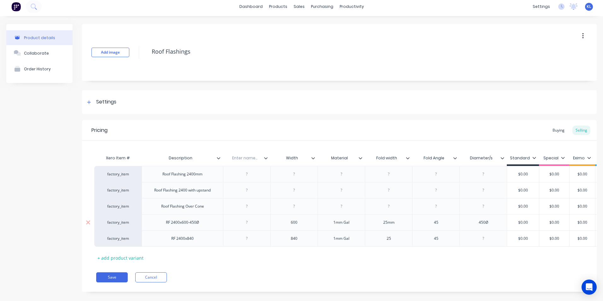
type textarea "x"
click at [250, 226] on div at bounding box center [247, 222] width 32 height 8
type textarea "x"
click at [253, 238] on div at bounding box center [247, 238] width 32 height 8
type textarea "x"
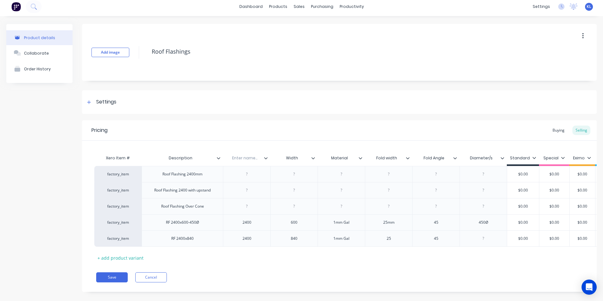
click at [296, 256] on div "Xero Item # Description Enter name... Width Material Fold width Fold Angle Diam…" at bounding box center [337, 207] width 486 height 111
click at [400, 239] on div "25" at bounding box center [389, 238] width 32 height 8
type textarea "x"
click at [391, 257] on div "Xero Item # Description Enter name... Width Material Fold width Fold Angle Diam…" at bounding box center [337, 207] width 486 height 111
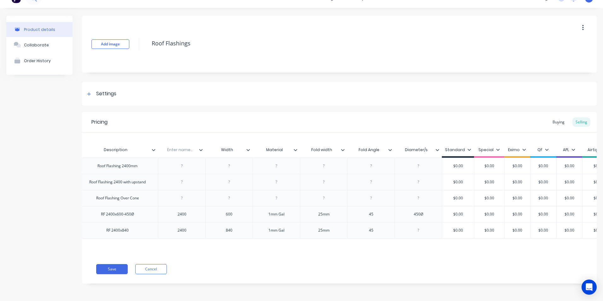
scroll to position [0, 89]
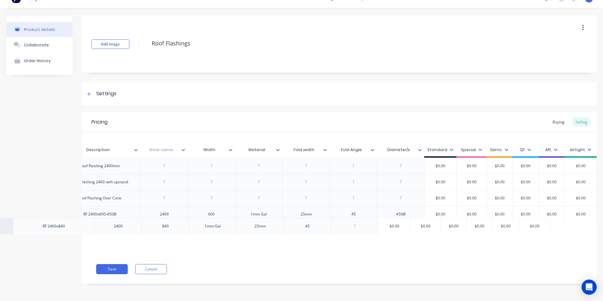
drag, startPoint x: 581, startPoint y: 228, endPoint x: 534, endPoint y: 229, distance: 46.7
click at [534, 229] on div "Xero Item # Description Enter name... Width Material Fold width Fold Angle Diam…" at bounding box center [339, 193] width 514 height 122
drag, startPoint x: 446, startPoint y: 221, endPoint x: 431, endPoint y: 224, distance: 15.0
click at [431, 224] on div "factory_item Roof Flashing 2400mm $0.00 $0.00 $0.00 $0.00 $0.00 $0.00 factory_i…" at bounding box center [255, 198] width 486 height 81
type input "$0.00"
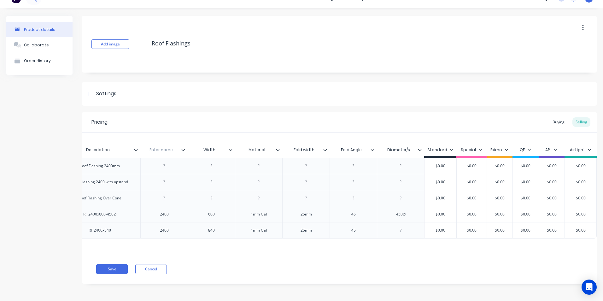
drag, startPoint x: 443, startPoint y: 227, endPoint x: 430, endPoint y: 226, distance: 12.3
click at [430, 227] on input "$0.00" at bounding box center [440, 230] width 32 height 6
type textarea "x"
type input "1"
type textarea "x"
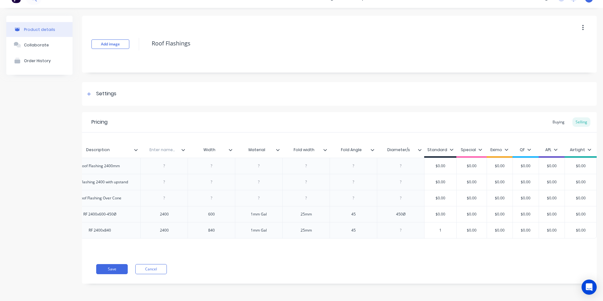
type input "10"
type textarea "x"
type input "100"
click at [452, 234] on div "Xero Item # Description Enter name... Width Material Fold width Fold Angle Diam…" at bounding box center [255, 198] width 486 height 111
type input "$0.00"
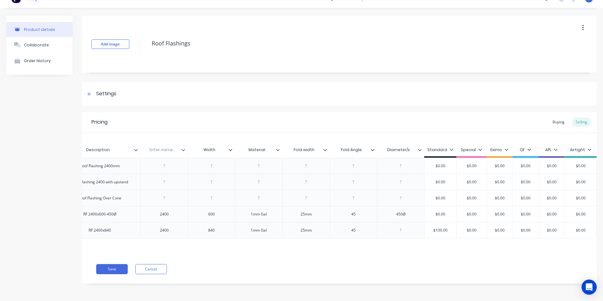
drag, startPoint x: 582, startPoint y: 227, endPoint x: 569, endPoint y: 225, distance: 12.7
click at [569, 227] on input "$0.00" at bounding box center [581, 230] width 32 height 6
type textarea "x"
type input "1"
type textarea "x"
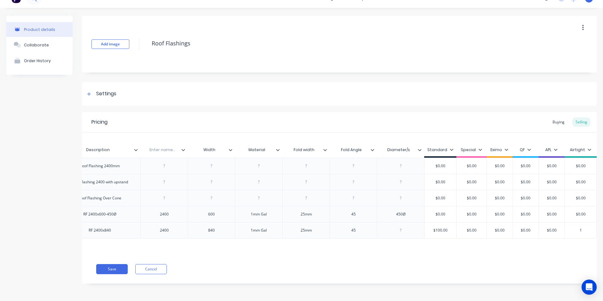
type input "10"
type textarea "x"
type input "100"
click at [564, 238] on div "Xero Item # Description Enter name... Width Material Fold width Fold Angle Diam…" at bounding box center [339, 193] width 514 height 122
type input "$0.00"
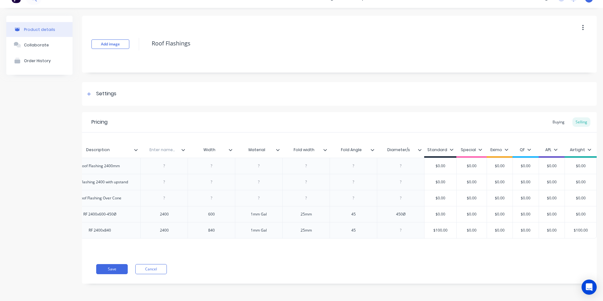
drag, startPoint x: 581, startPoint y: 207, endPoint x: 570, endPoint y: 208, distance: 11.4
click at [570, 211] on input "$0.00" at bounding box center [581, 214] width 32 height 6
type textarea "x"
type input "1"
type textarea "x"
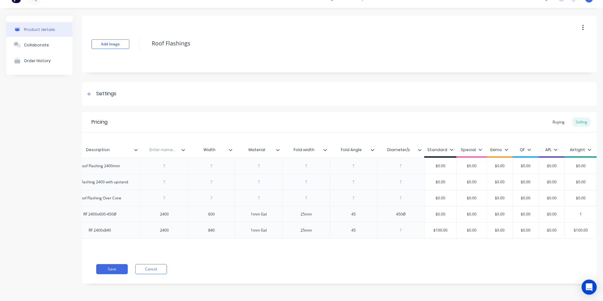
type input "10"
type textarea "x"
type input "100"
click at [563, 240] on div "Xero Item # Description Enter name... Width Material Fold width Fold Angle Diam…" at bounding box center [339, 193] width 514 height 122
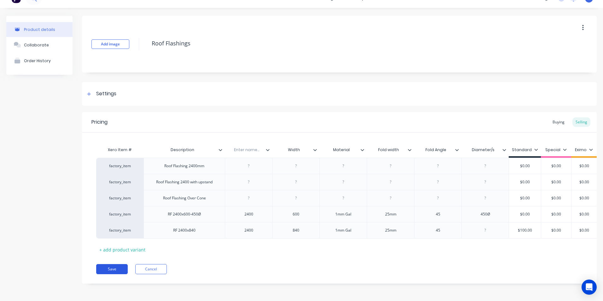
click at [113, 271] on button "Save" at bounding box center [112, 269] width 32 height 10
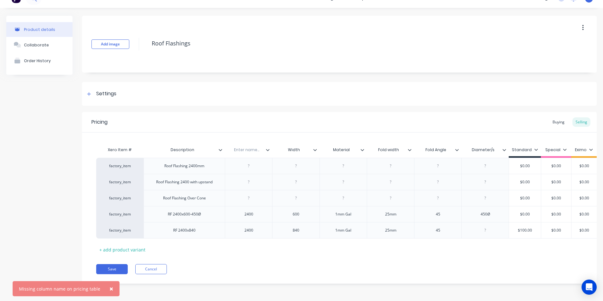
click at [249, 147] on input "text" at bounding box center [247, 150] width 44 height 6
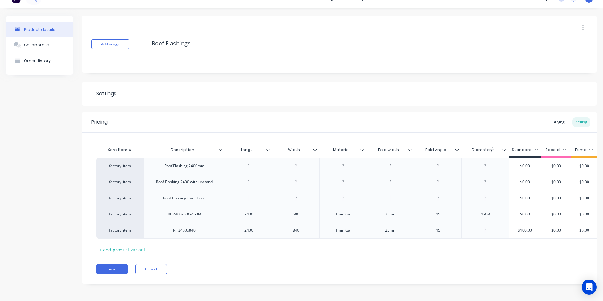
type input "Length"
click at [110, 268] on button "Save" at bounding box center [112, 269] width 32 height 10
type textarea "x"
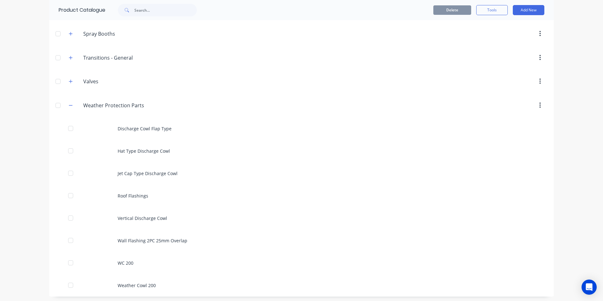
scroll to position [975, 0]
click at [69, 102] on icon "button" at bounding box center [71, 103] width 4 height 4
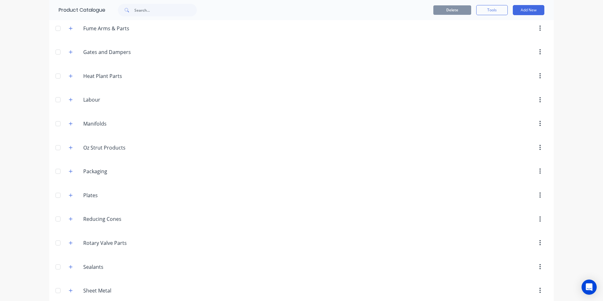
scroll to position [639, 0]
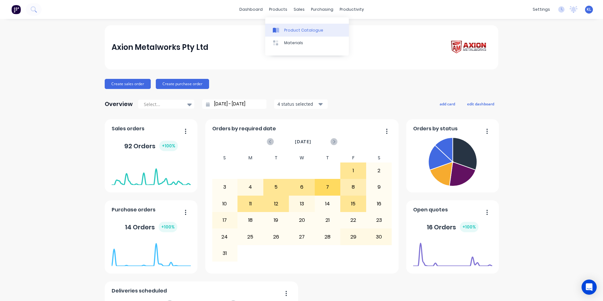
click at [287, 28] on div "Product Catalogue" at bounding box center [303, 30] width 39 height 6
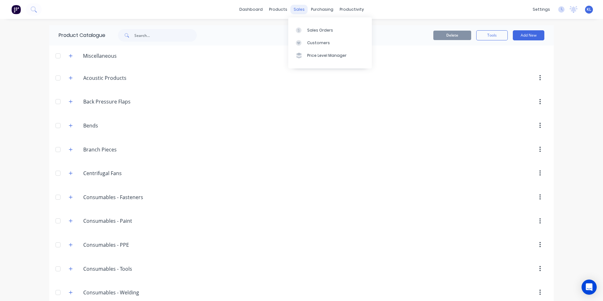
click at [300, 11] on div "sales" at bounding box center [298, 9] width 17 height 9
click at [312, 30] on div "Sales Orders" at bounding box center [320, 30] width 26 height 6
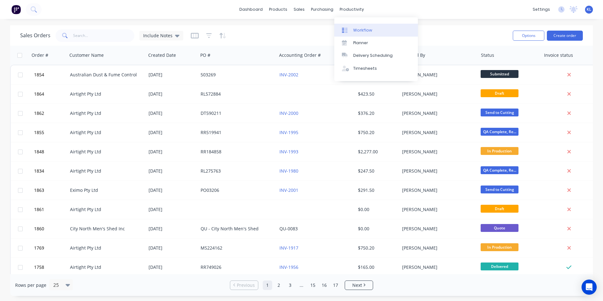
click at [356, 29] on div "Workflow" at bounding box center [362, 30] width 19 height 6
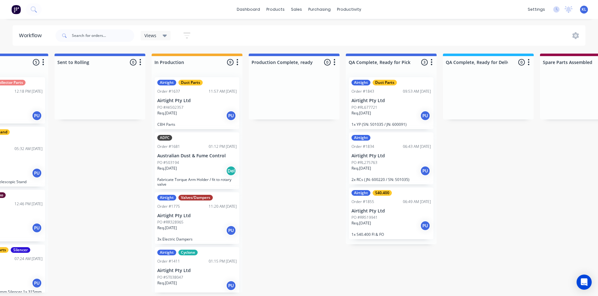
scroll to position [0, 252]
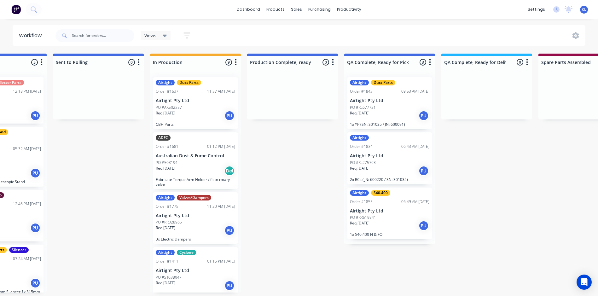
click at [365, 169] on p "Req. [DATE]" at bounding box center [360, 169] width 20 height 6
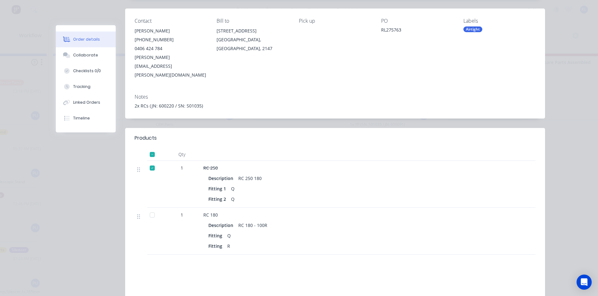
scroll to position [0, 0]
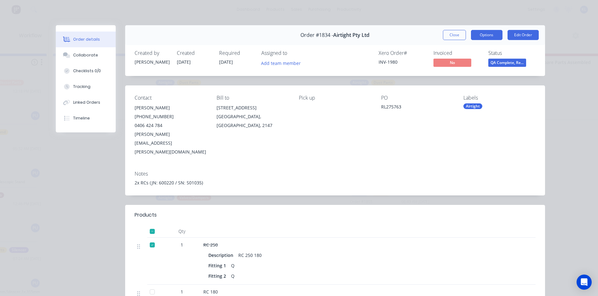
click at [479, 38] on button "Options" at bounding box center [487, 35] width 32 height 10
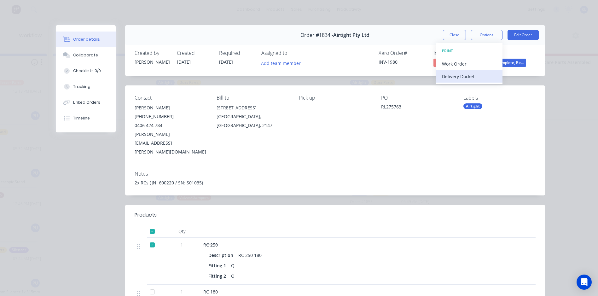
click at [465, 73] on div "Delivery Docket" at bounding box center [469, 76] width 55 height 9
click at [458, 74] on div "Standard" at bounding box center [469, 76] width 55 height 9
click at [519, 171] on div "Notes" at bounding box center [335, 174] width 401 height 6
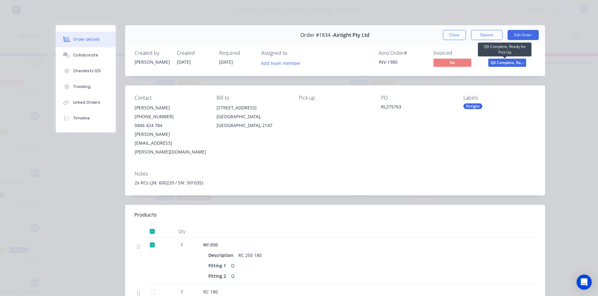
click at [509, 58] on div "Status QA Complete, Re..." at bounding box center [511, 59] width 47 height 18
click at [497, 64] on span "QA Complete, Re..." at bounding box center [507, 63] width 38 height 8
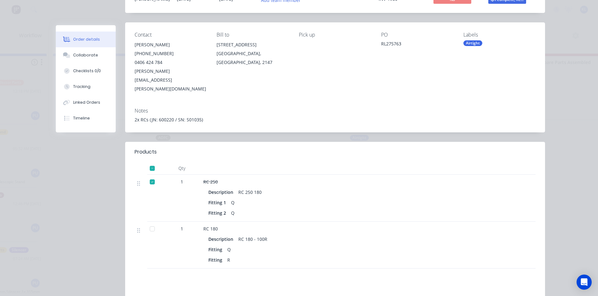
click at [149, 223] on div at bounding box center [152, 229] width 13 height 13
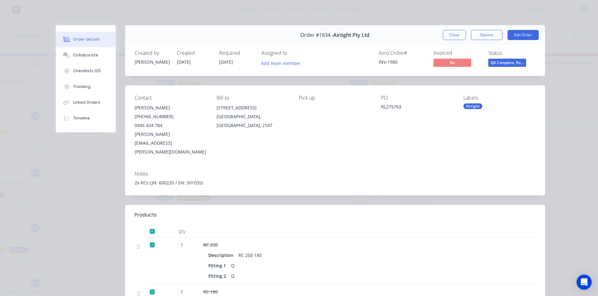
click at [514, 63] on span "QA Complete, Re..." at bounding box center [507, 63] width 38 height 8
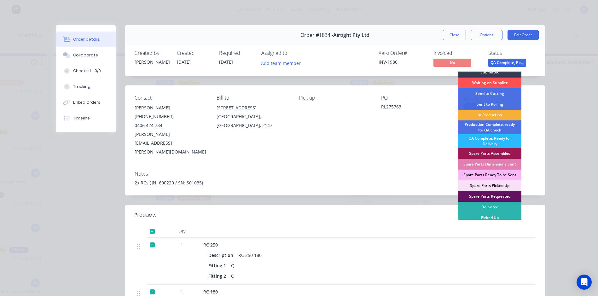
scroll to position [6, 0]
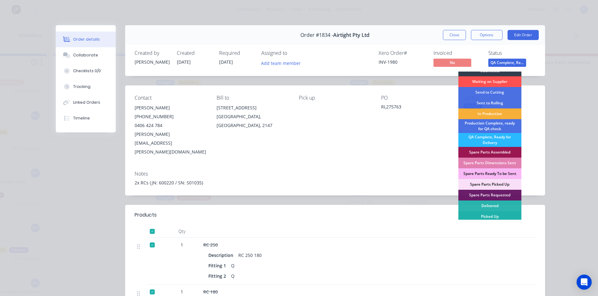
click at [487, 219] on div "Picked Up" at bounding box center [489, 216] width 63 height 11
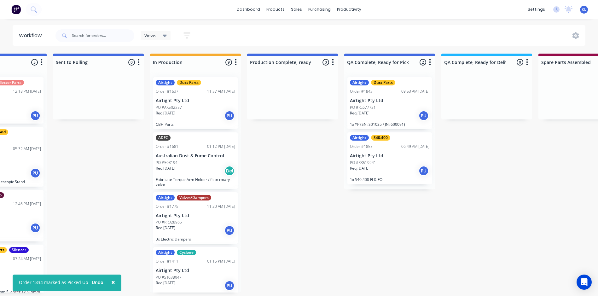
click at [376, 114] on div "Req. [DATE] PU" at bounding box center [389, 115] width 79 height 11
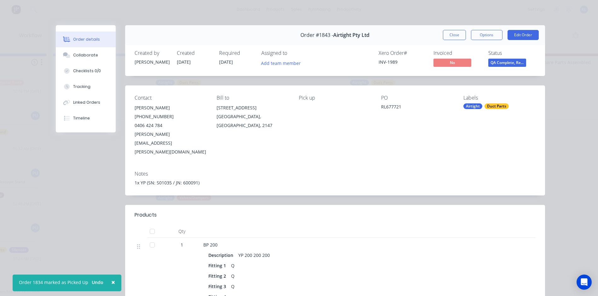
click at [502, 69] on div "Created by [PERSON_NAME] Created [DATE] Required [DATE] Assigned to Add team me…" at bounding box center [335, 59] width 420 height 33
click at [501, 63] on span "QA Complete, Re..." at bounding box center [507, 63] width 38 height 8
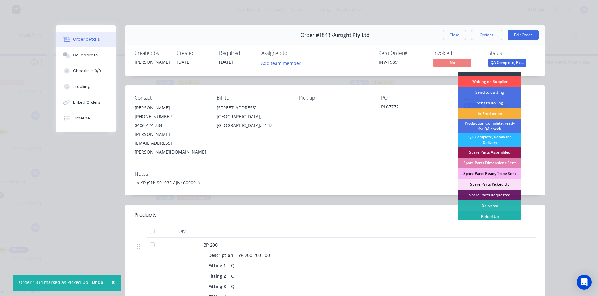
click at [493, 216] on div "Picked Up" at bounding box center [489, 216] width 63 height 11
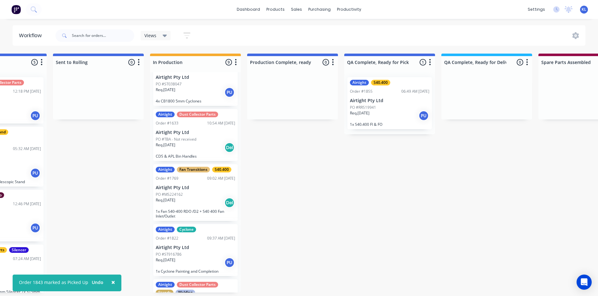
scroll to position [158, 0]
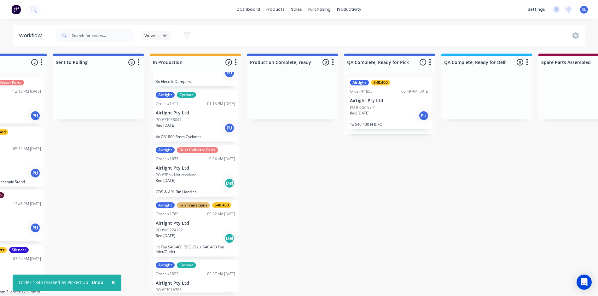
click at [200, 182] on div "Req. [DATE] Del" at bounding box center [195, 183] width 79 height 11
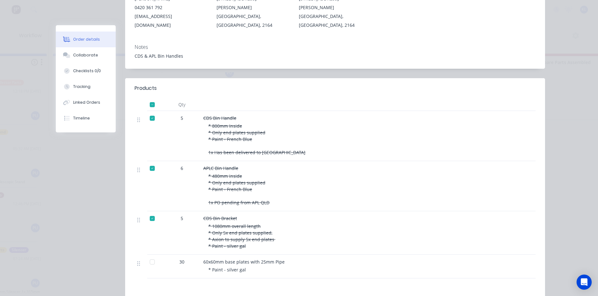
scroll to position [0, 0]
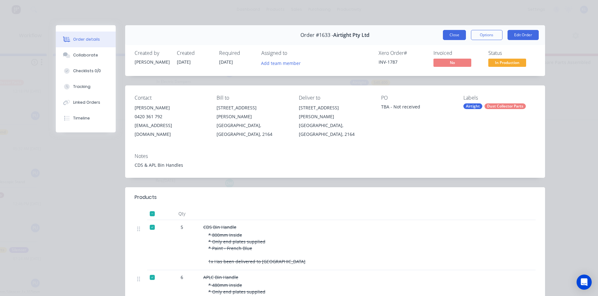
click at [463, 34] on button "Close" at bounding box center [454, 35] width 23 height 10
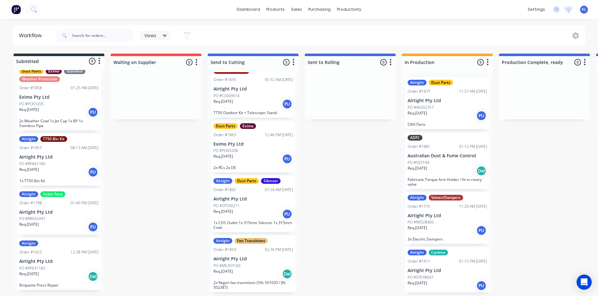
scroll to position [38, 0]
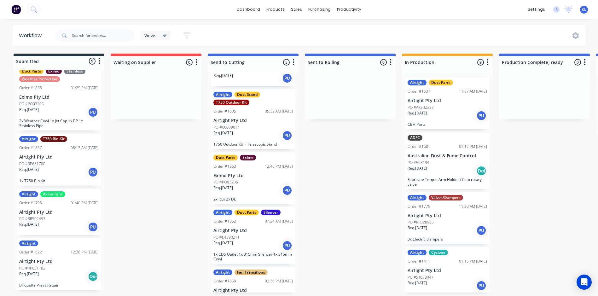
click at [256, 188] on div "Req. [DATE] PU" at bounding box center [252, 190] width 79 height 11
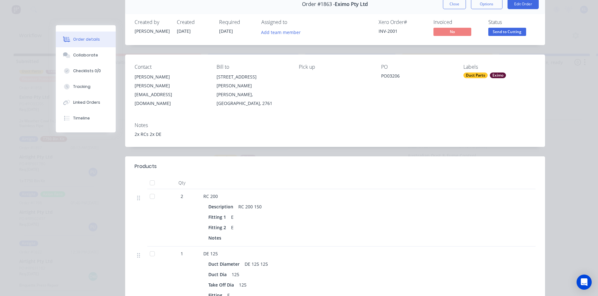
scroll to position [0, 0]
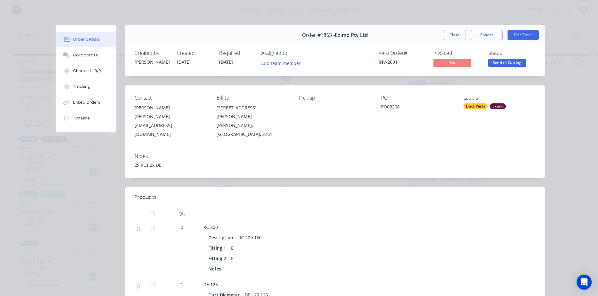
click at [508, 65] on span "Send to Cutting" at bounding box center [507, 63] width 38 height 8
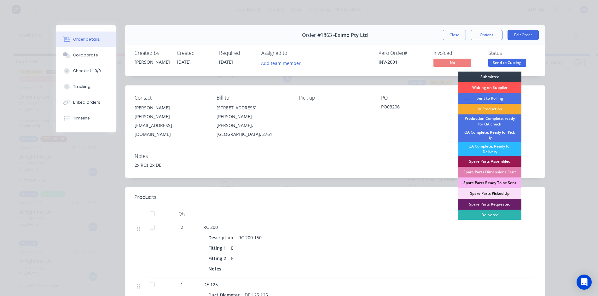
click at [497, 107] on div "In Production" at bounding box center [489, 109] width 63 height 11
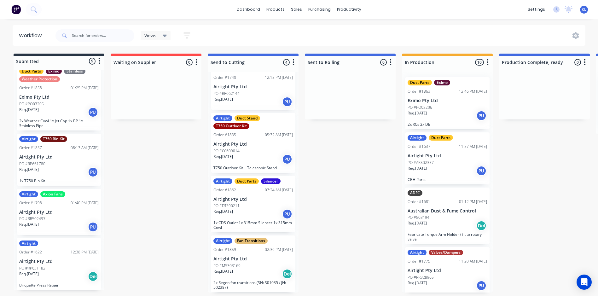
click at [248, 212] on div "Req. [DATE] PU" at bounding box center [252, 214] width 79 height 11
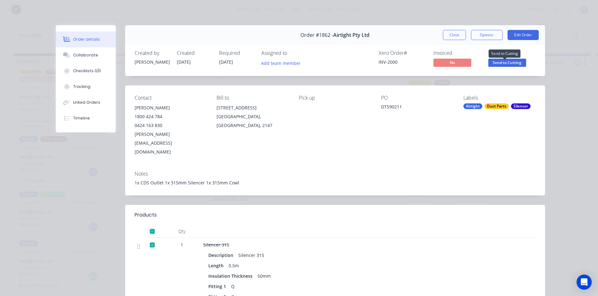
click at [503, 60] on span "Send to Cutting" at bounding box center [507, 63] width 38 height 8
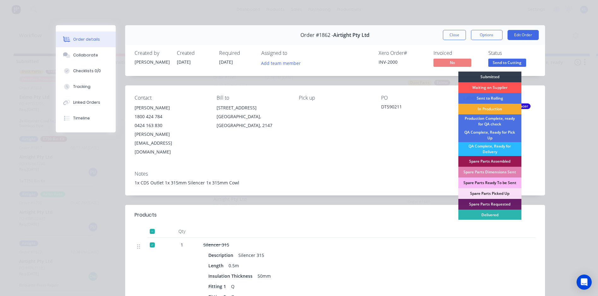
click at [492, 107] on div "In Production" at bounding box center [489, 109] width 63 height 11
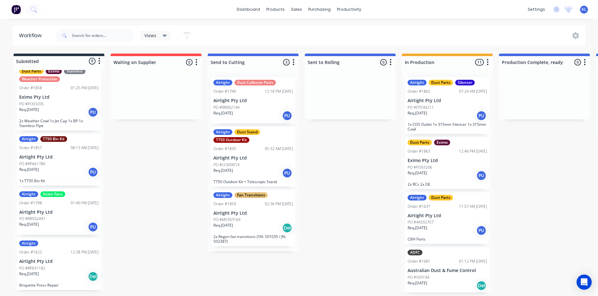
scroll to position [1, 0]
click at [293, 12] on div "sales" at bounding box center [296, 9] width 17 height 9
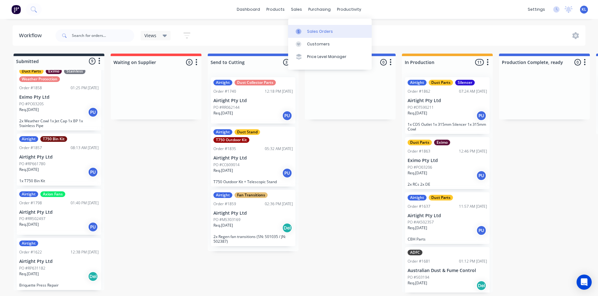
click at [314, 32] on div "Sales Orders" at bounding box center [320, 32] width 26 height 6
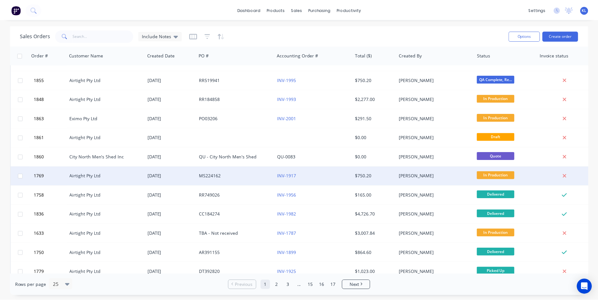
scroll to position [95, 0]
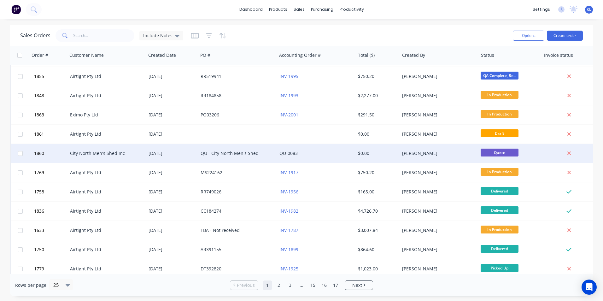
click at [414, 152] on div "[PERSON_NAME]" at bounding box center [437, 153] width 70 height 6
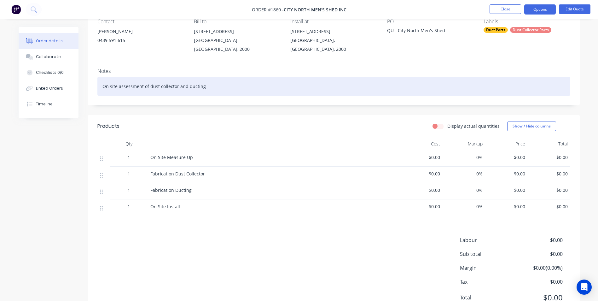
scroll to position [63, 0]
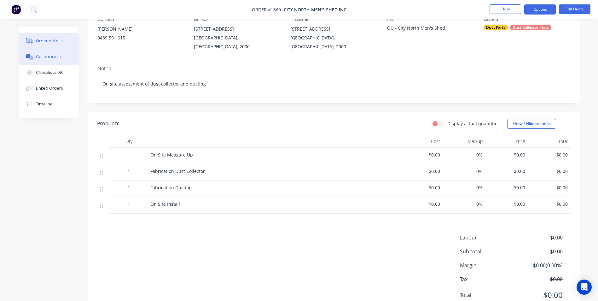
click at [48, 55] on div "Collaborate" at bounding box center [48, 57] width 25 height 6
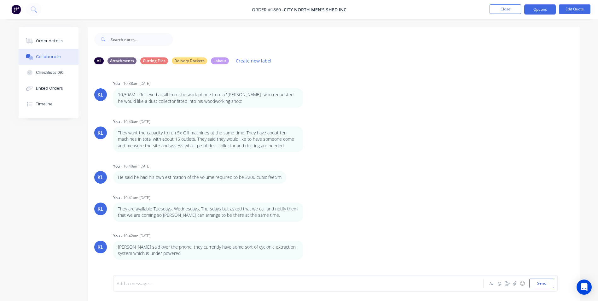
click at [160, 281] on div at bounding box center [281, 283] width 328 height 7
click at [549, 285] on button "Send" at bounding box center [541, 282] width 25 height 9
click at [47, 34] on button "Order details" at bounding box center [49, 41] width 60 height 16
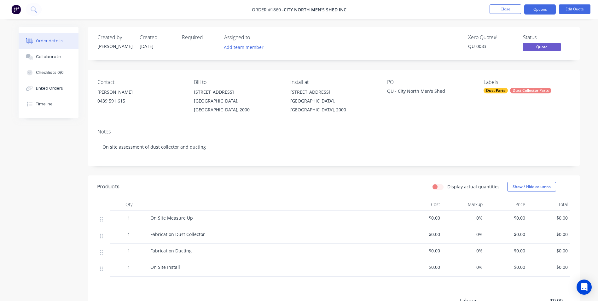
click at [548, 47] on span "Quote" at bounding box center [542, 47] width 38 height 8
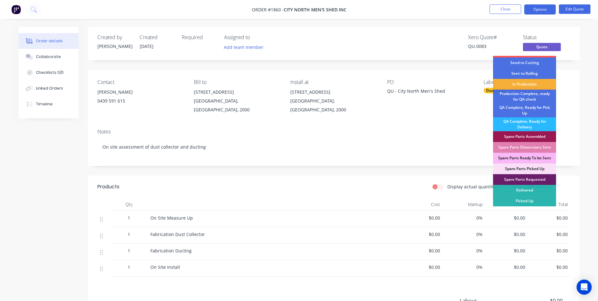
click at [554, 35] on div "Status" at bounding box center [546, 37] width 47 height 6
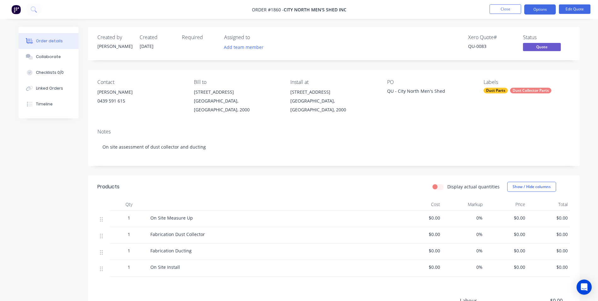
click at [546, 46] on span "Quote" at bounding box center [542, 47] width 38 height 8
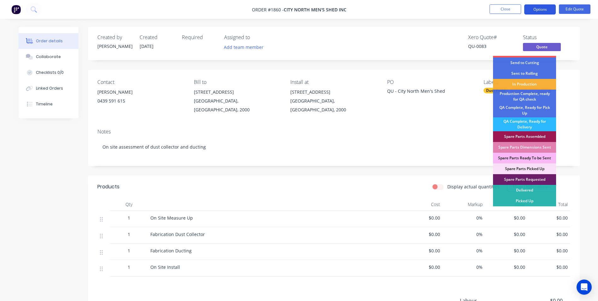
click at [538, 11] on button "Options" at bounding box center [540, 9] width 32 height 10
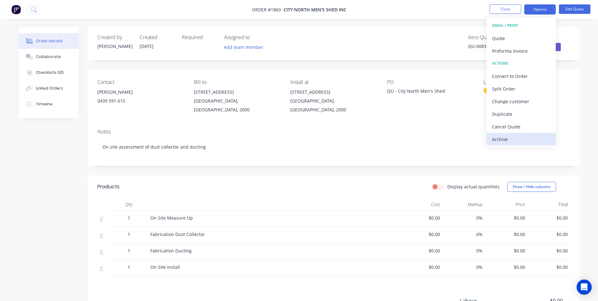
click at [510, 140] on div "Archive" at bounding box center [521, 139] width 58 height 9
click at [507, 137] on div "Archive" at bounding box center [521, 139] width 58 height 9
click at [504, 140] on div "Archive" at bounding box center [521, 139] width 58 height 9
click at [355, 160] on div "Created by [PERSON_NAME] Created [DATE] Required Assigned to Add team member Xe…" at bounding box center [334, 203] width 492 height 352
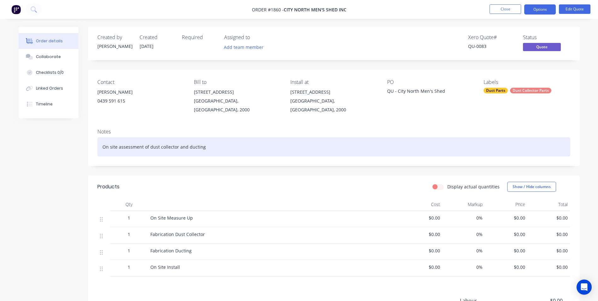
click at [204, 144] on div "On site assessment of dust collector and ducting" at bounding box center [333, 146] width 473 height 19
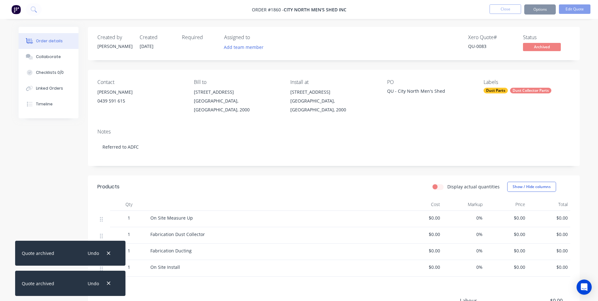
click at [532, 92] on div "Dust Collector Parts" at bounding box center [530, 91] width 41 height 6
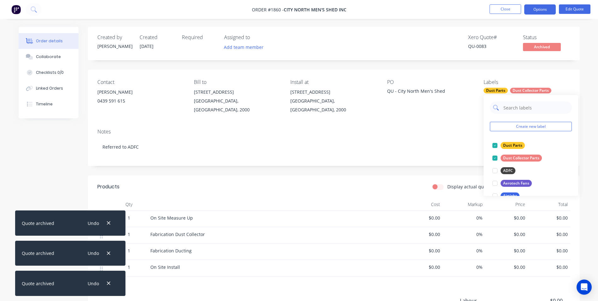
click at [517, 111] on input "text" at bounding box center [536, 107] width 66 height 13
click at [494, 96] on div "Create new label Duct Parts edit Dust Collector Parts edit ADFC edit Aerotech F…" at bounding box center [531, 145] width 95 height 101
click at [519, 126] on button "Create new label" at bounding box center [531, 126] width 82 height 9
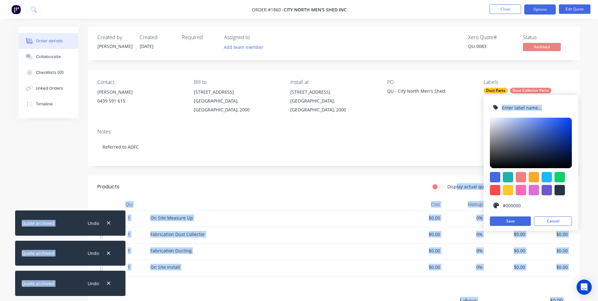
drag, startPoint x: 525, startPoint y: 150, endPoint x: 457, endPoint y: 176, distance: 72.5
click at [457, 176] on body "Order #1860 - City North Men's Shed Inc Close Options Edit Quote Order details …" at bounding box center [299, 194] width 598 height 389
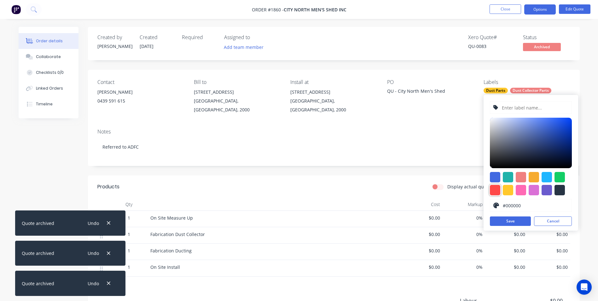
drag, startPoint x: 457, startPoint y: 176, endPoint x: 494, endPoint y: 192, distance: 40.0
click at [495, 193] on div at bounding box center [495, 190] width 10 height 10
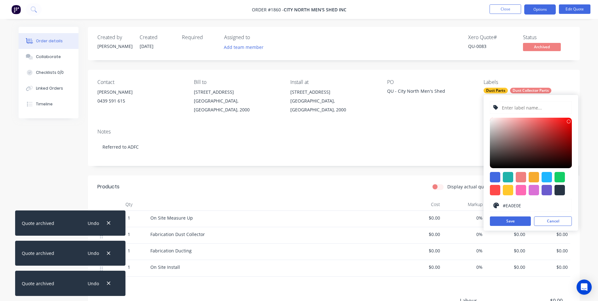
type input "#EA0F0F"
drag, startPoint x: 520, startPoint y: 145, endPoint x: 566, endPoint y: 122, distance: 51.5
click at [566, 122] on div at bounding box center [531, 143] width 82 height 50
click at [519, 108] on input "text" at bounding box center [534, 108] width 67 height 12
type input "REFERRED"
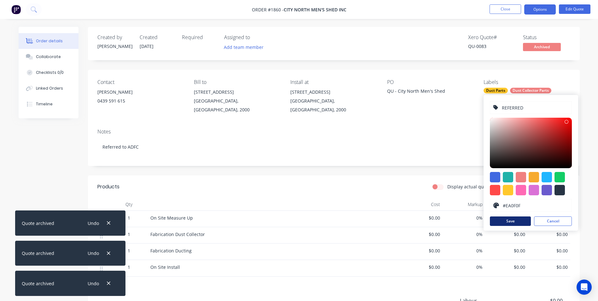
click at [510, 218] on button "Save" at bounding box center [510, 220] width 41 height 9
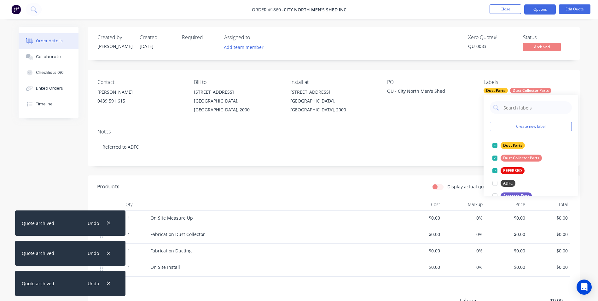
click at [542, 77] on div "Contact [PERSON_NAME] [PHONE_NUMBER] Bill to [STREET_ADDRESS], 2000 Install at …" at bounding box center [334, 97] width 492 height 54
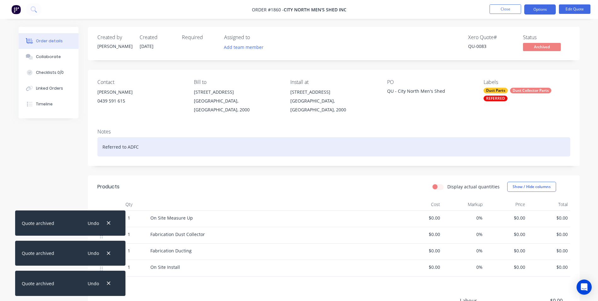
click at [119, 141] on div "Referred to ADFC" at bounding box center [333, 146] width 473 height 19
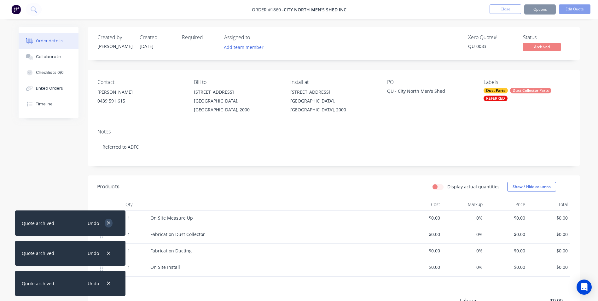
click at [107, 224] on icon "button" at bounding box center [108, 222] width 3 height 3
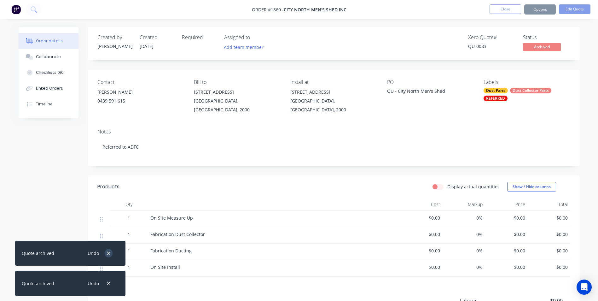
click at [106, 252] on button "button" at bounding box center [109, 253] width 8 height 9
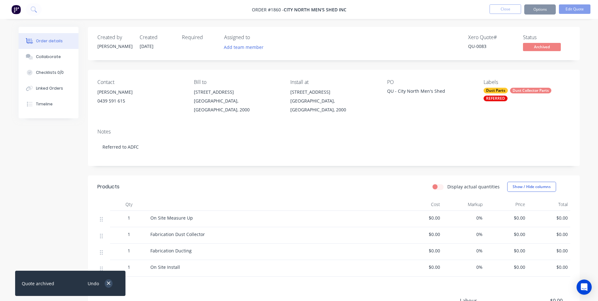
click at [107, 282] on icon "button" at bounding box center [109, 283] width 4 height 6
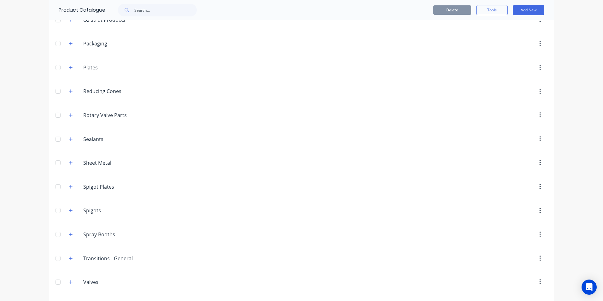
scroll to position [796, 0]
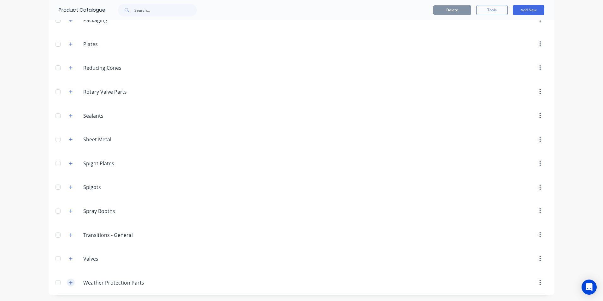
click at [67, 282] on button "button" at bounding box center [71, 282] width 8 height 8
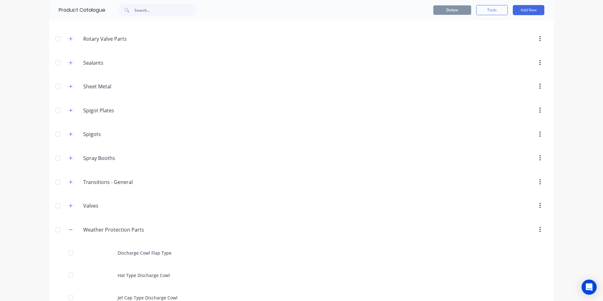
scroll to position [975, 0]
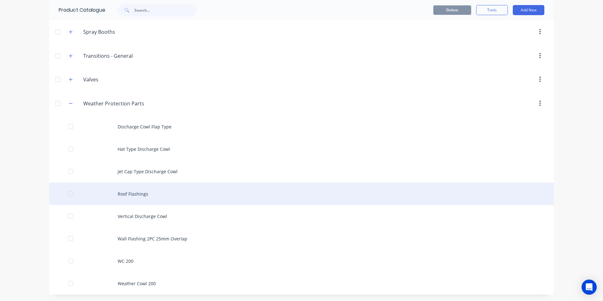
click at [151, 188] on div "Roof Flashings" at bounding box center [301, 194] width 504 height 22
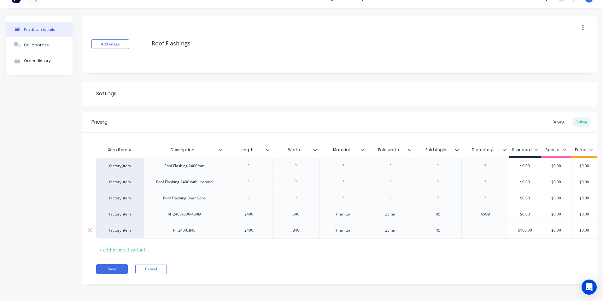
scroll to position [19, 0]
click at [201, 227] on div "RF 2400x840" at bounding box center [183, 230] width 81 height 16
click at [196, 226] on div "RF 2400x840" at bounding box center [184, 230] width 32 height 8
click at [219, 148] on icon at bounding box center [220, 150] width 4 height 4
type textarea "x"
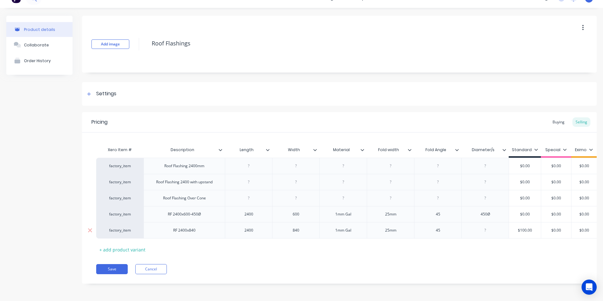
click at [487, 226] on div at bounding box center [485, 230] width 32 height 8
click at [472, 236] on div "Xero Item # Description Length Width Material Fold width Fold Angle Diameter/s …" at bounding box center [339, 198] width 486 height 111
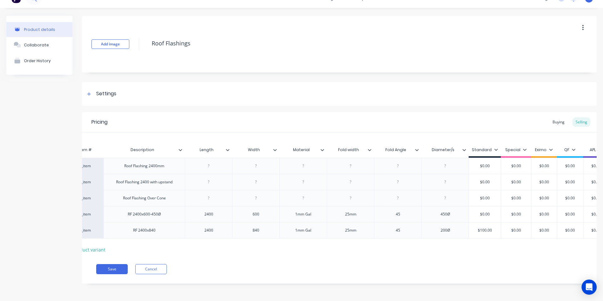
scroll to position [0, 0]
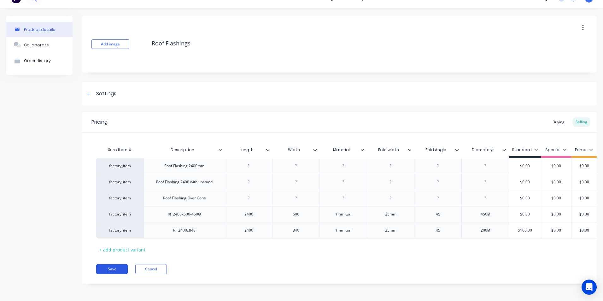
click at [116, 270] on button "Save" at bounding box center [112, 269] width 32 height 10
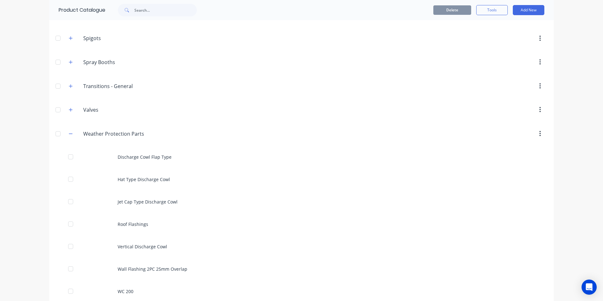
scroll to position [975, 0]
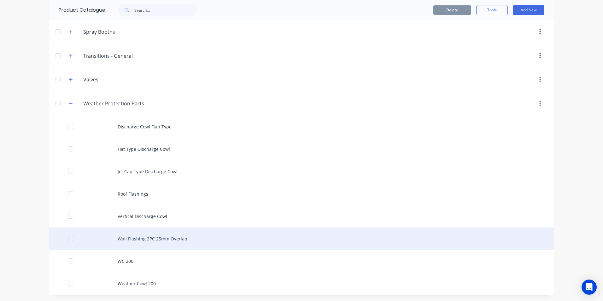
click at [138, 238] on div "Wall Flashing 2PC 25mm Overlap" at bounding box center [301, 238] width 504 height 22
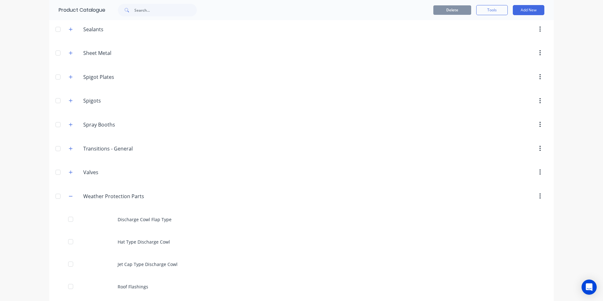
scroll to position [975, 0]
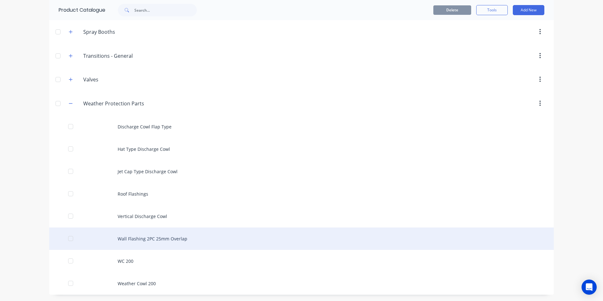
click at [143, 241] on div "Wall Flashing 2PC 25mm Overlap" at bounding box center [301, 238] width 504 height 22
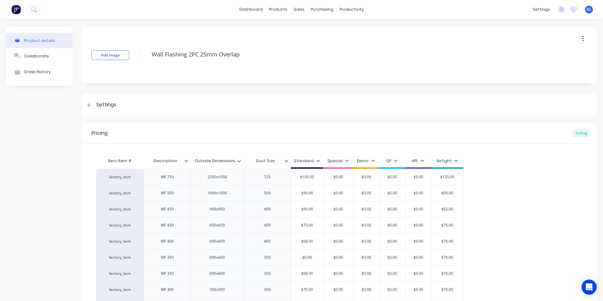
type textarea "x"
